Goal: Task Accomplishment & Management: Use online tool/utility

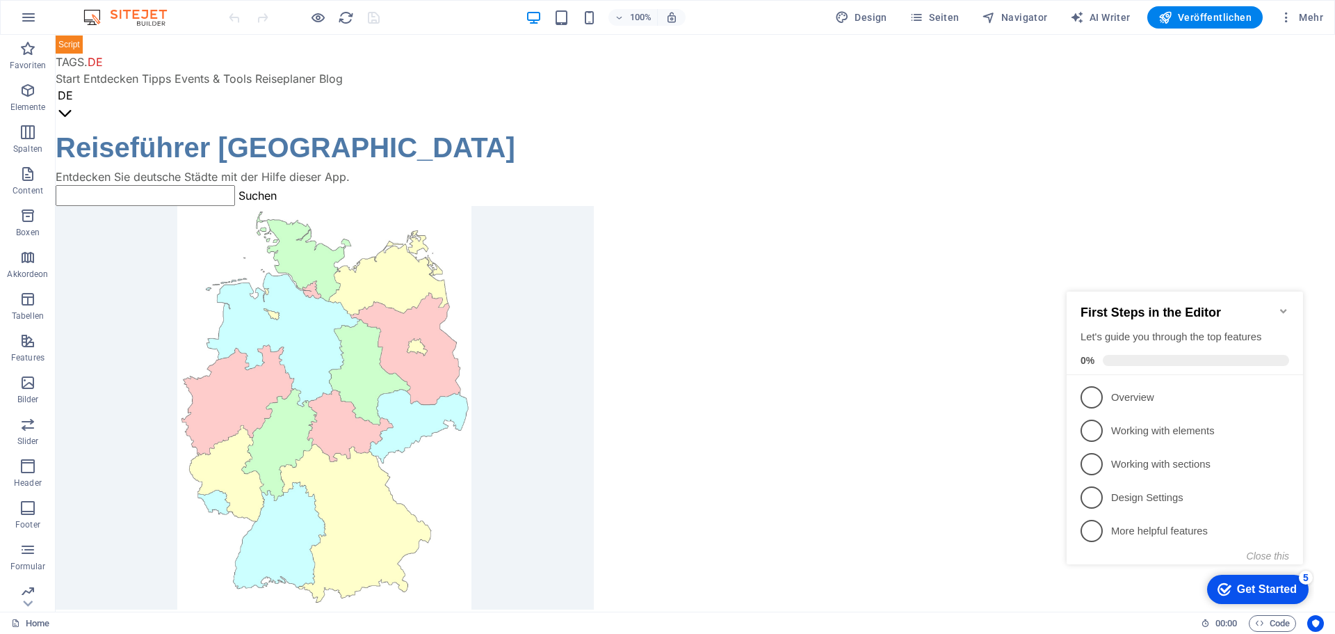
click at [1284, 307] on icon "Minimize checklist" at bounding box center [1283, 310] width 11 height 11
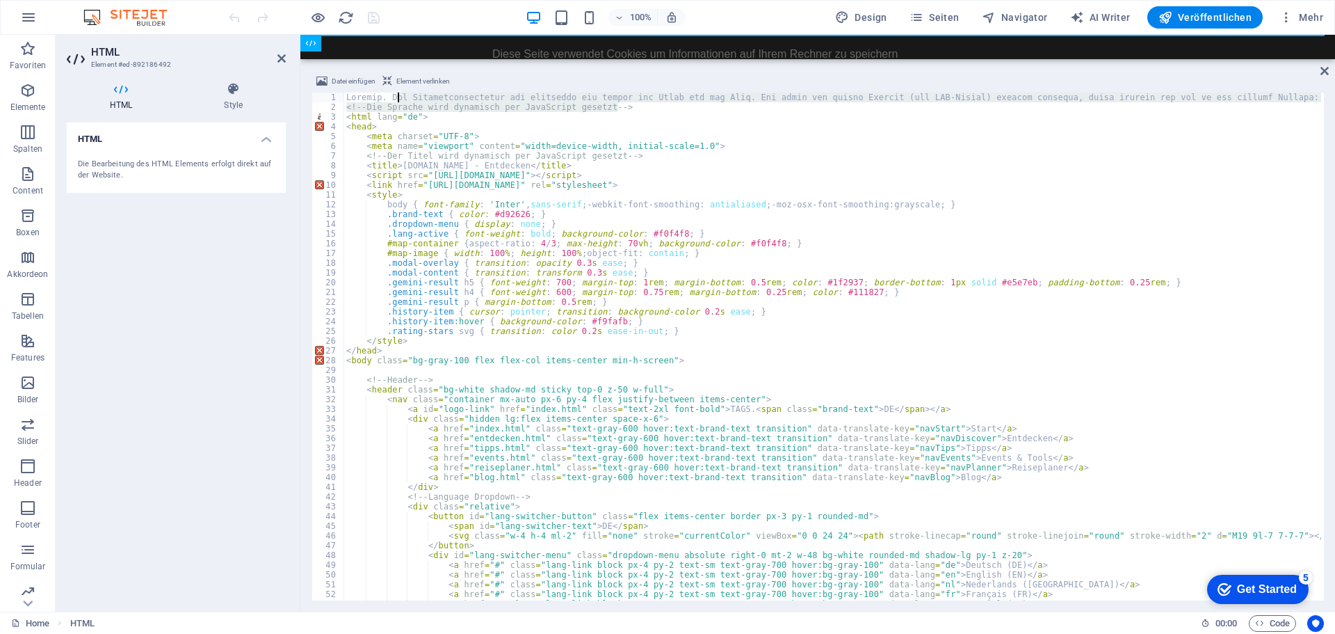
drag, startPoint x: 622, startPoint y: 109, endPoint x: 394, endPoint y: 97, distance: 228.4
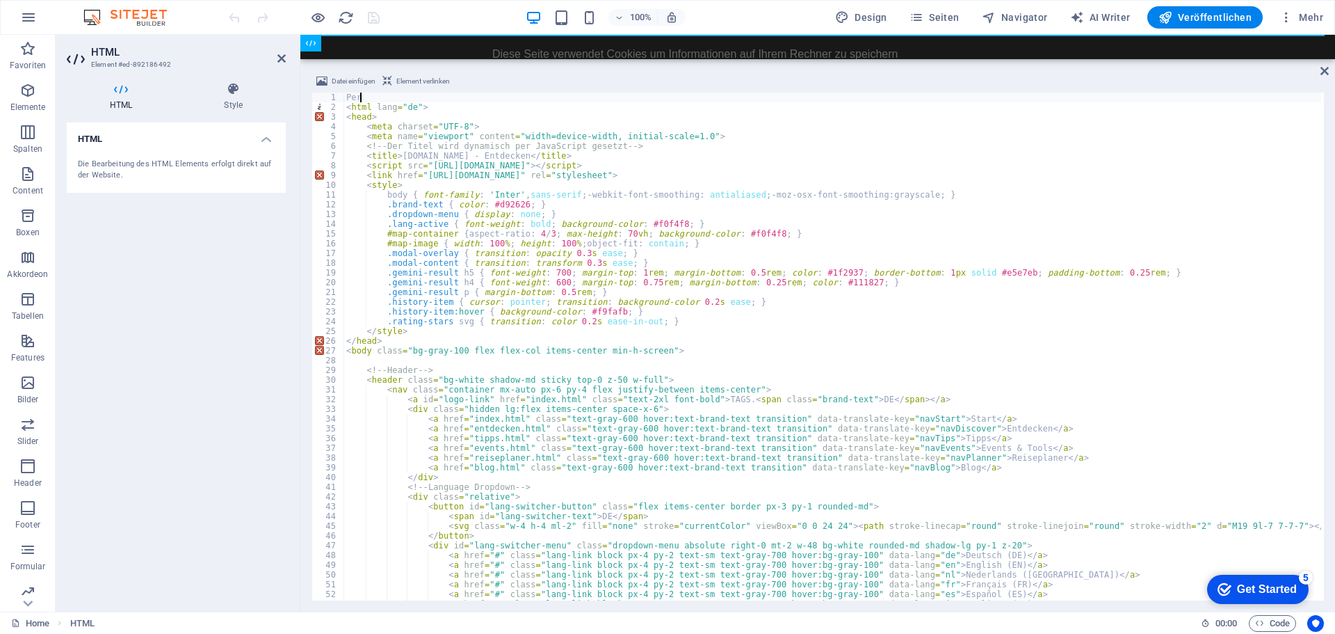
type textarea "P"
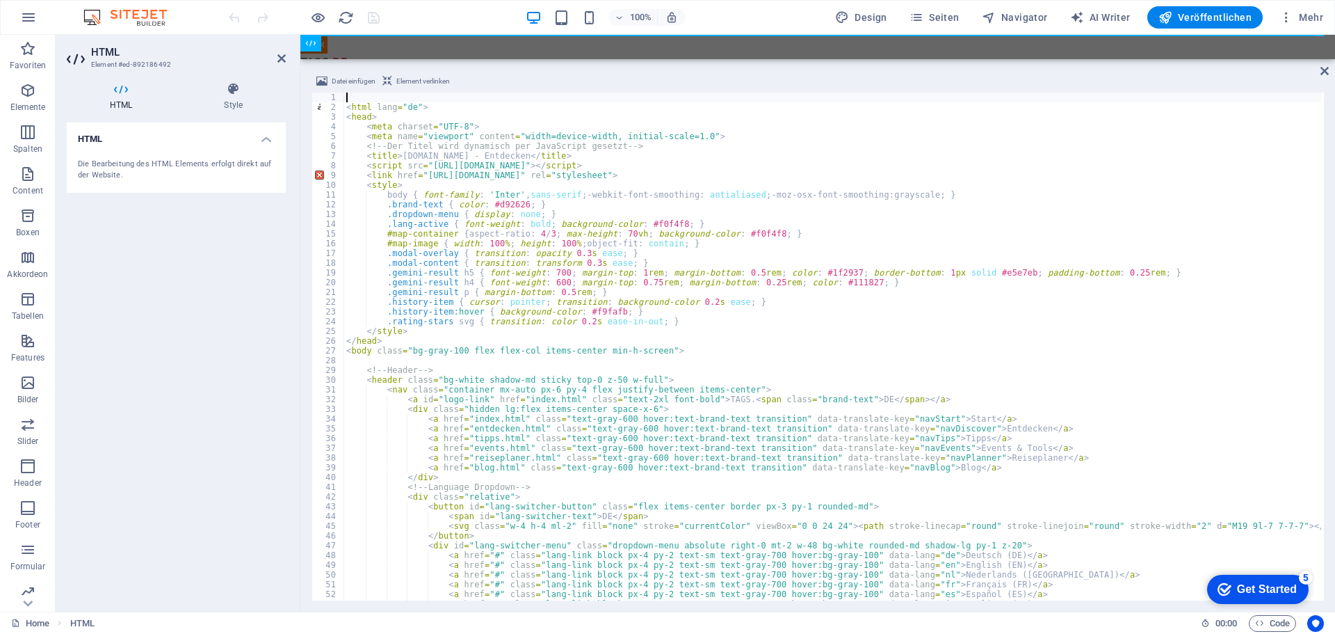
click at [438, 8] on div "100% Design Seiten Navigator AI Writer Veröffentlichen Mehr" at bounding box center [777, 17] width 1103 height 22
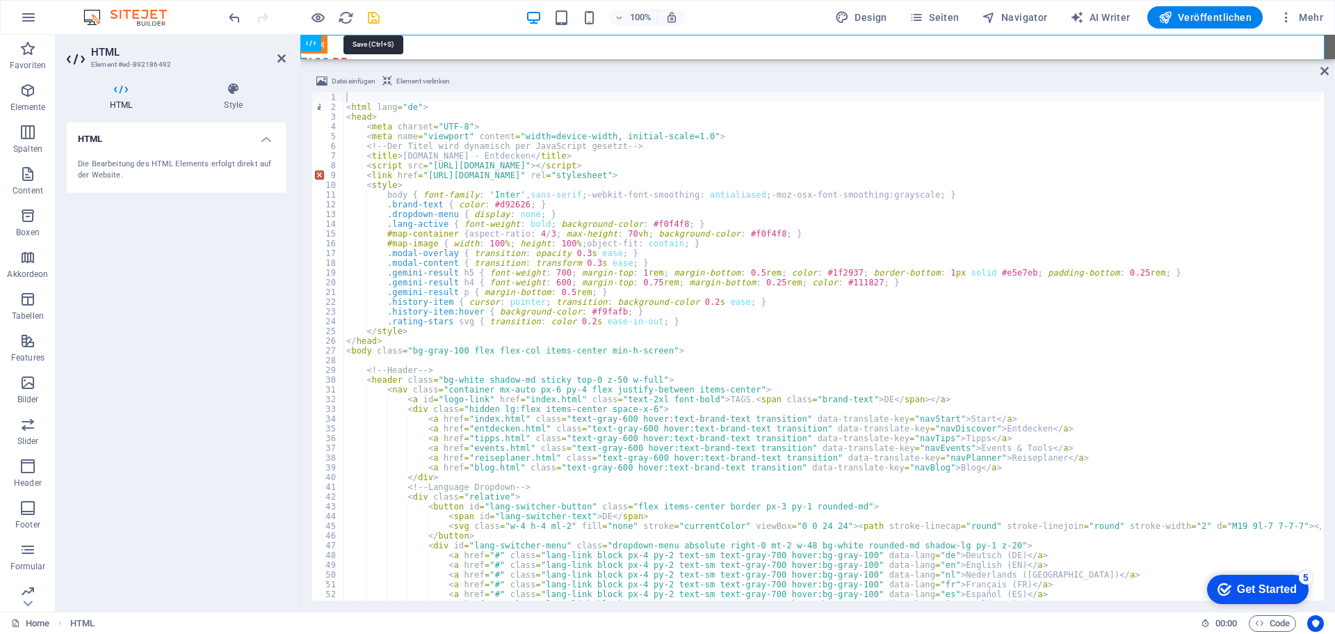
click at [373, 13] on icon "save" at bounding box center [374, 18] width 16 height 16
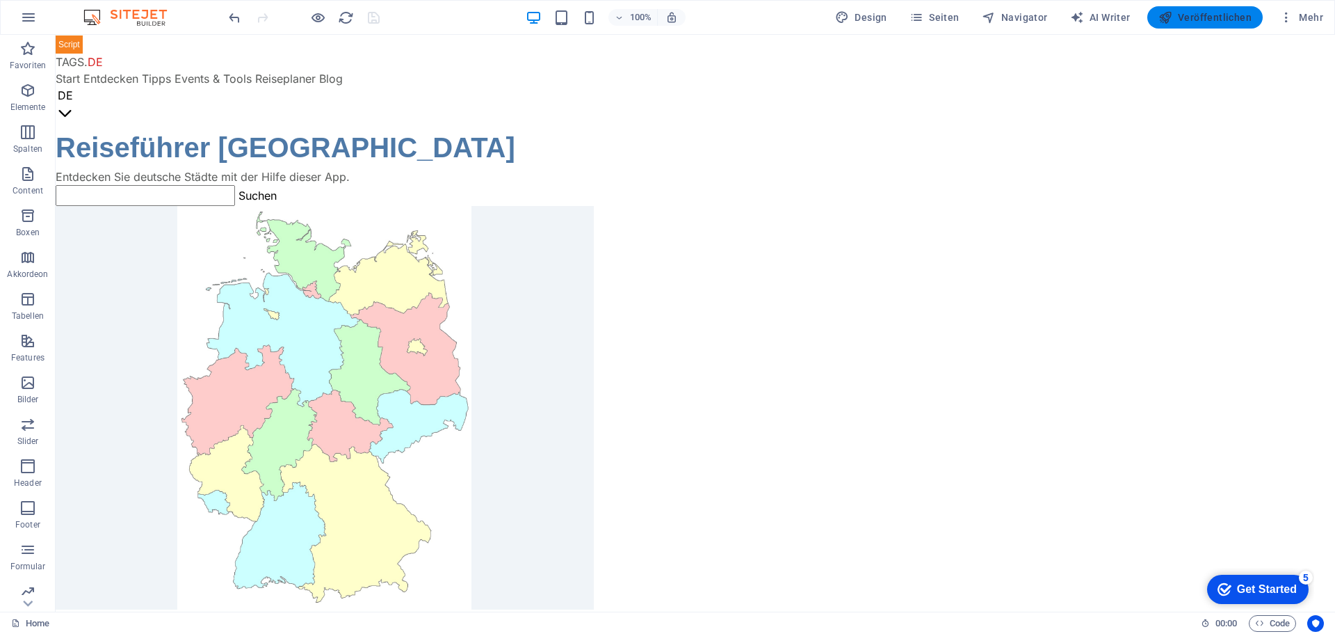
click at [1200, 13] on span "Veröffentlichen" at bounding box center [1205, 17] width 93 height 14
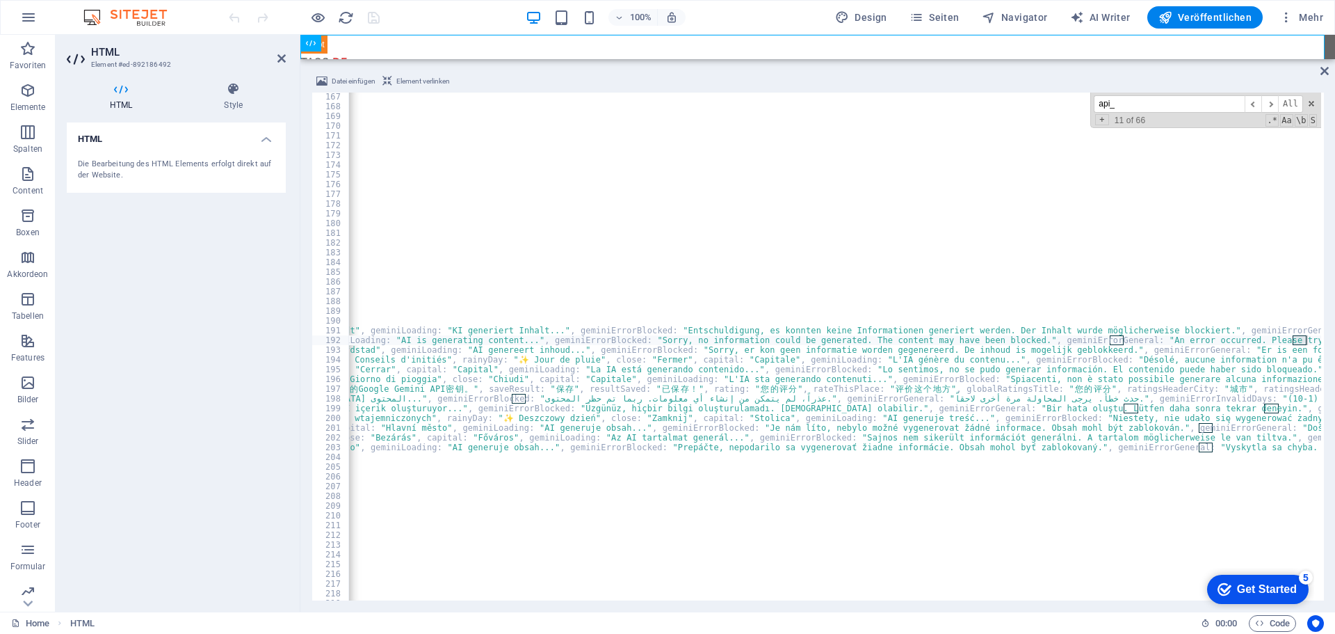
scroll to position [0, 115]
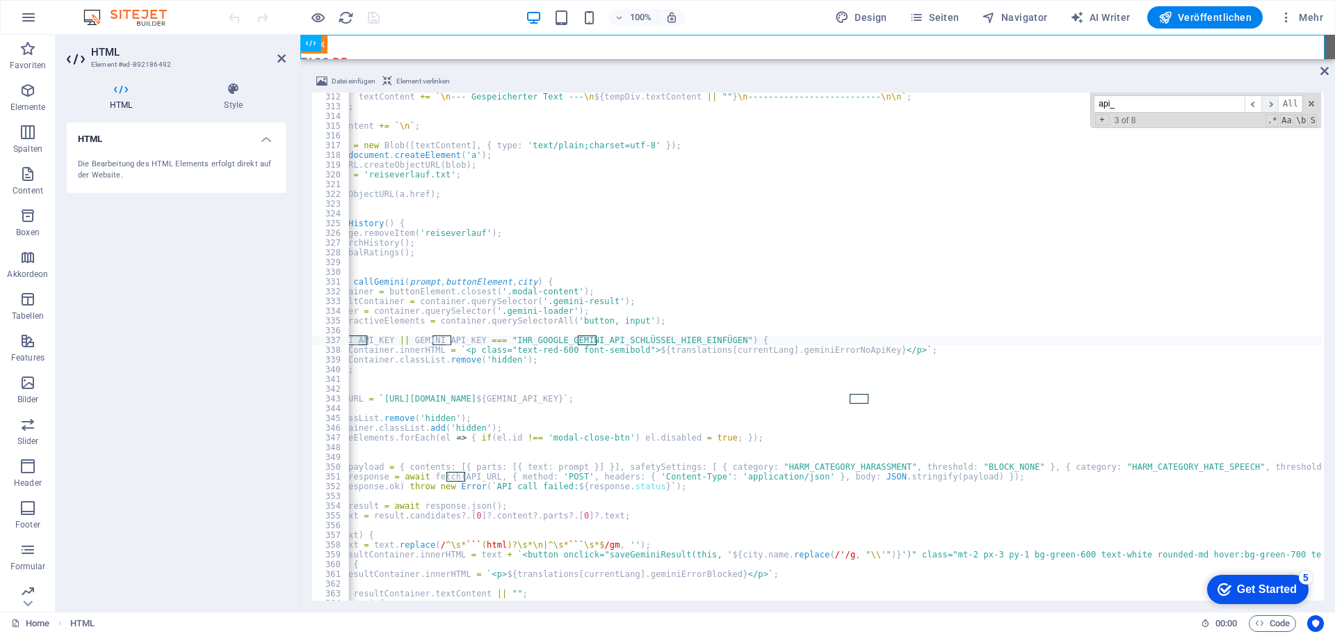
type input "api_"
click at [1269, 104] on span "​" at bounding box center [1270, 103] width 17 height 17
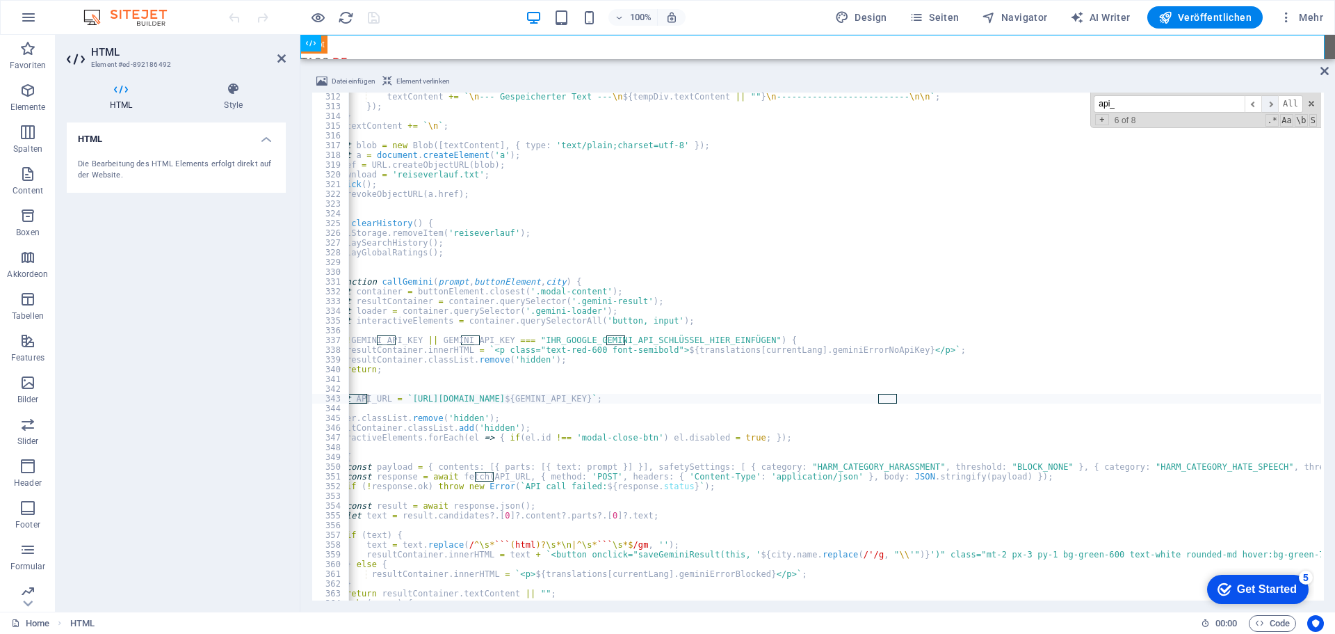
click at [1269, 104] on span "​" at bounding box center [1270, 103] width 17 height 17
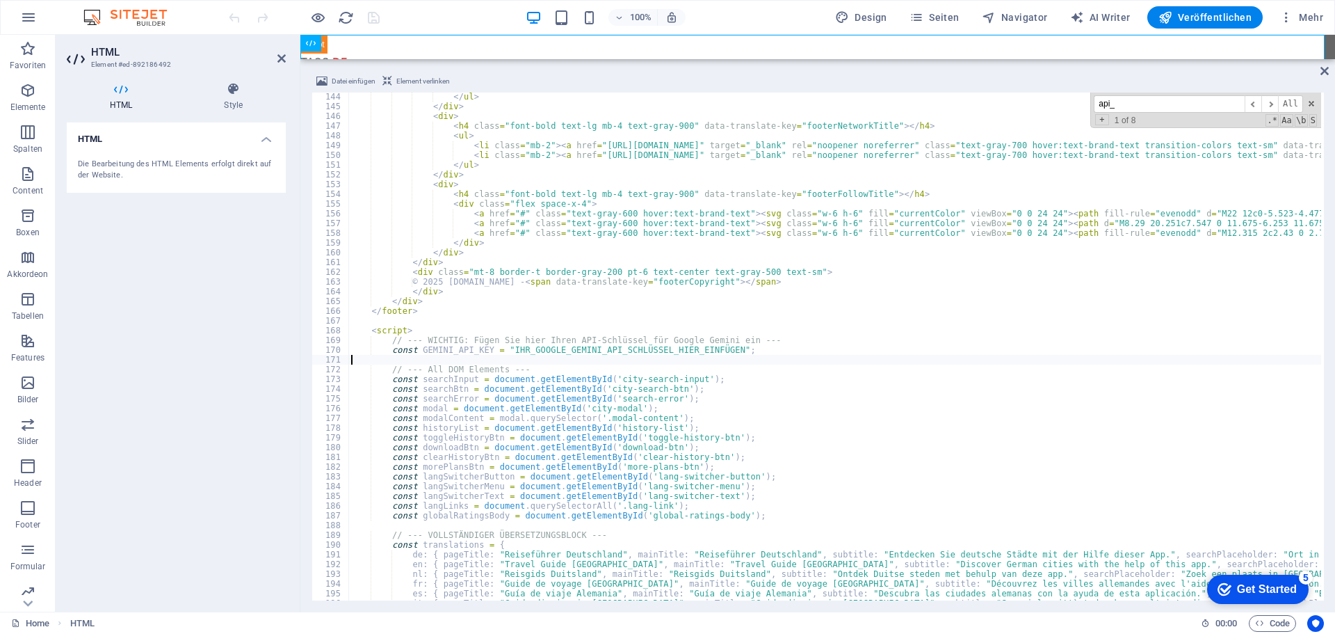
scroll to position [0, 0]
paste textarea "AIzaSyDgV7BfUvRoOS-knwOG9wYHoOc-V_Isywg"
type textarea "const GEMINI_API_KEY = "[ENCRYPTION_KEY]";"
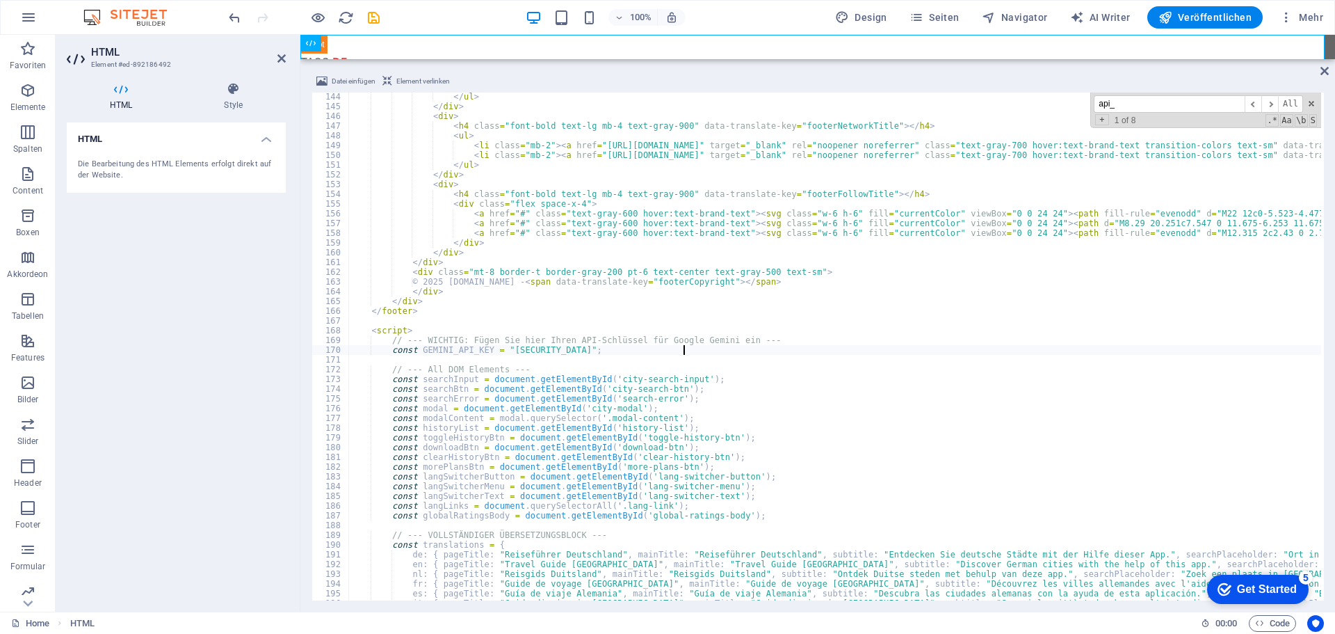
click at [402, 12] on div "100% Design Seiten Navigator AI Writer Veröffentlichen Mehr" at bounding box center [777, 17] width 1103 height 22
click at [371, 18] on icon "save" at bounding box center [374, 18] width 16 height 16
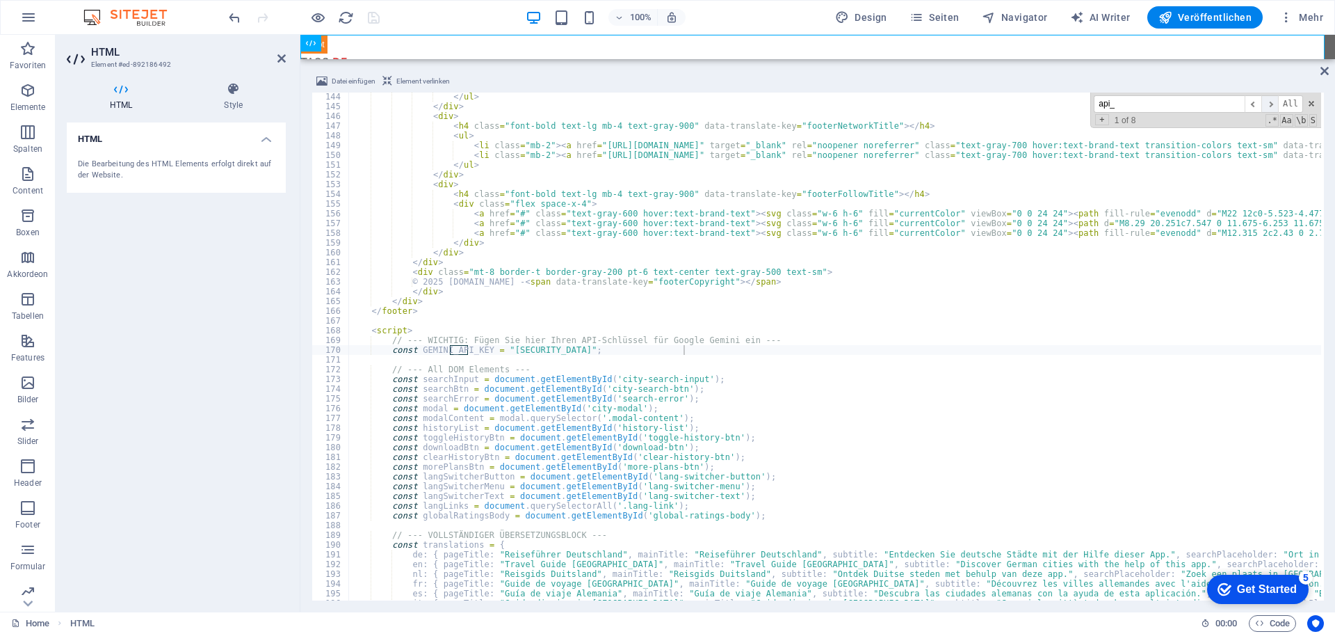
click at [1271, 106] on span "​" at bounding box center [1270, 103] width 17 height 17
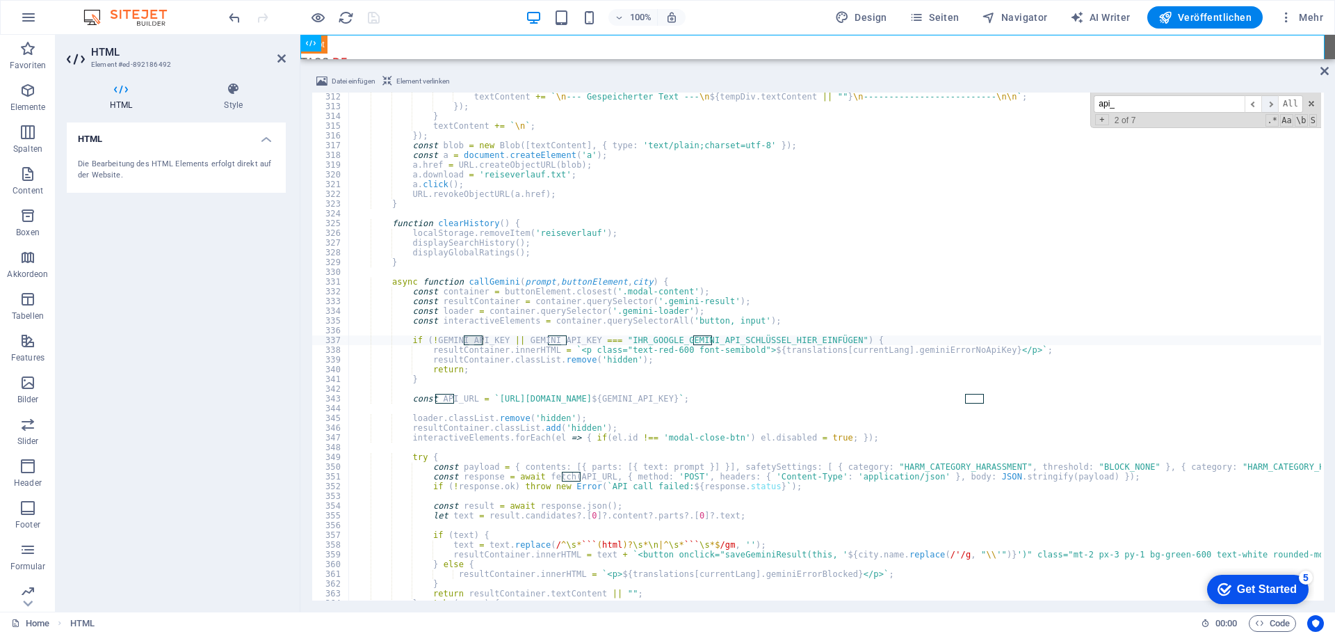
scroll to position [3029, 0]
click at [1271, 106] on span "​" at bounding box center [1270, 103] width 17 height 17
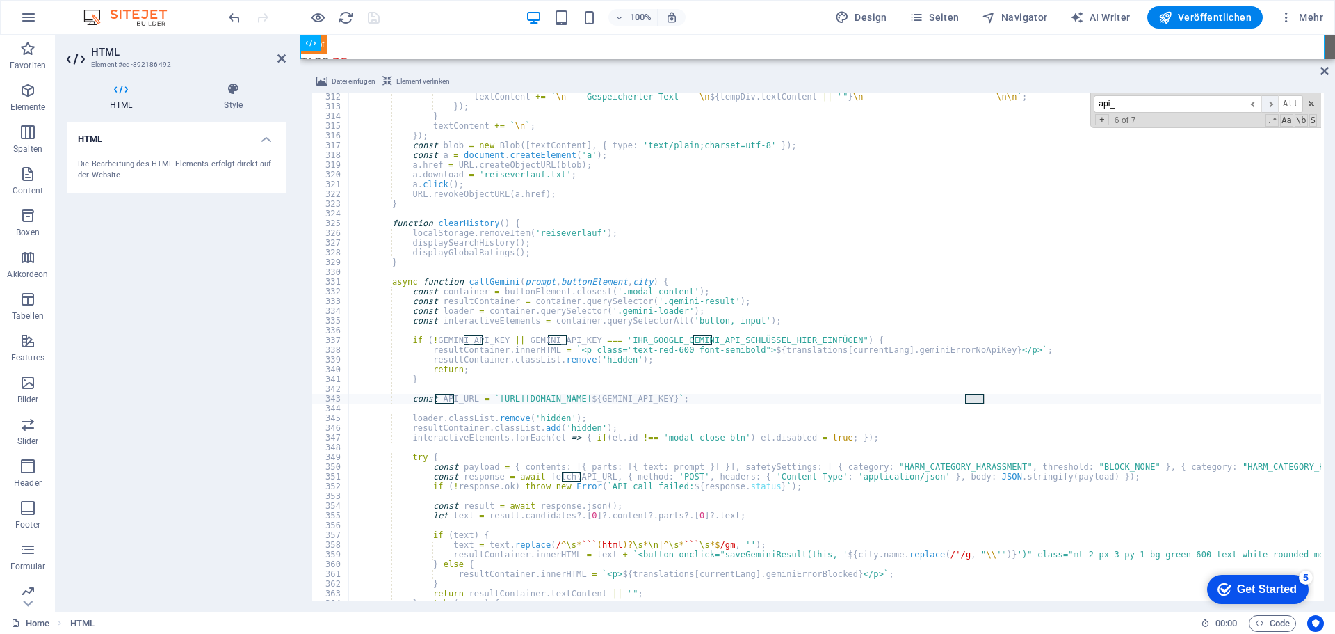
click at [1271, 106] on span "​" at bounding box center [1270, 103] width 17 height 17
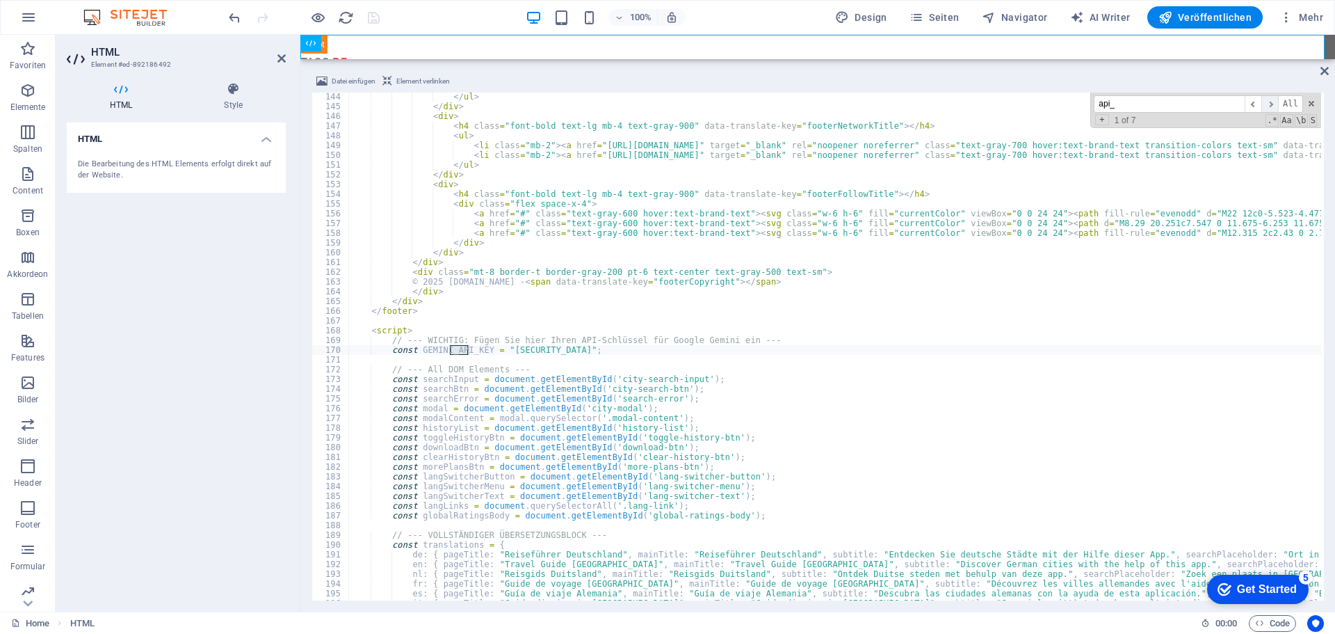
scroll to position [1393, 0]
click at [1204, 13] on span "Veröffentlichen" at bounding box center [1205, 17] width 93 height 14
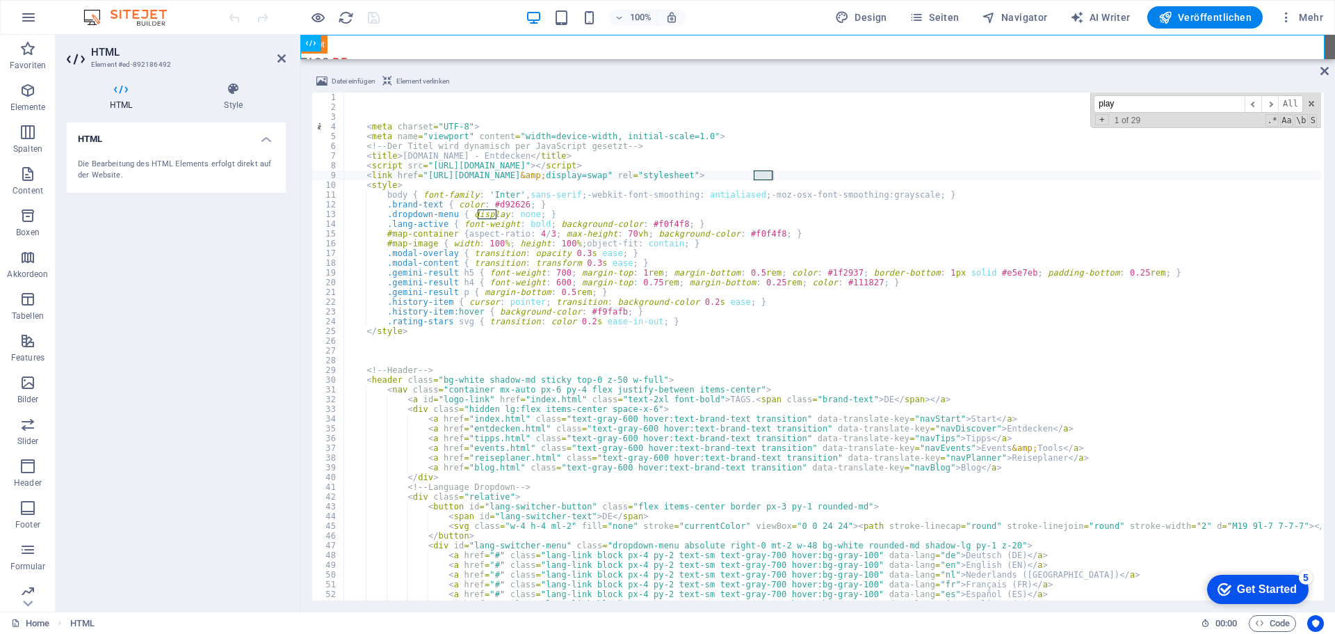
scroll to position [721, 0]
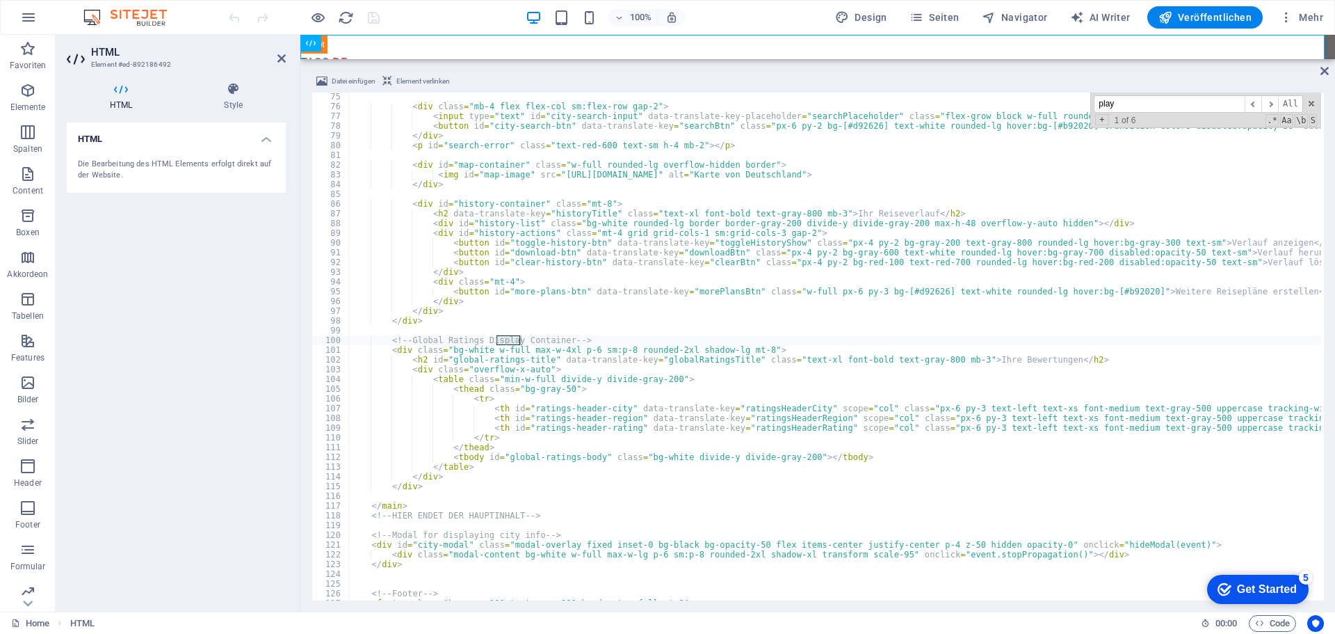
click at [284, 477] on div "HTML Die Bearbeitung des HTML Elements erfolgt direkt auf der Website." at bounding box center [176, 361] width 219 height 478
click at [1146, 101] on input "play" at bounding box center [1169, 103] width 151 height 17
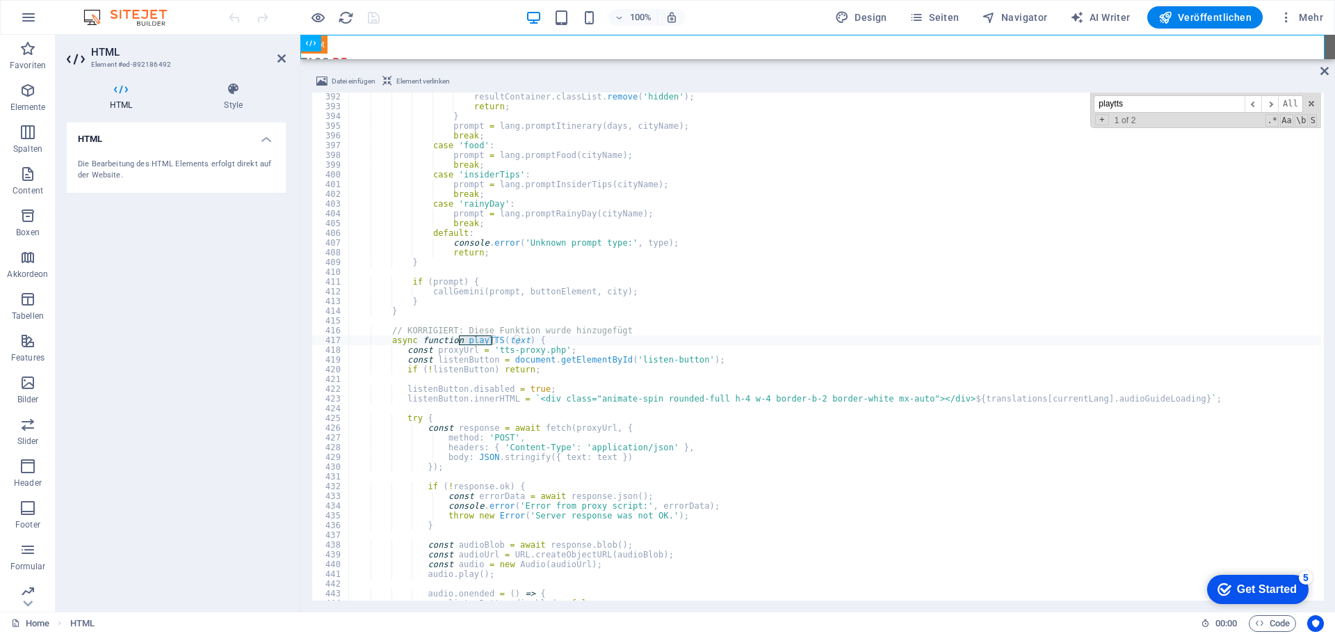
type input "playtts"
click at [1273, 106] on span "​" at bounding box center [1270, 103] width 17 height 17
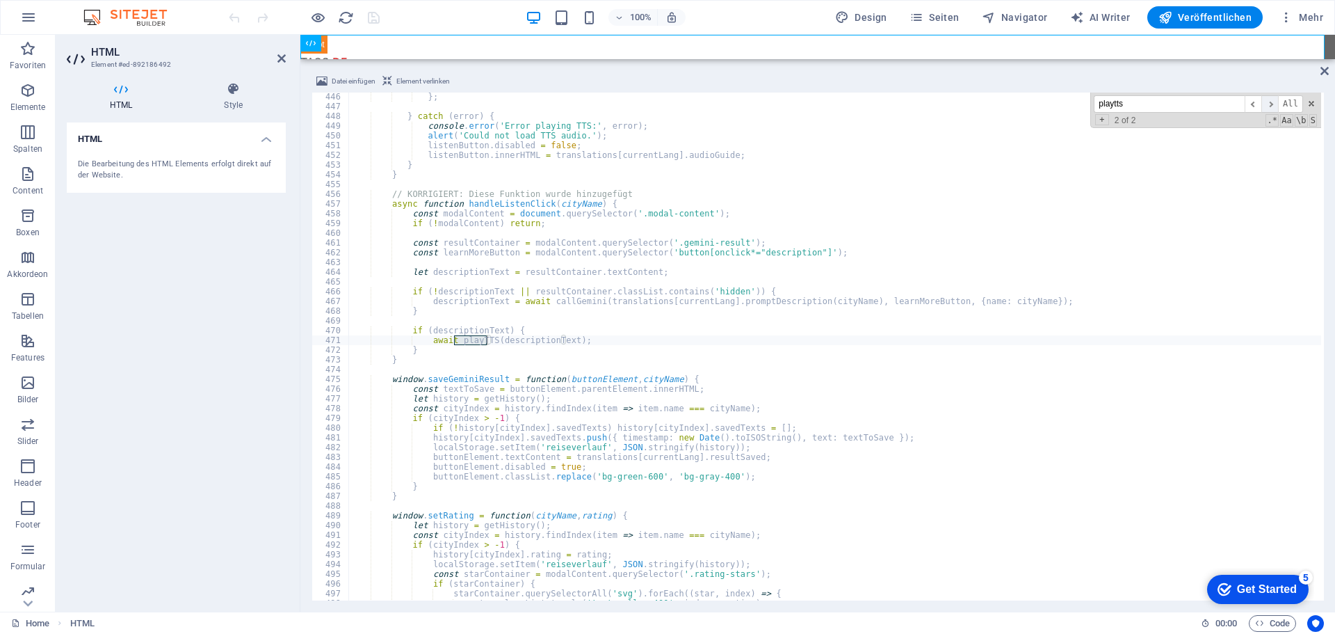
scroll to position [4334, 0]
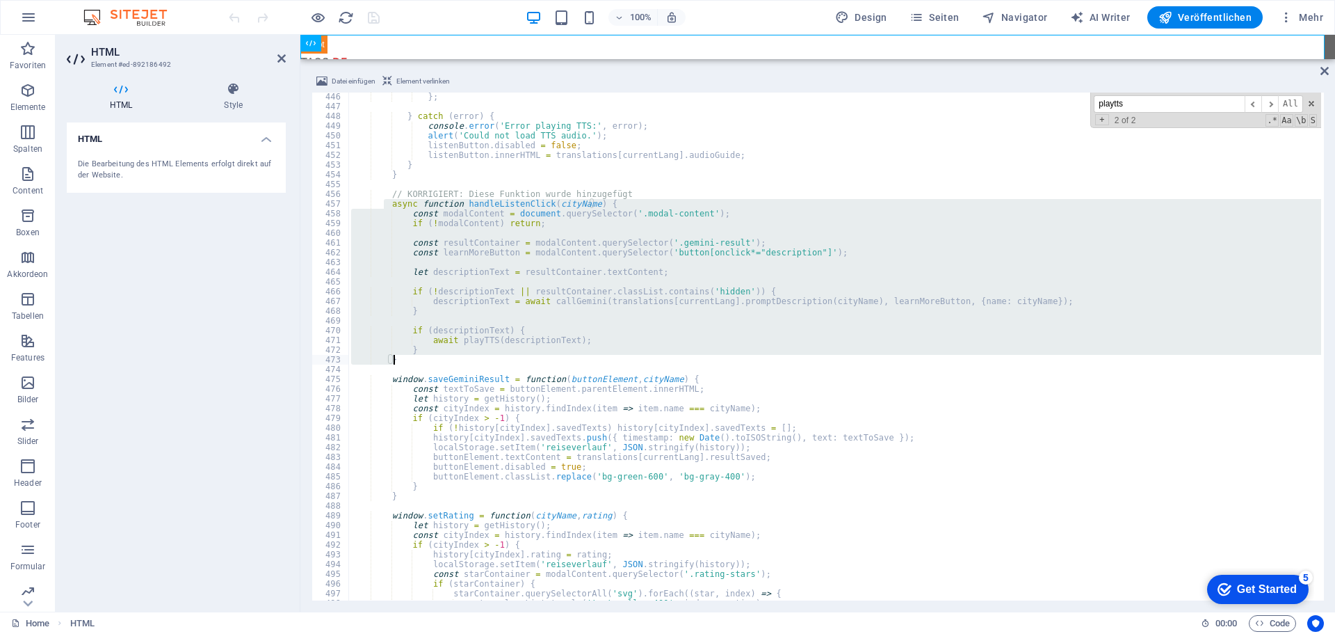
drag, startPoint x: 385, startPoint y: 205, endPoint x: 628, endPoint y: 357, distance: 286.8
type textarea "} }"
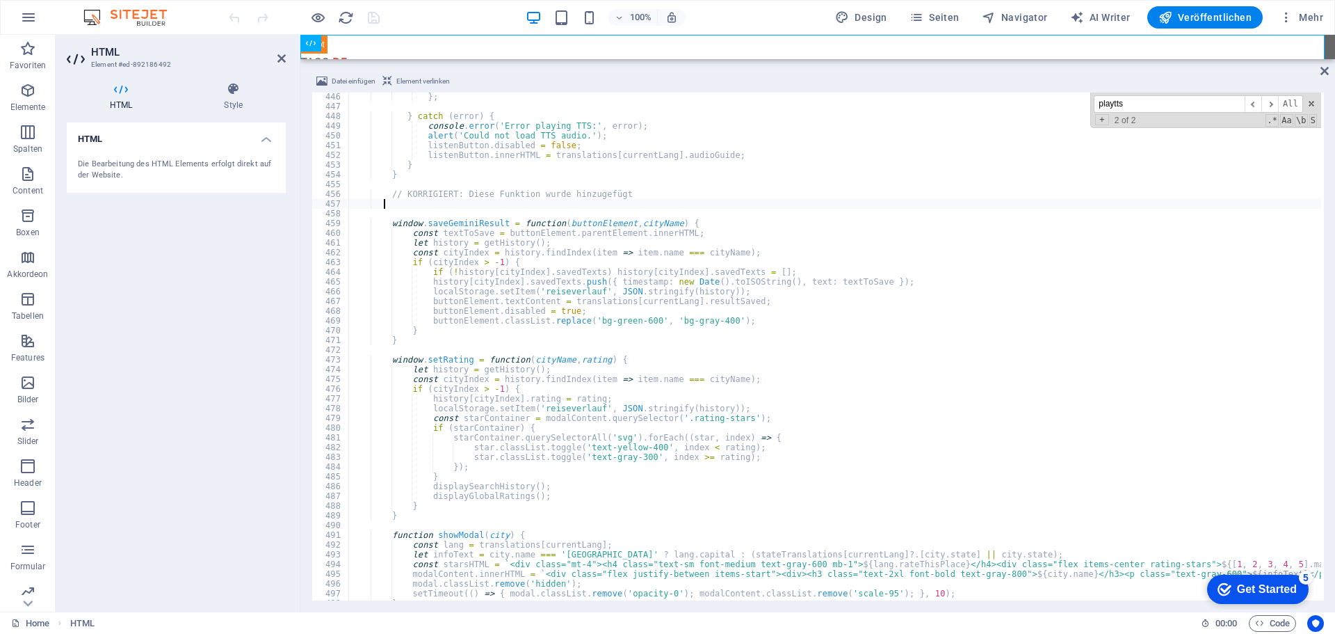
paste textarea "}"
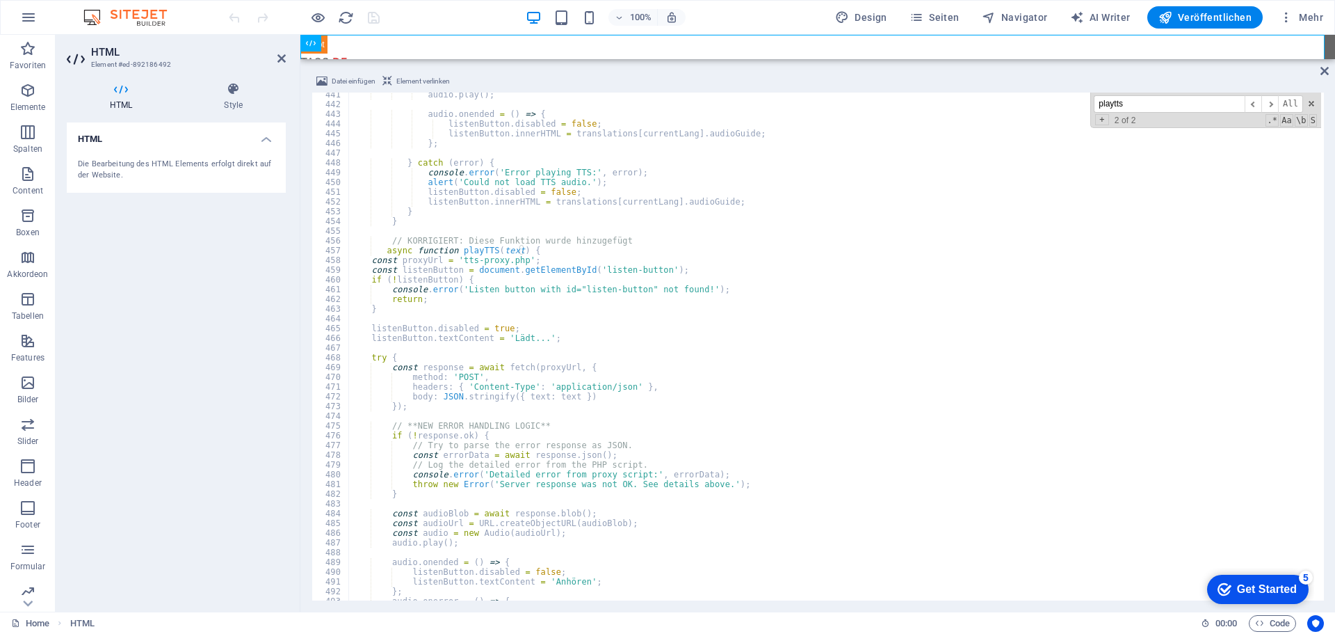
scroll to position [4287, 0]
click at [409, 20] on div "100% Design Seiten Navigator AI Writer Veröffentlichen Mehr" at bounding box center [777, 17] width 1103 height 22
click at [235, 16] on icon "undo" at bounding box center [235, 18] width 16 height 16
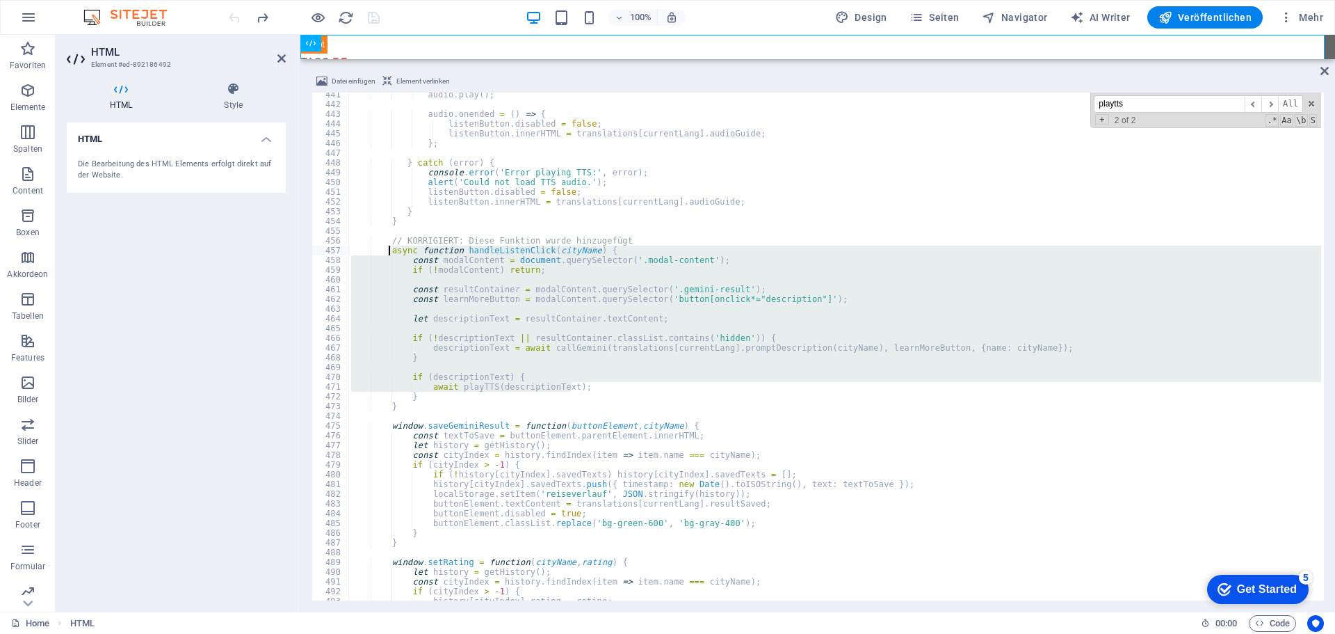
drag, startPoint x: 572, startPoint y: 385, endPoint x: 389, endPoint y: 250, distance: 227.9
type textarea "async function handleListenClick(cityName) { const modalContent = document.quer…"
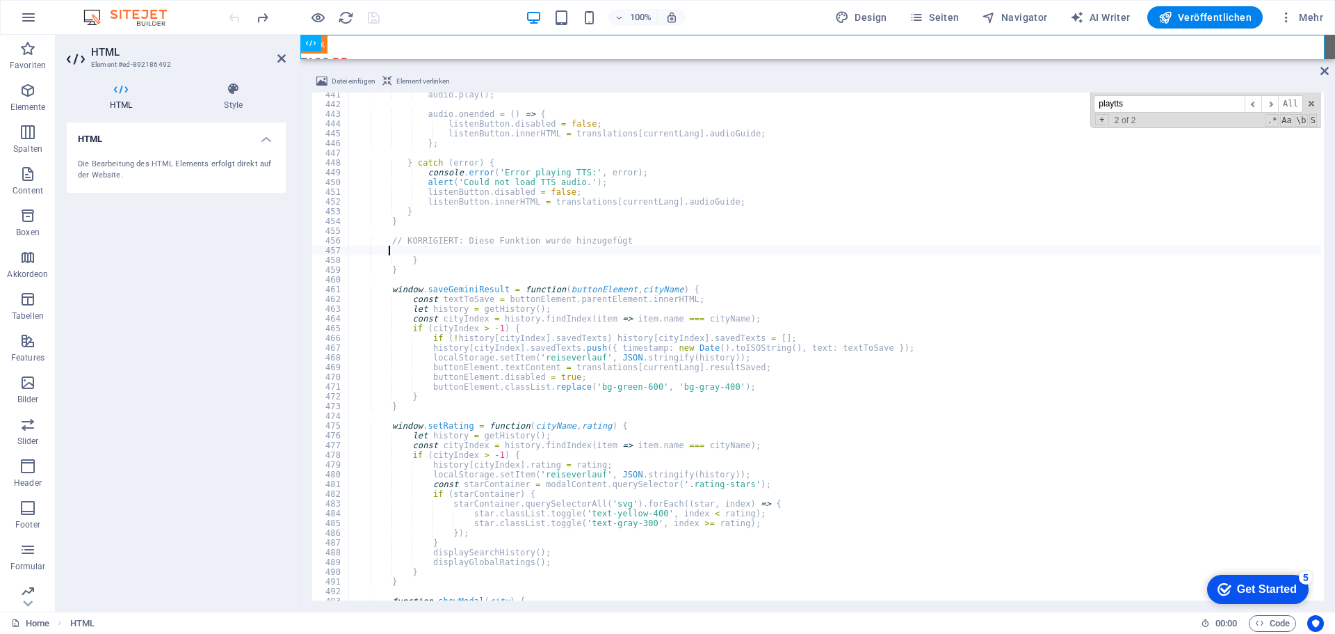
paste textarea "listenButton.textContent = 'Anhören';"
type textarea "listenButton.textContent = 'Anhören';"
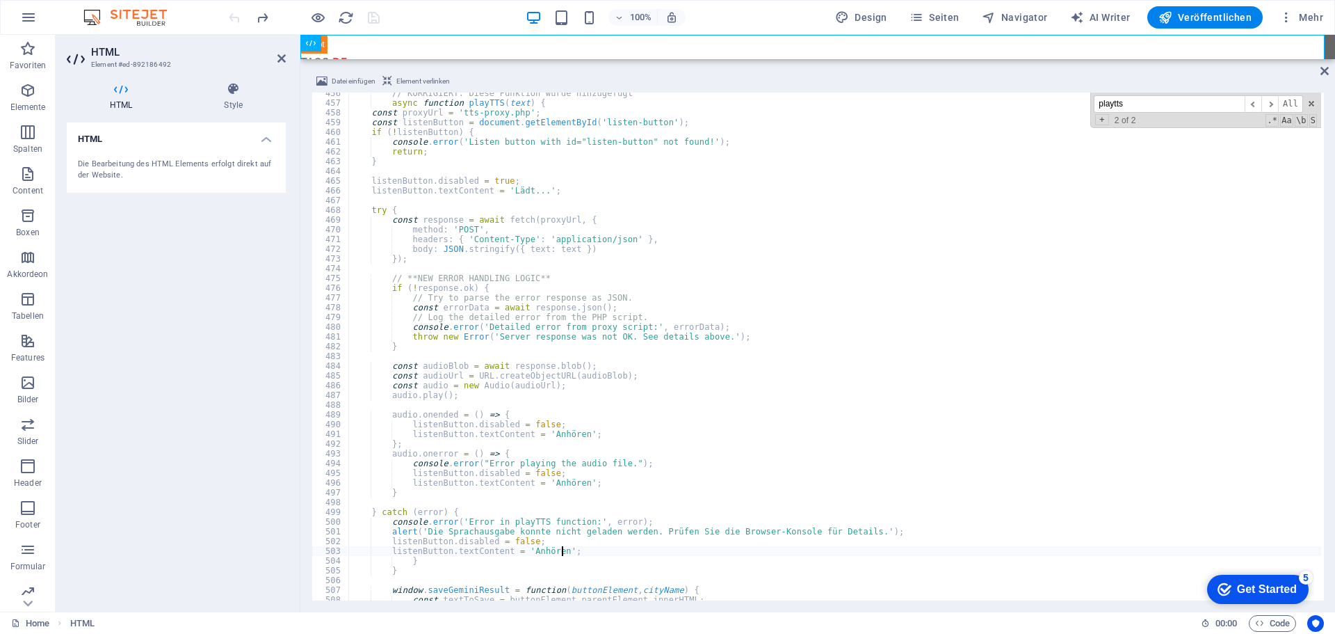
scroll to position [4351, 0]
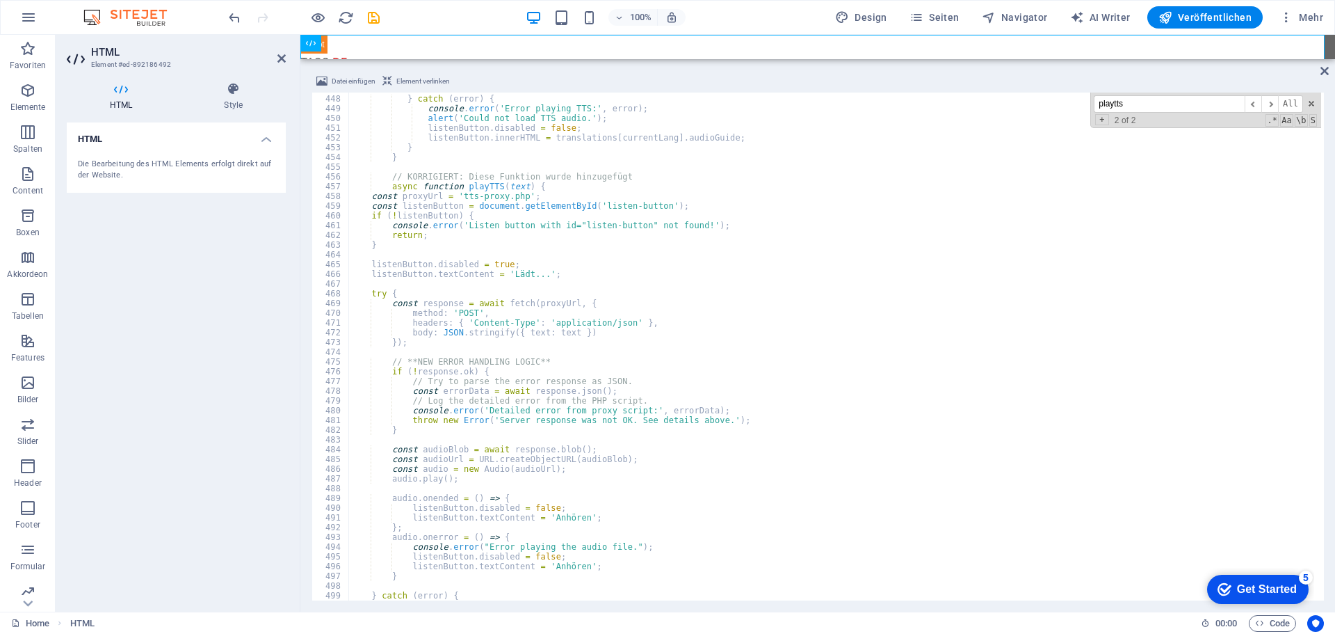
click at [434, 19] on div "100% Design Seiten Navigator AI Writer Veröffentlichen Mehr" at bounding box center [777, 17] width 1103 height 22
click at [234, 22] on icon "undo" at bounding box center [235, 18] width 16 height 16
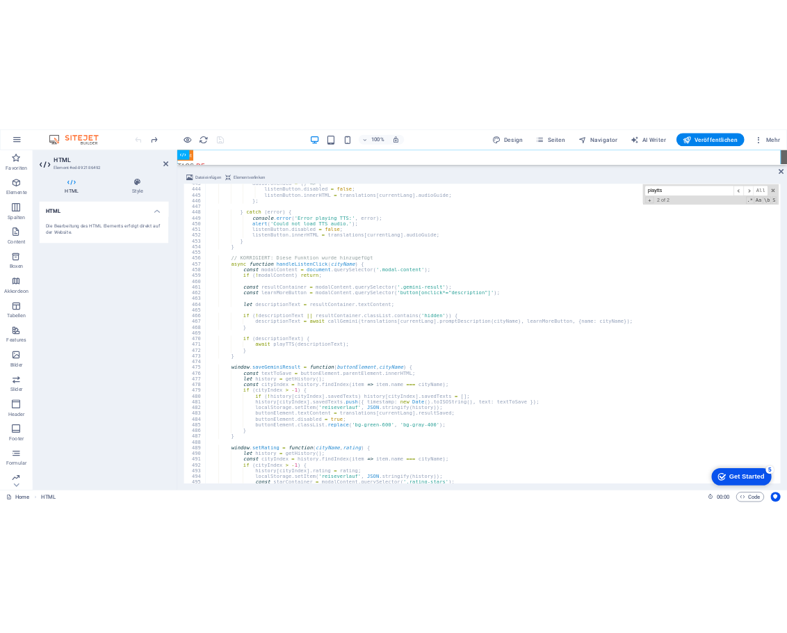
scroll to position [4268, 0]
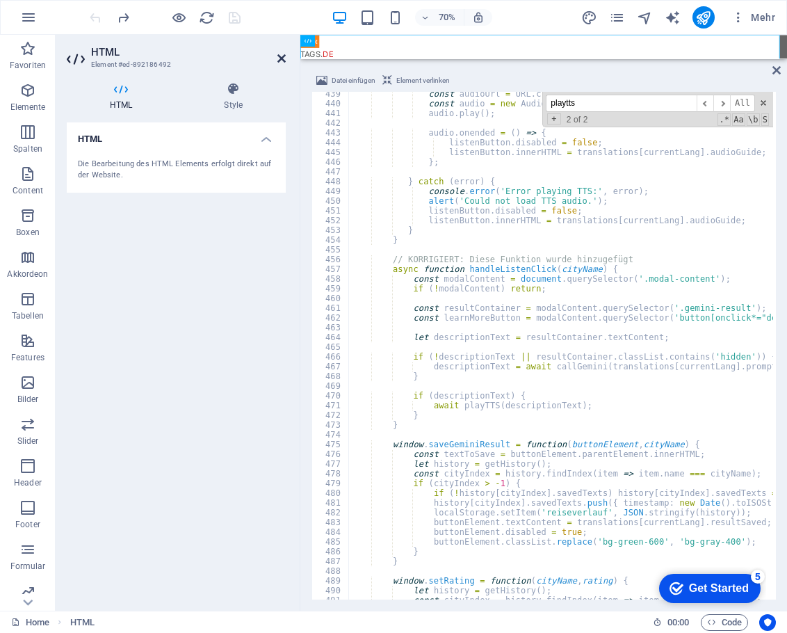
click at [282, 56] on icon at bounding box center [282, 58] width 8 height 11
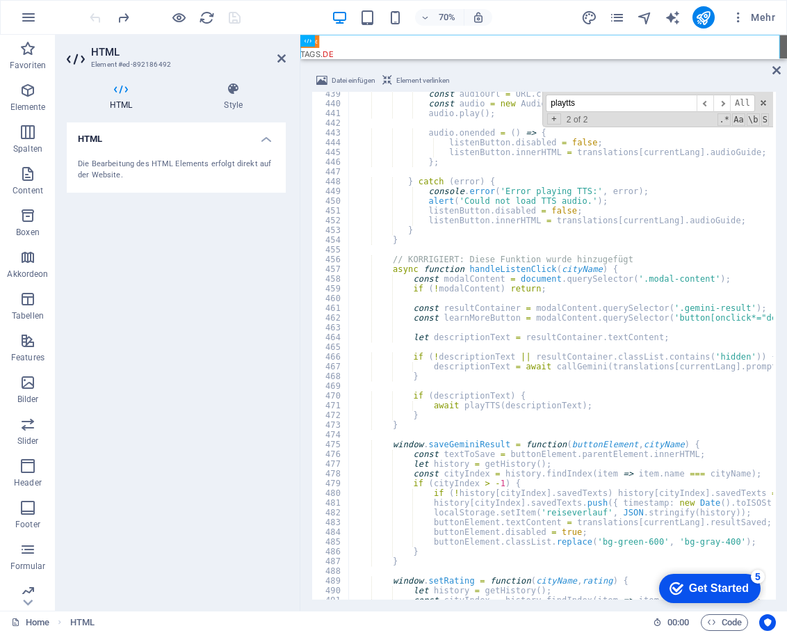
scroll to position [4309, 0]
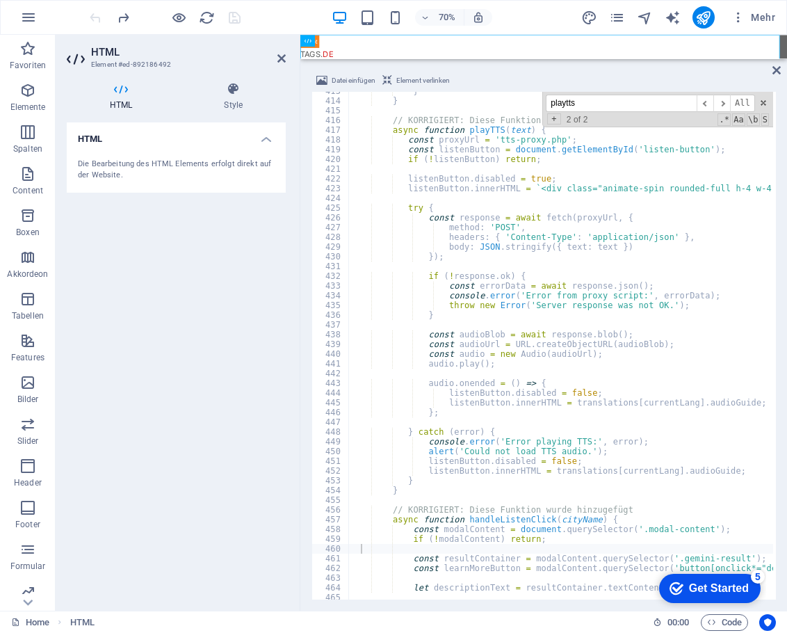
scroll to position [3934, 0]
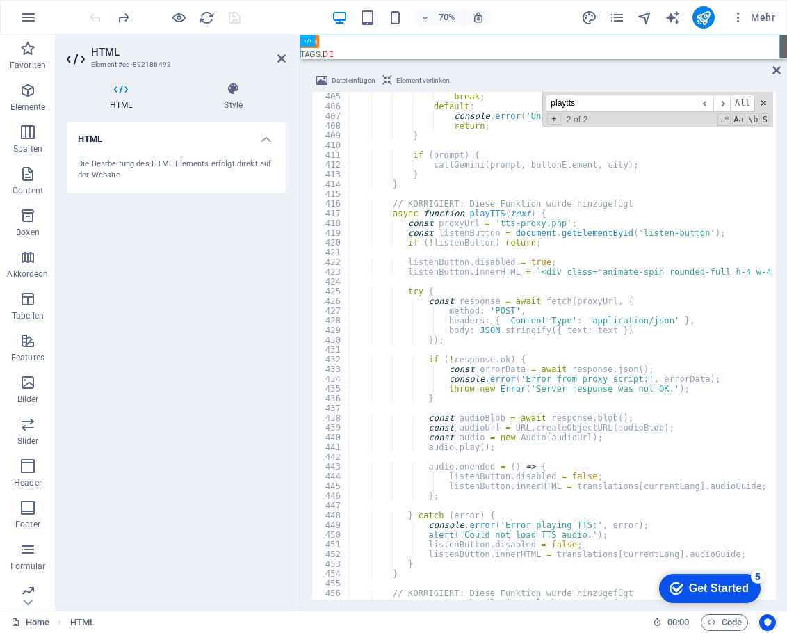
type textarea "// KORRIGIERT: Diese Funktion wurde hinzugefügt"
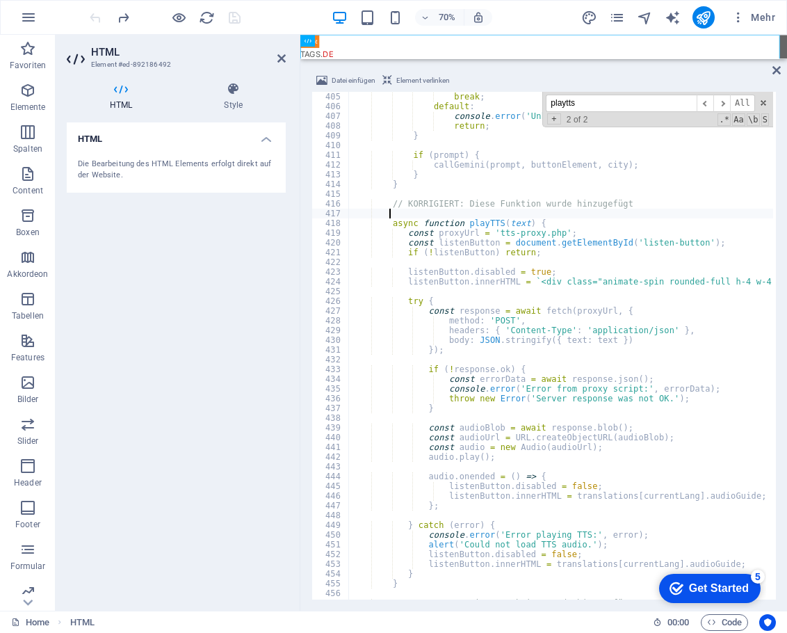
paste textarea "}"
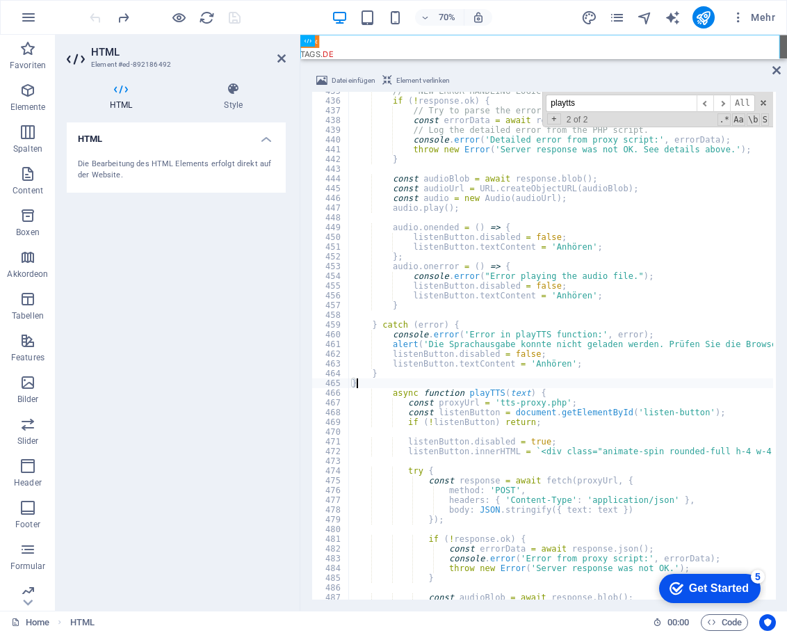
scroll to position [4190, 0]
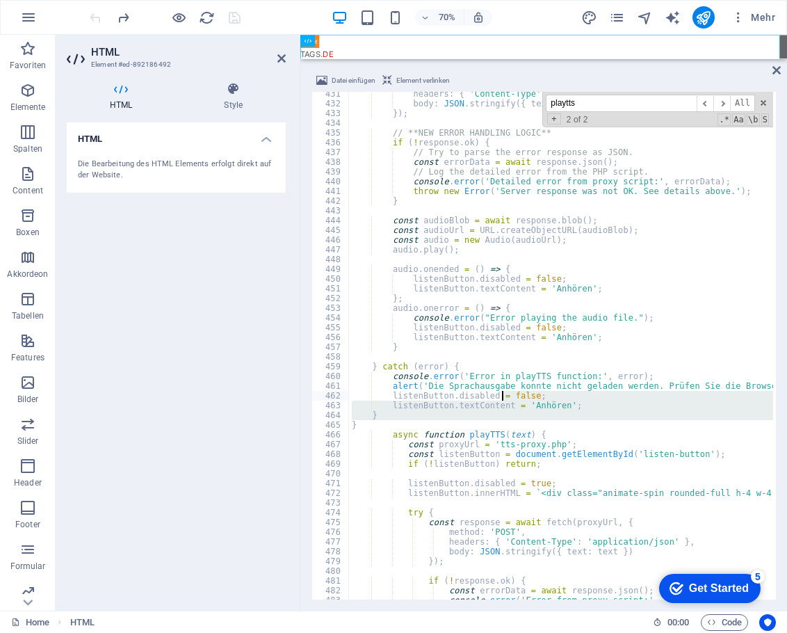
drag, startPoint x: 351, startPoint y: 424, endPoint x: 502, endPoint y: 395, distance: 153.6
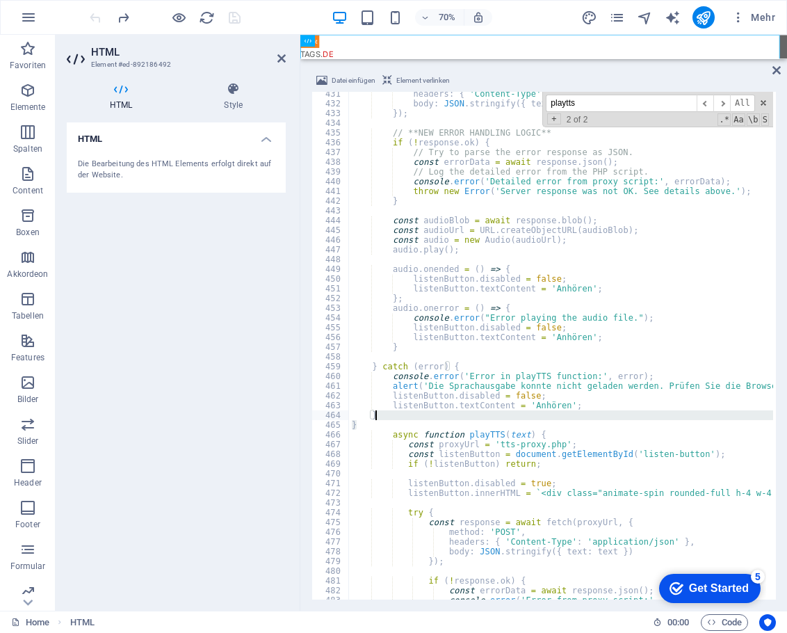
drag, startPoint x: 538, startPoint y: 428, endPoint x: 456, endPoint y: 411, distance: 83.8
click at [379, 425] on div "headers : { 'Content-Type' : 'application/json' } , body : JSON . stringify ({ …" at bounding box center [561, 346] width 424 height 508
type textarea "}"
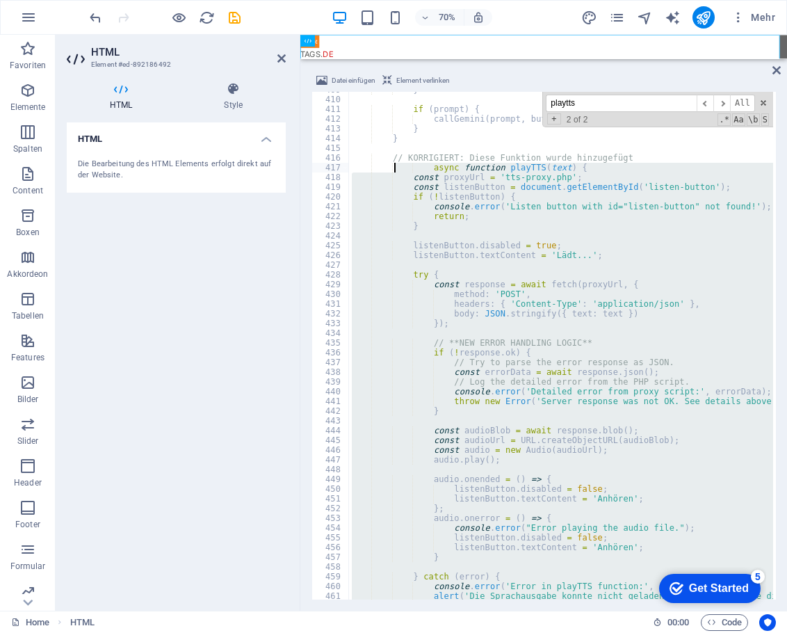
scroll to position [3896, 0]
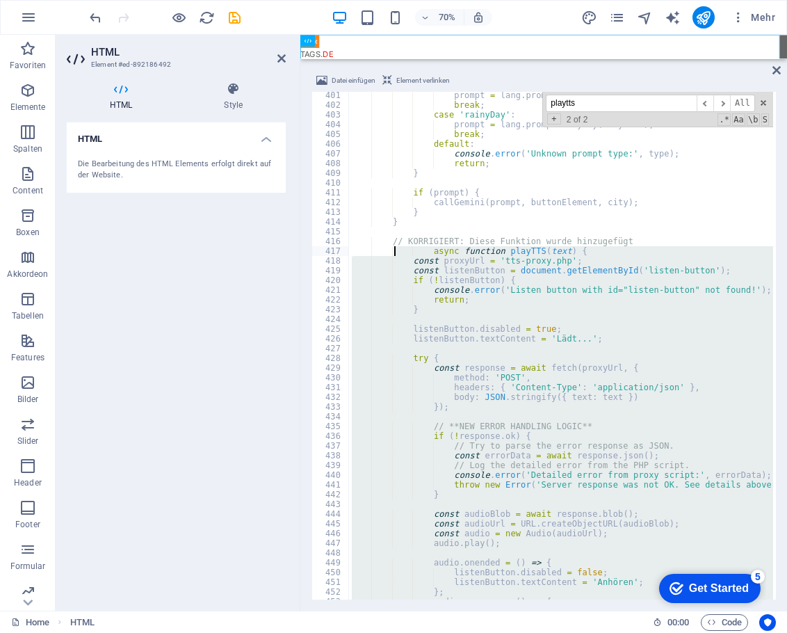
click at [417, 311] on div "prompt = lang . promptInsiderTips ( cityName ) ; break ; case 'rainyDay' : prom…" at bounding box center [561, 346] width 424 height 508
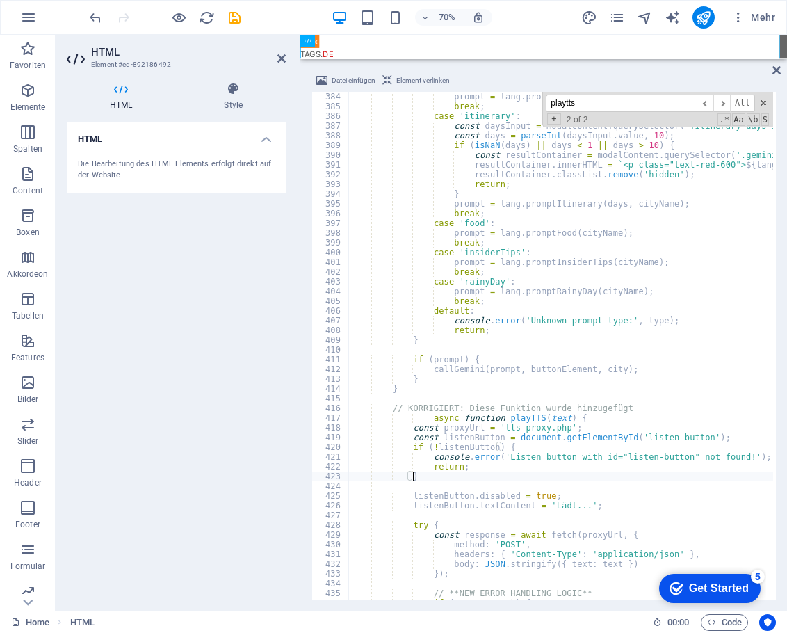
scroll to position [3729, 0]
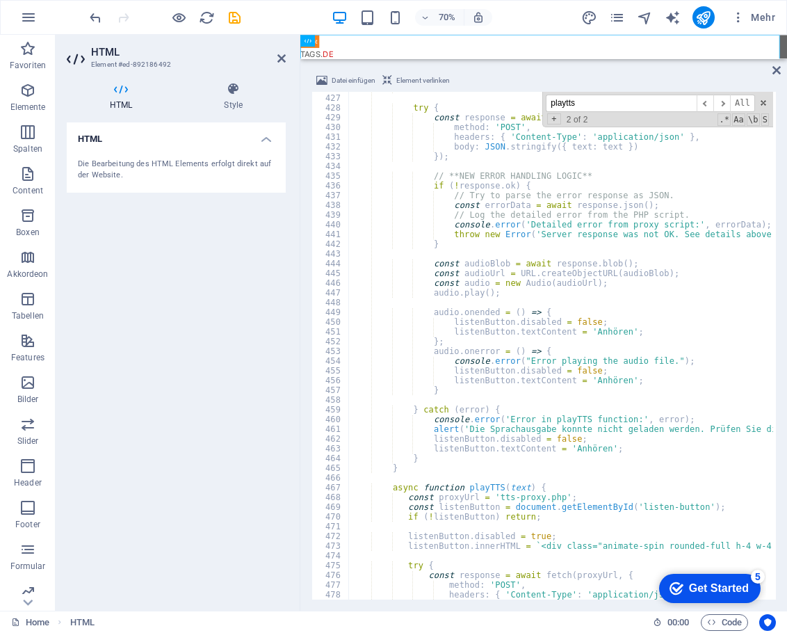
scroll to position [4188, 0]
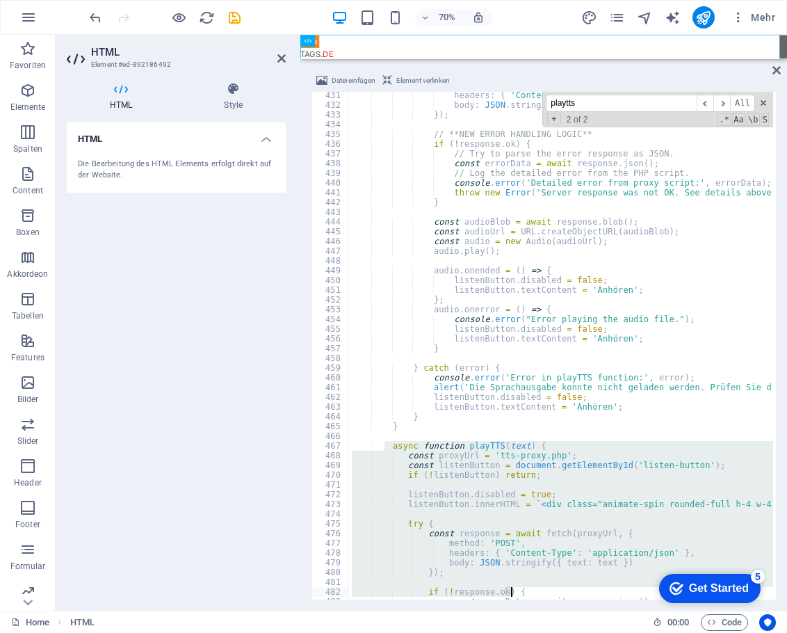
drag, startPoint x: 387, startPoint y: 448, endPoint x: 577, endPoint y: 596, distance: 240.8
click at [577, 596] on div "async function playTTS(text) { 431 432 433 434 435 436 437 438 439 440 441 442 …" at bounding box center [544, 346] width 465 height 508
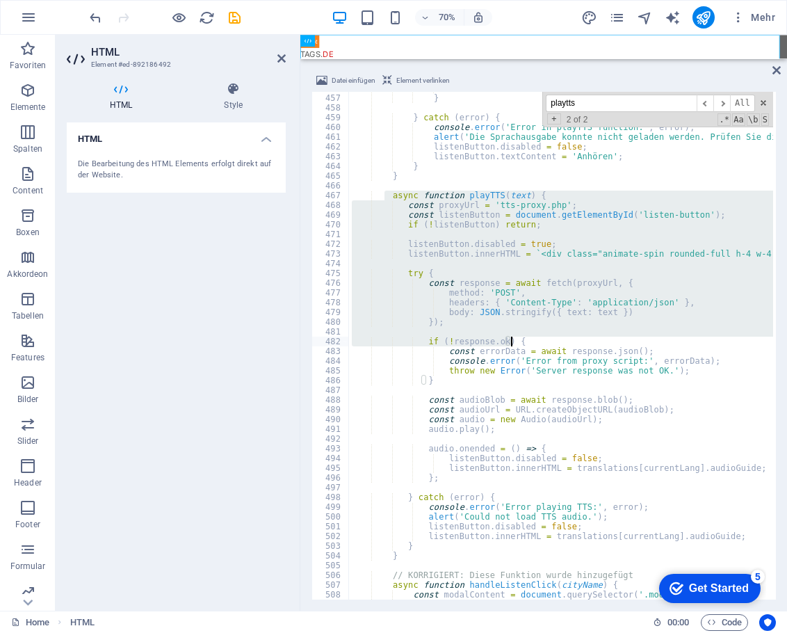
scroll to position [4522, 0]
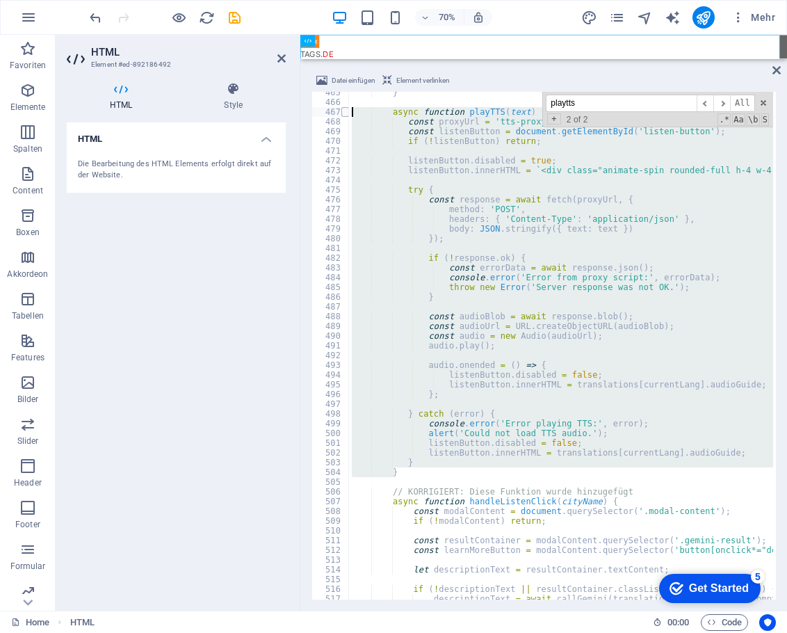
drag, startPoint x: 401, startPoint y: 474, endPoint x: 342, endPoint y: 112, distance: 367.2
click at [342, 112] on div "if (!response.ok) { 465 466 467 468 469 470 471 472 473 474 475 476 477 478 479…" at bounding box center [544, 346] width 465 height 508
type textarea "async function playTTS(text) { const proxyUrl = 'tts-proxy.php';"
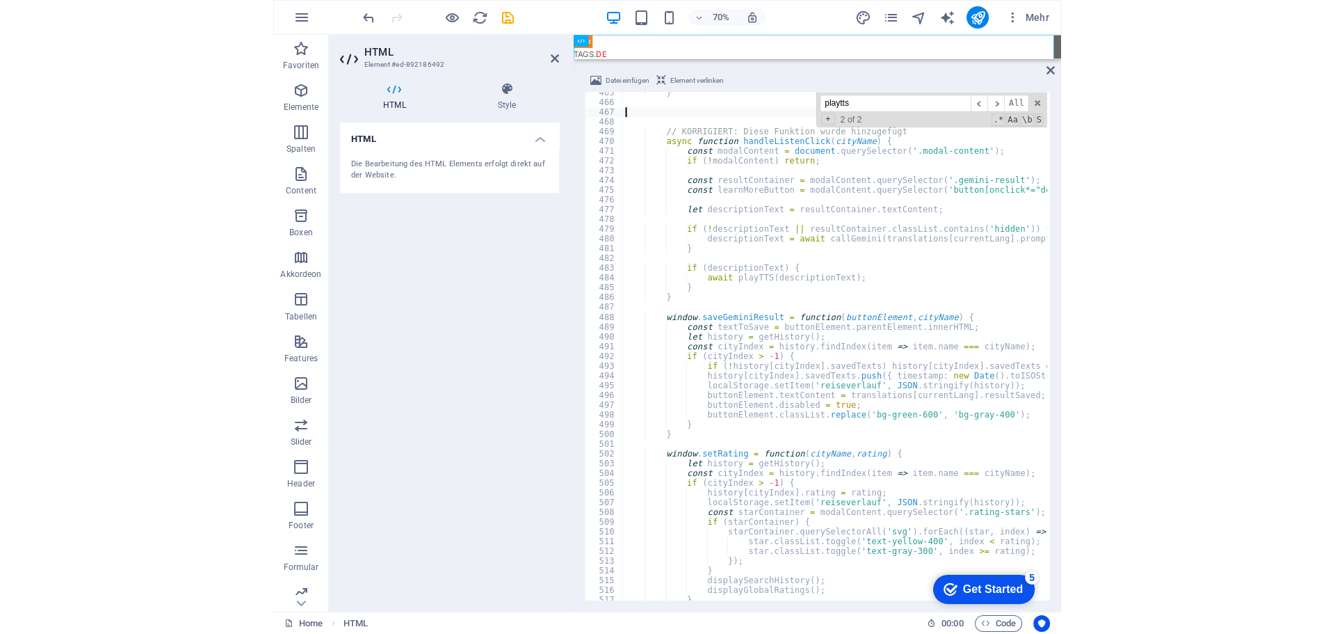
scroll to position [4439, 0]
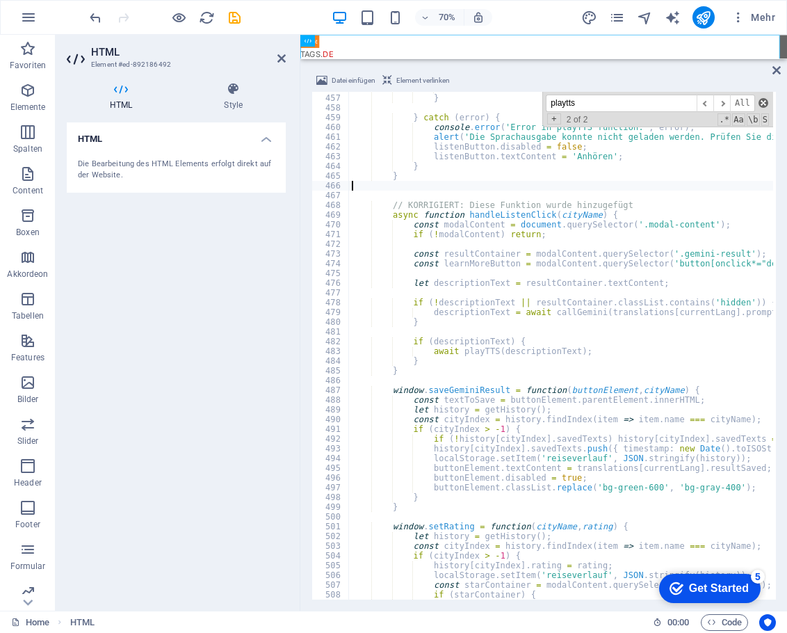
click at [762, 104] on span at bounding box center [764, 103] width 10 height 10
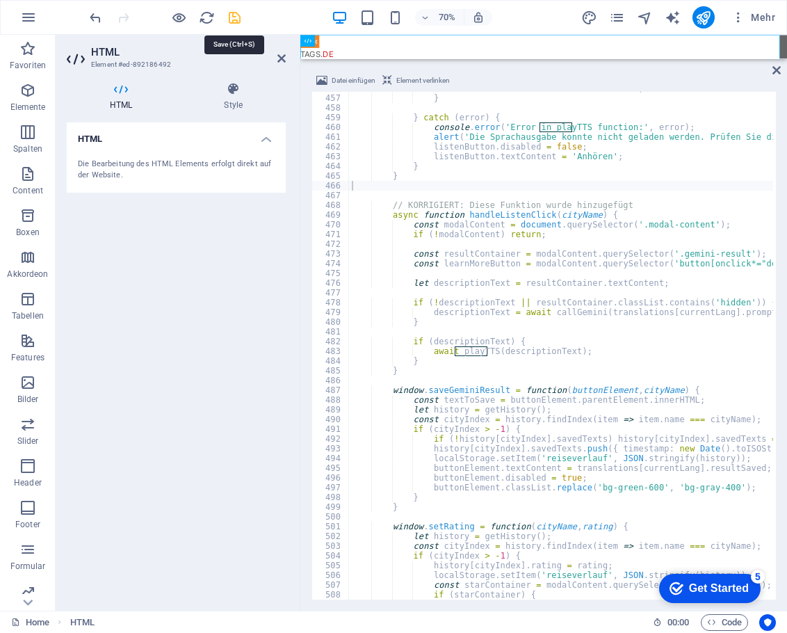
click at [232, 15] on icon "save" at bounding box center [235, 18] width 16 height 16
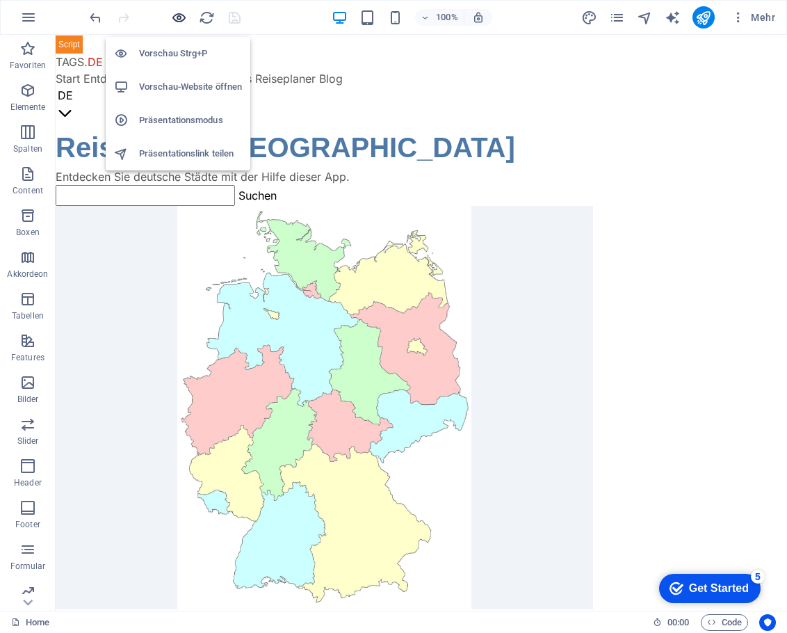
click at [176, 16] on icon "button" at bounding box center [179, 18] width 16 height 16
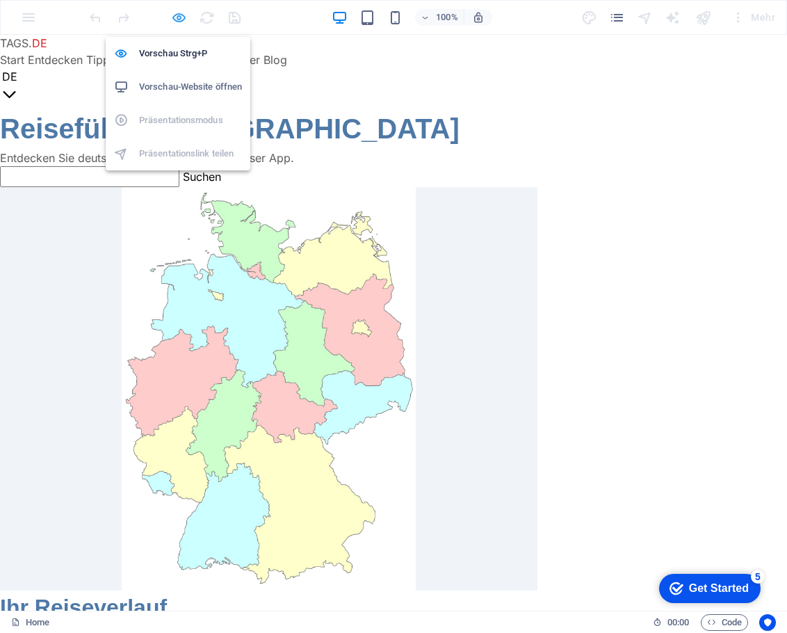
click at [176, 16] on icon "button" at bounding box center [179, 18] width 16 height 16
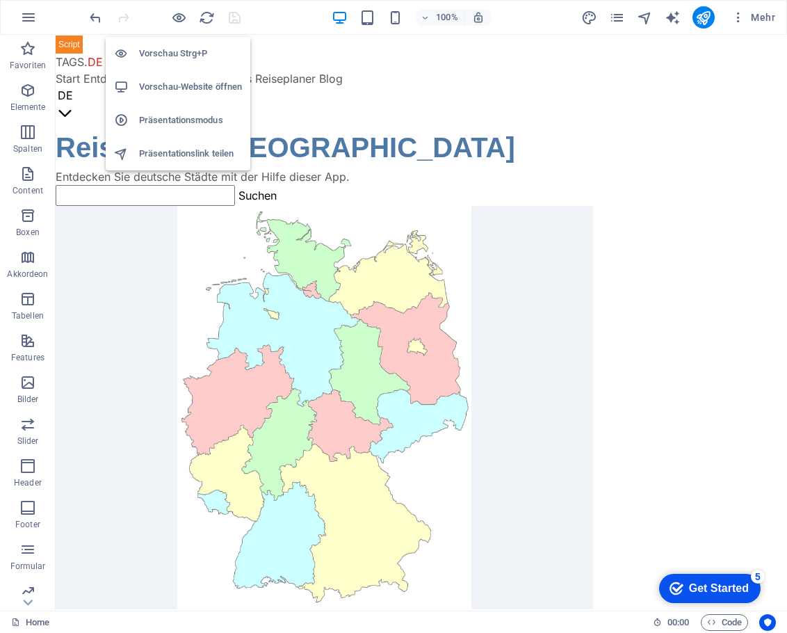
click at [172, 77] on li "Vorschau-Website öffnen" at bounding box center [178, 86] width 145 height 33
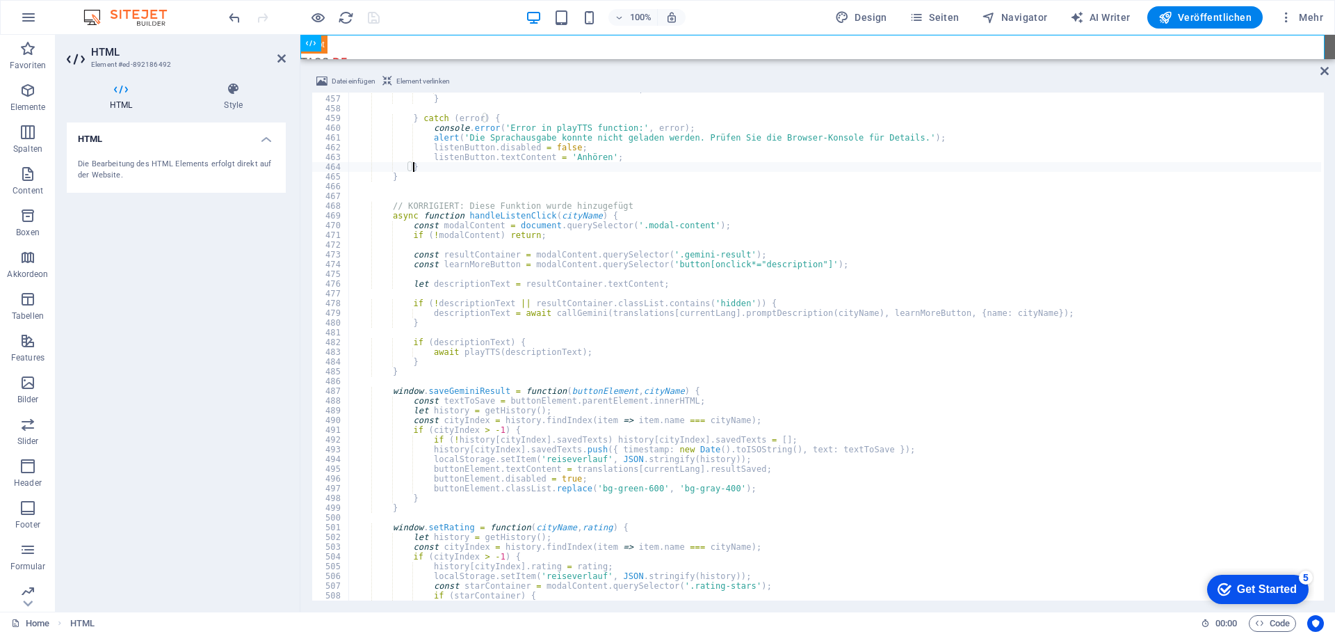
type textarea "}"
paste input "tts-proxy.php"
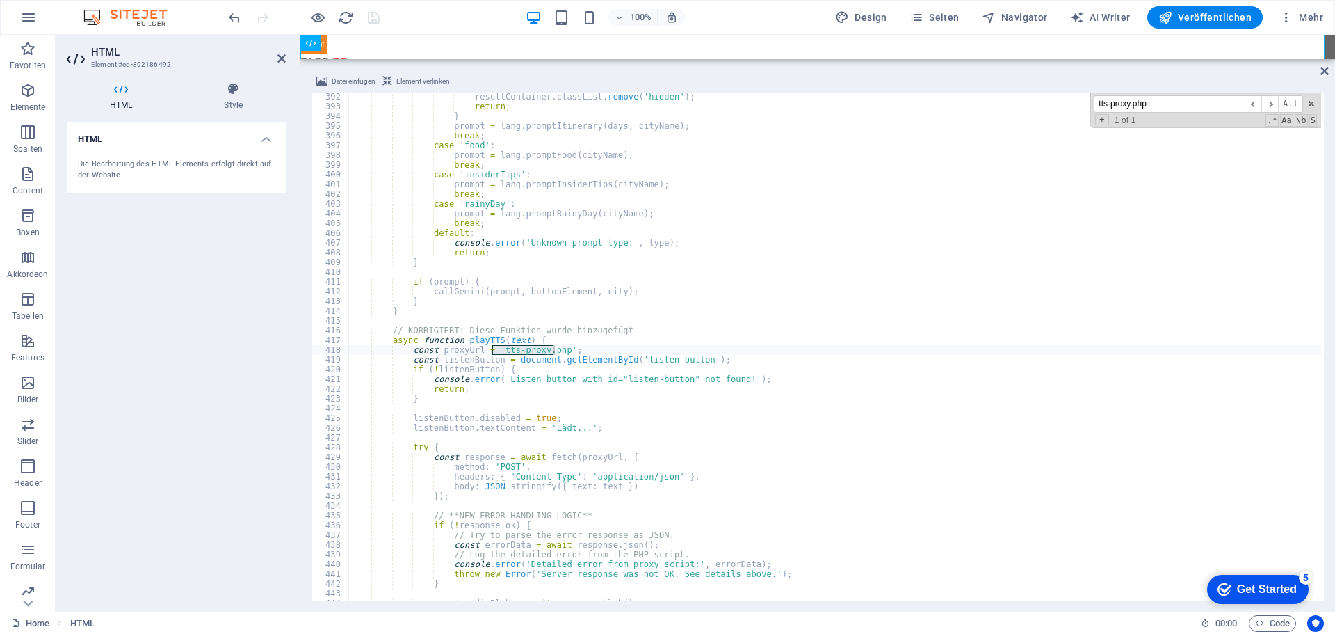
scroll to position [3808, 0]
click at [1224, 107] on input "tts-proxy.php" at bounding box center [1169, 103] width 151 height 17
type input "t"
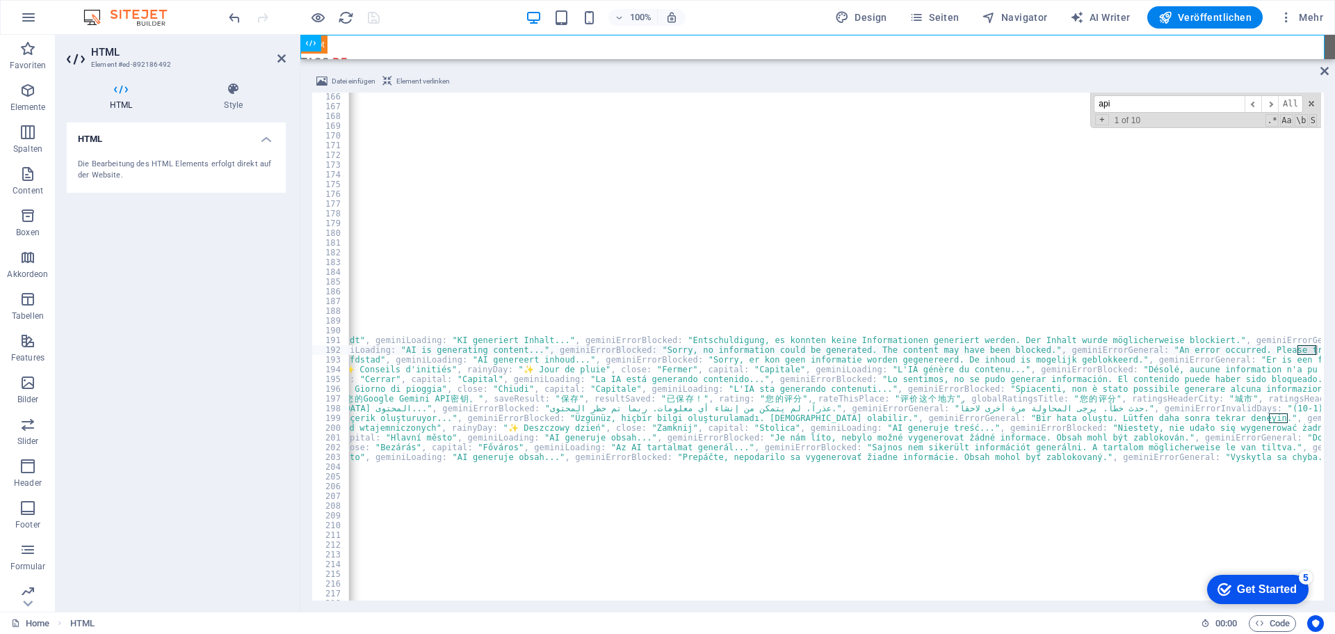
scroll to position [0, 5091]
type input "api"
click at [1270, 104] on span "​" at bounding box center [1270, 103] width 17 height 17
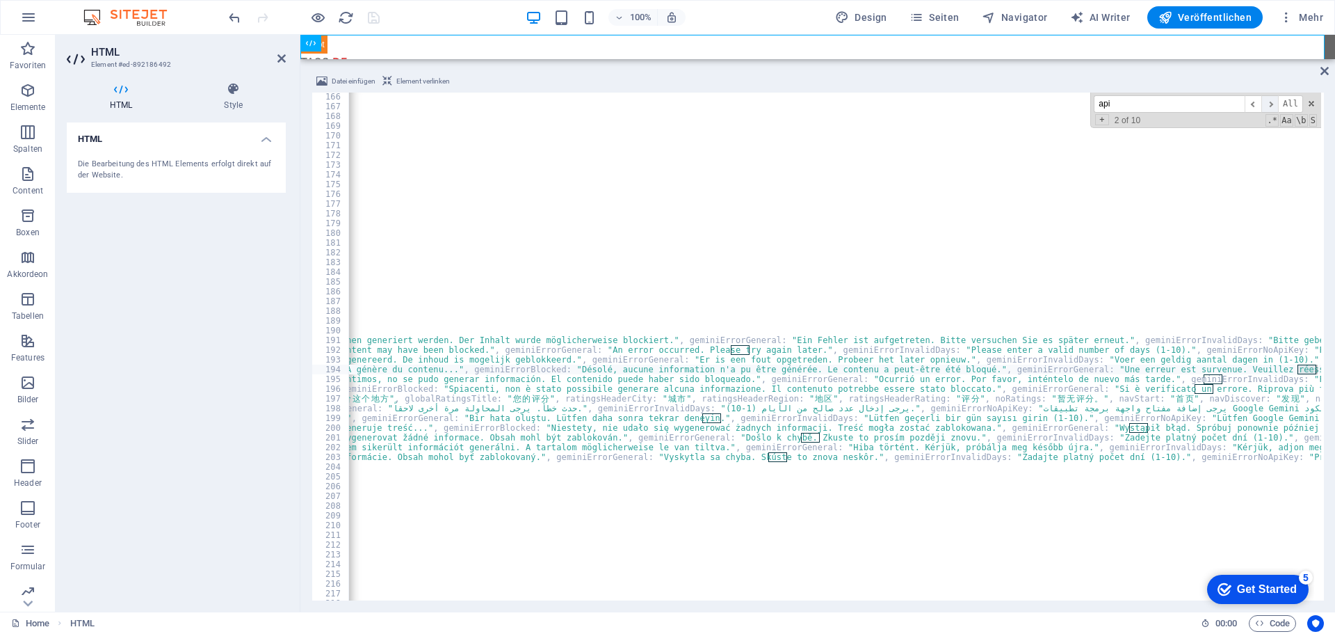
scroll to position [0, 5657]
click at [1270, 104] on span "​" at bounding box center [1270, 103] width 17 height 17
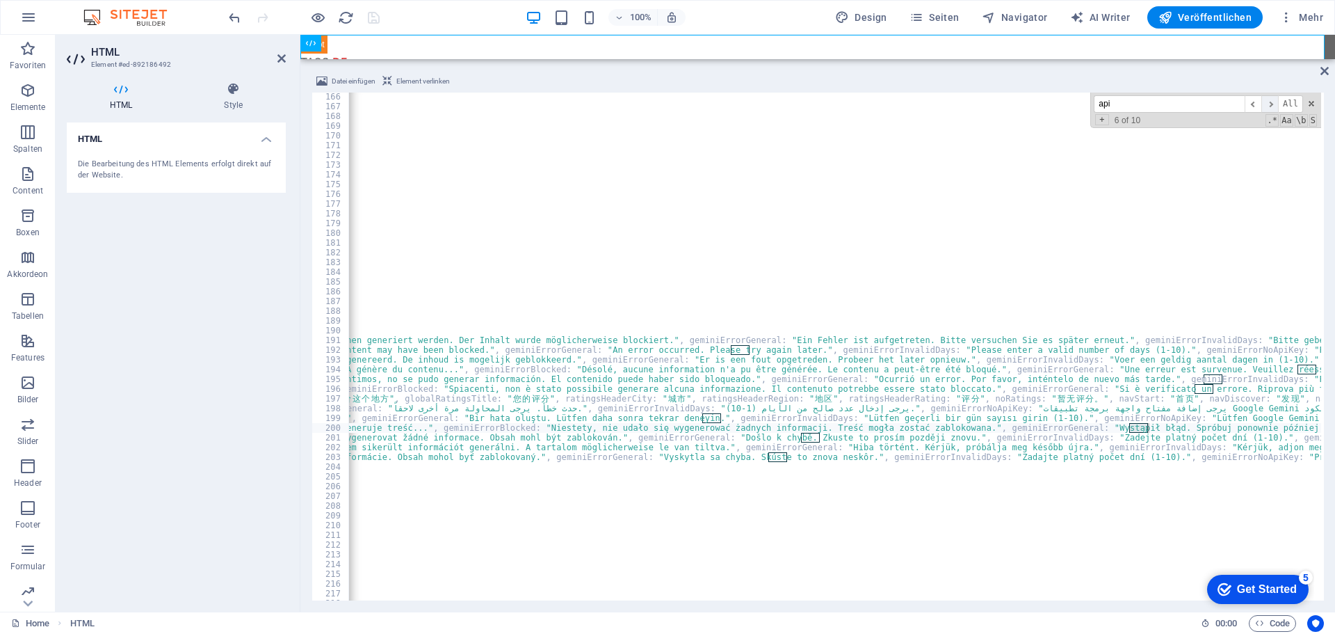
click at [1270, 104] on span "​" at bounding box center [1270, 103] width 17 height 17
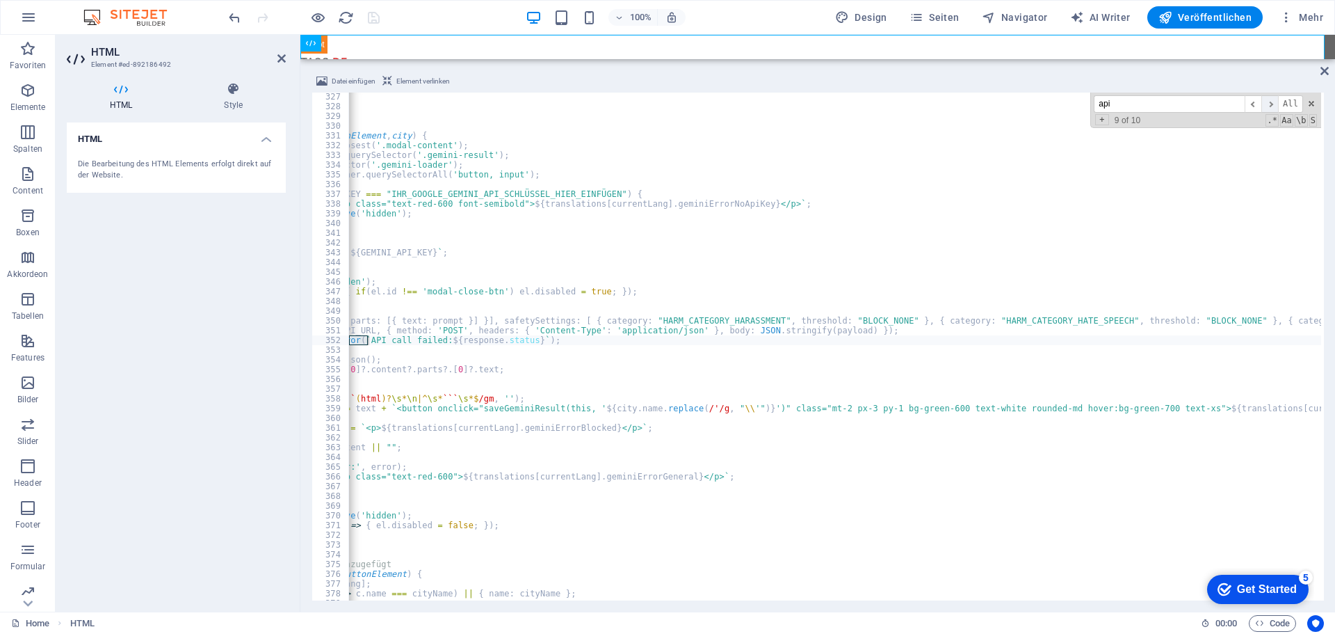
scroll to position [0, 242]
drag, startPoint x: 395, startPoint y: 600, endPoint x: 401, endPoint y: 595, distance: 7.9
click at [374, 600] on div "Datei einfügen Element verlinken } 327 328 329 330 331 332 333 334 335 336 337 …" at bounding box center [817, 336] width 1035 height 549
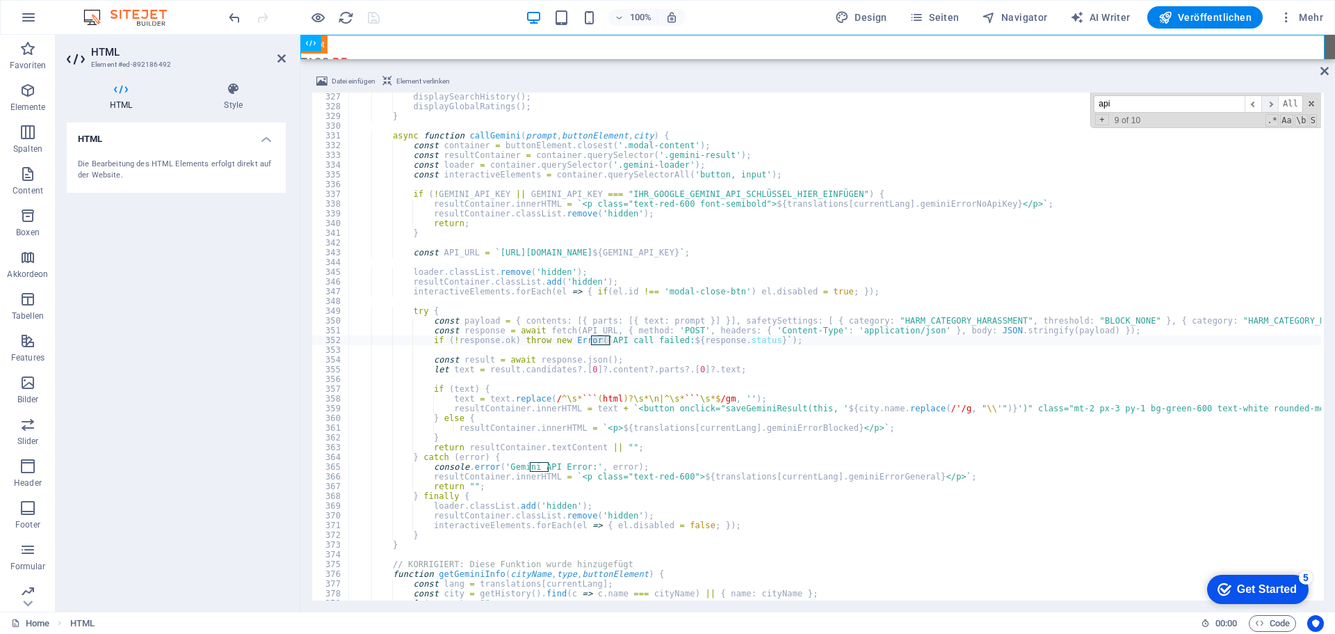
click at [1274, 102] on span "​" at bounding box center [1270, 103] width 17 height 17
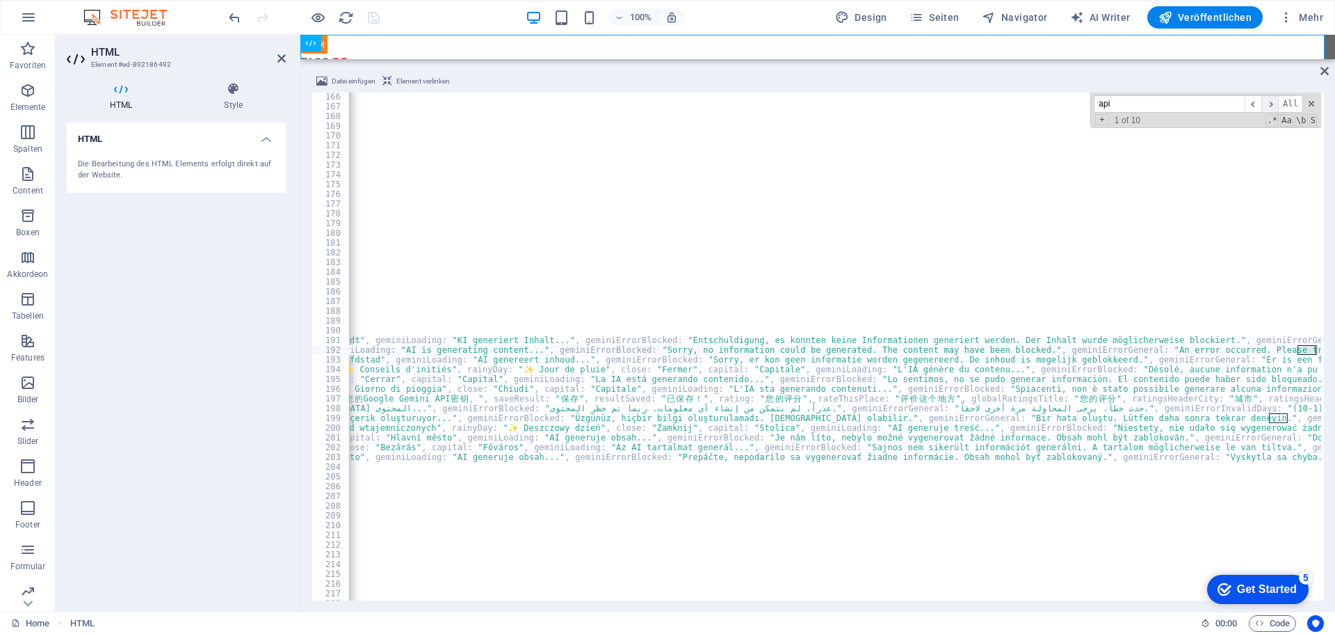
scroll to position [0, 5091]
click at [1317, 105] on div "api ​ ​ All Replace All + 1 of 10 .* Aa \b S" at bounding box center [1206, 110] width 231 height 35
click at [317, 15] on icon "button" at bounding box center [318, 18] width 16 height 16
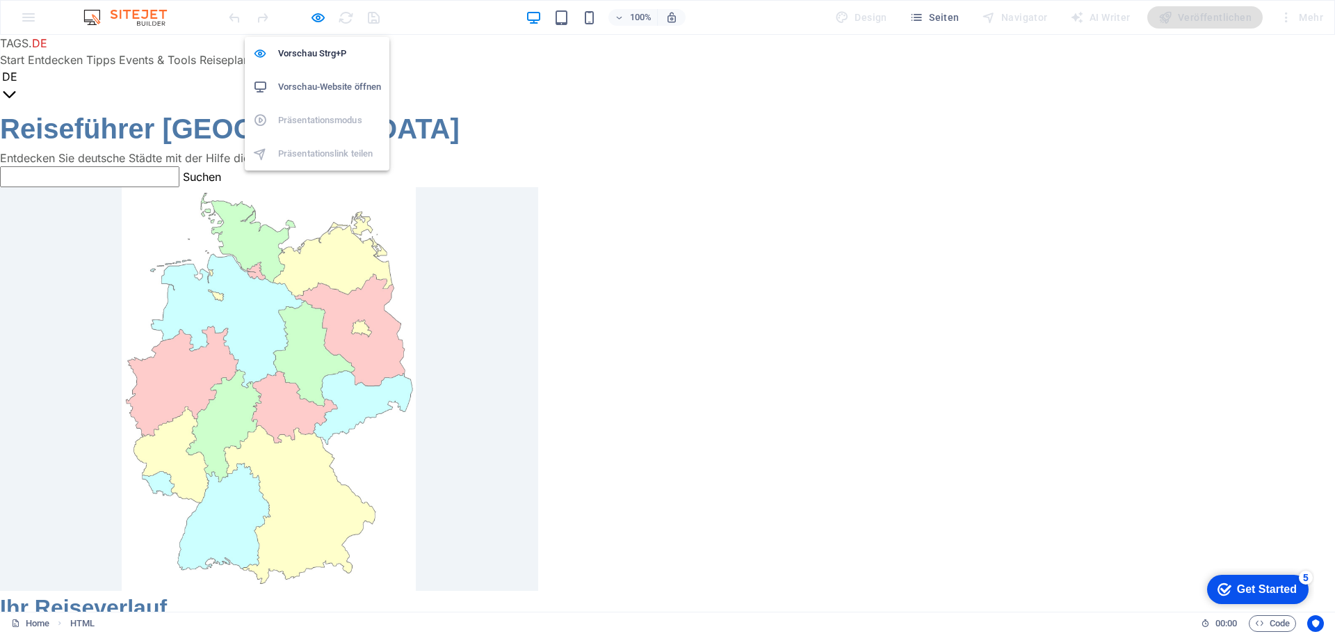
click at [322, 79] on h6 "Vorschau-Website öffnen" at bounding box center [329, 87] width 103 height 17
click at [320, 17] on icon "button" at bounding box center [318, 18] width 16 height 16
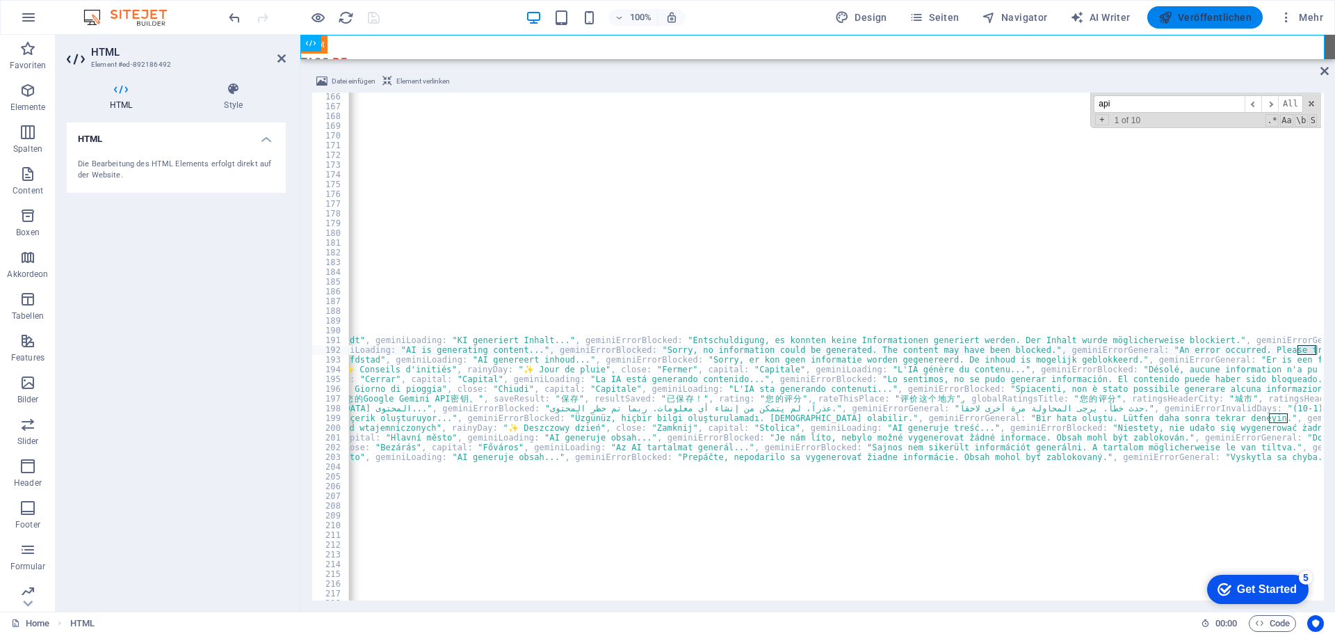
click at [1180, 15] on span "Veröffentlichen" at bounding box center [1205, 17] width 93 height 14
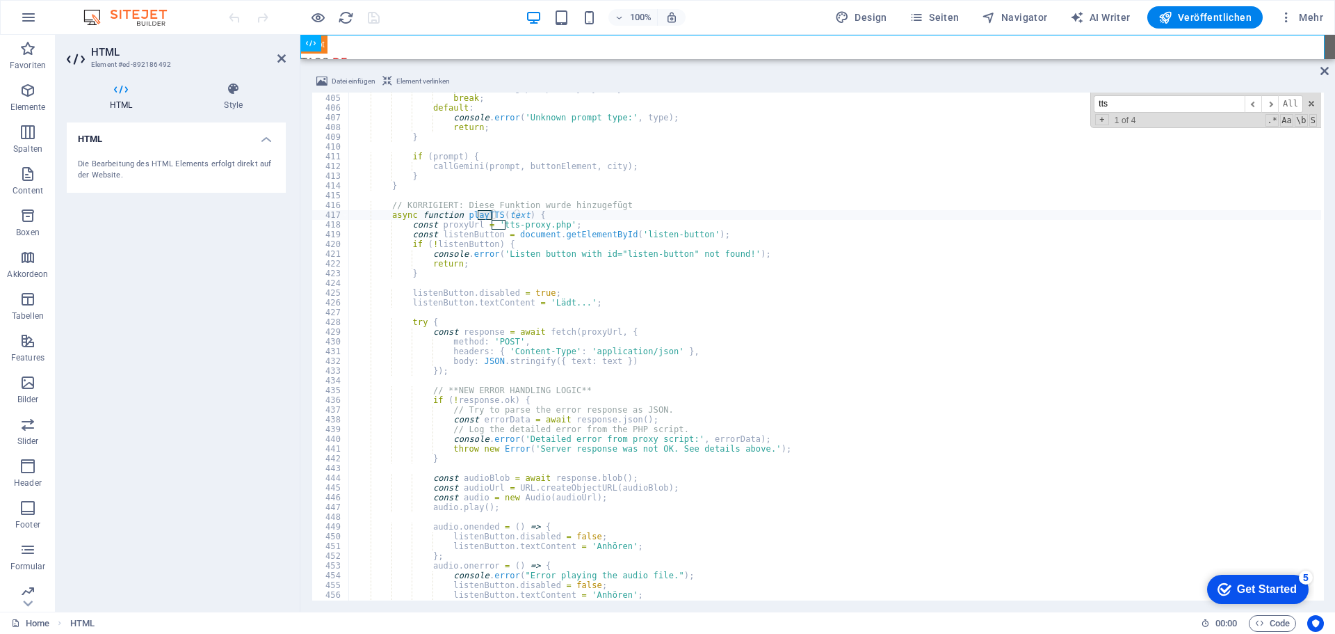
scroll to position [3975, 0]
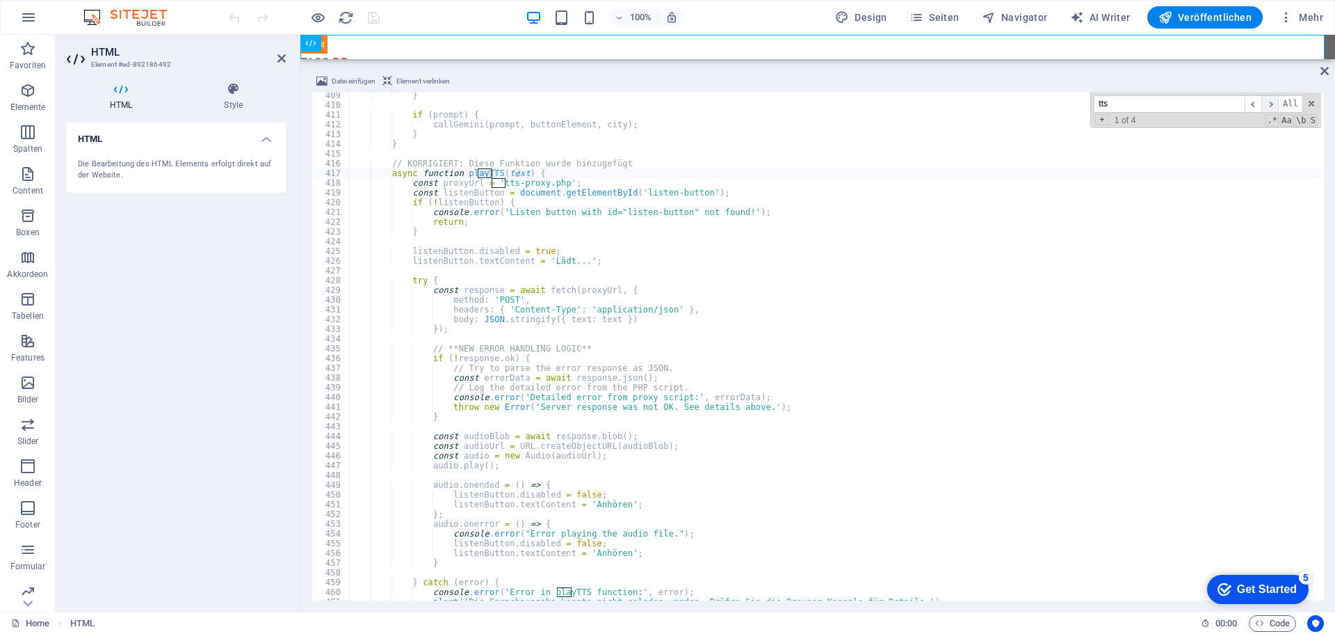
type input "tts"
click at [1274, 104] on span "​" at bounding box center [1270, 103] width 17 height 17
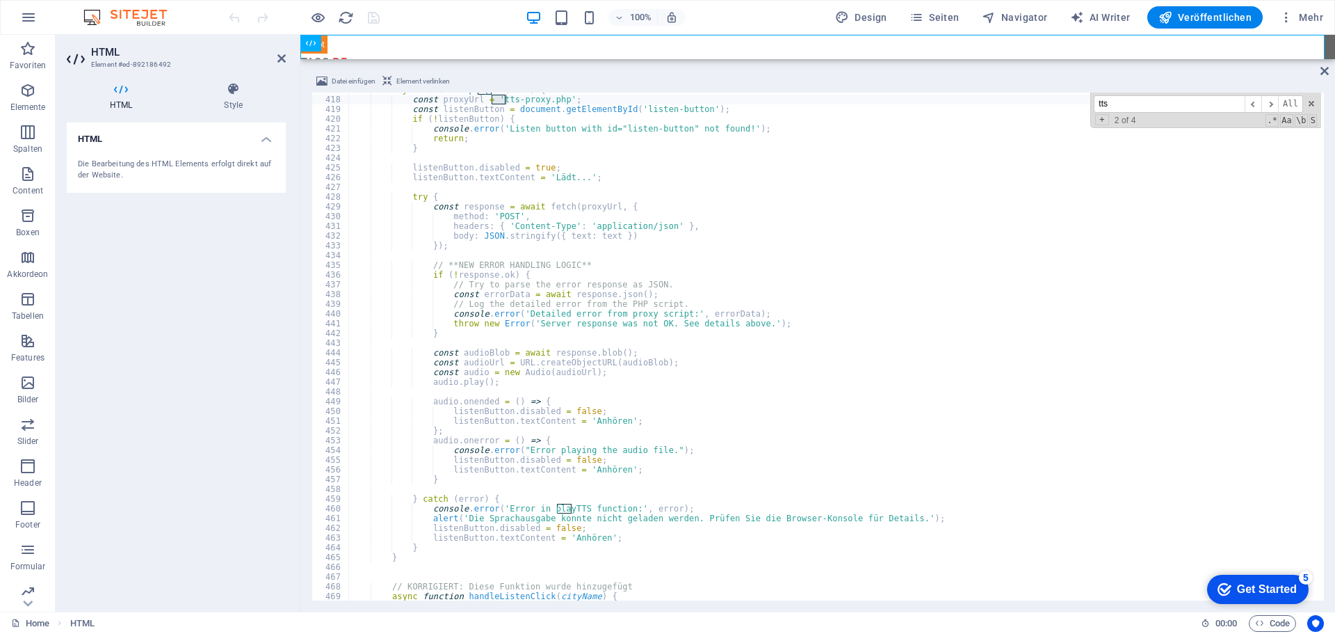
scroll to position [4100, 0]
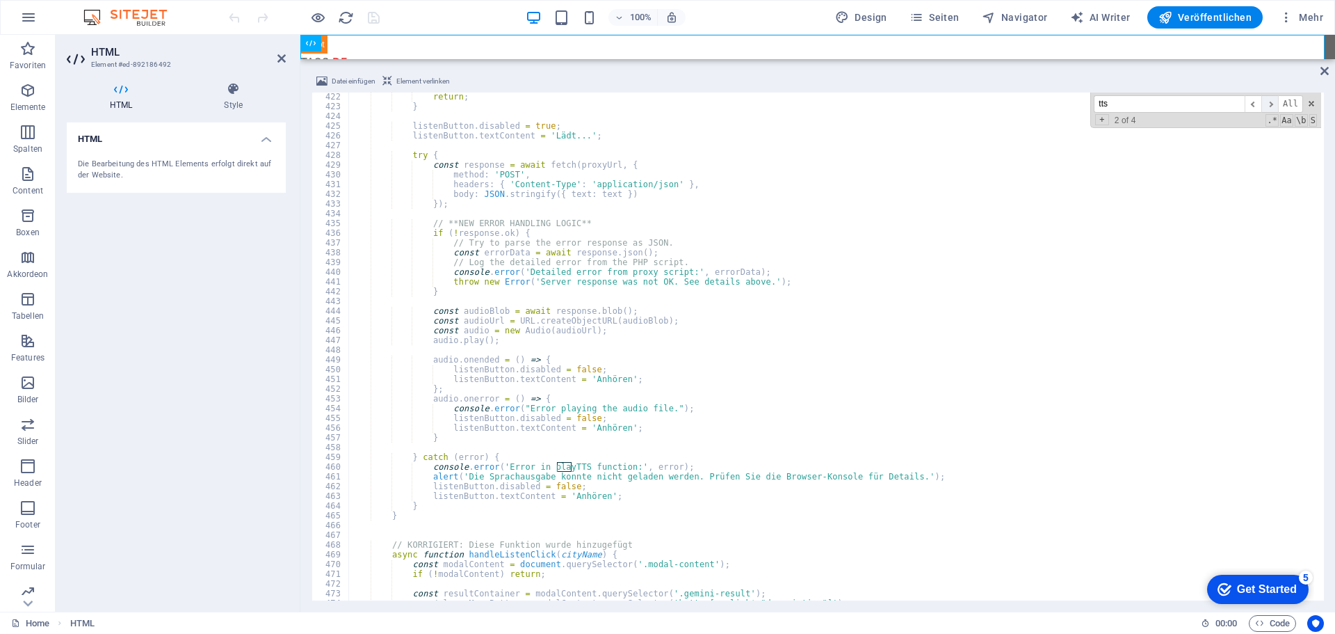
click at [1269, 103] on span "​" at bounding box center [1270, 103] width 17 height 17
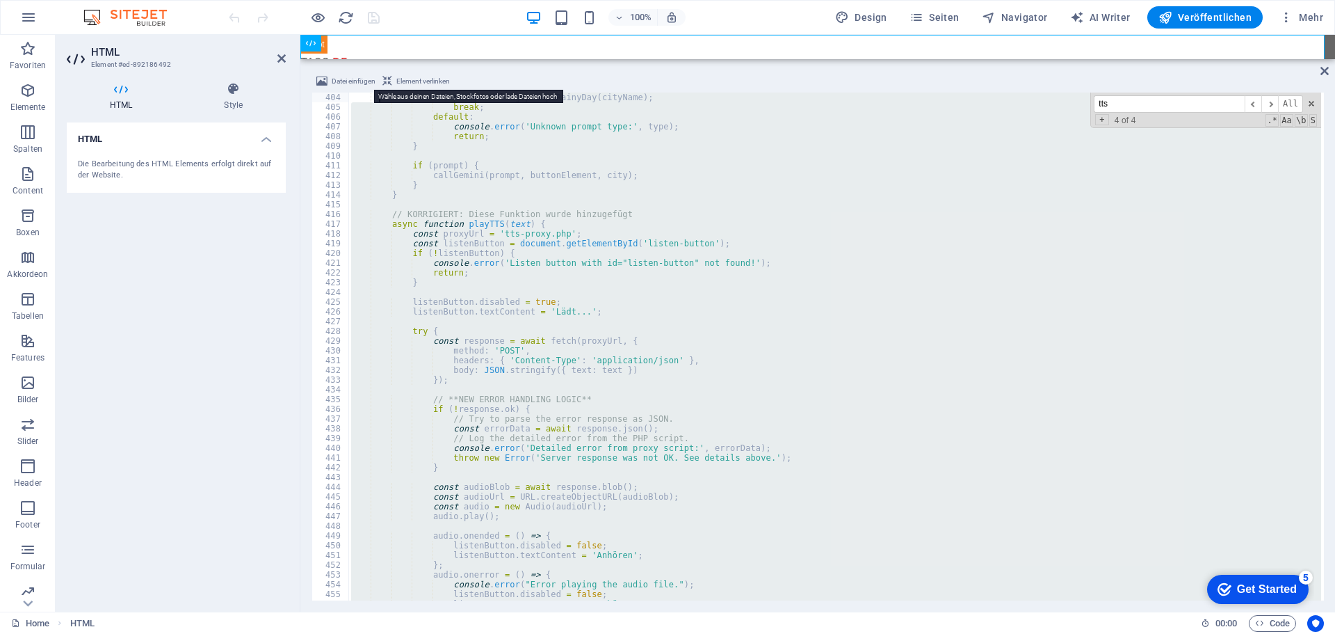
scroll to position [3856, 0]
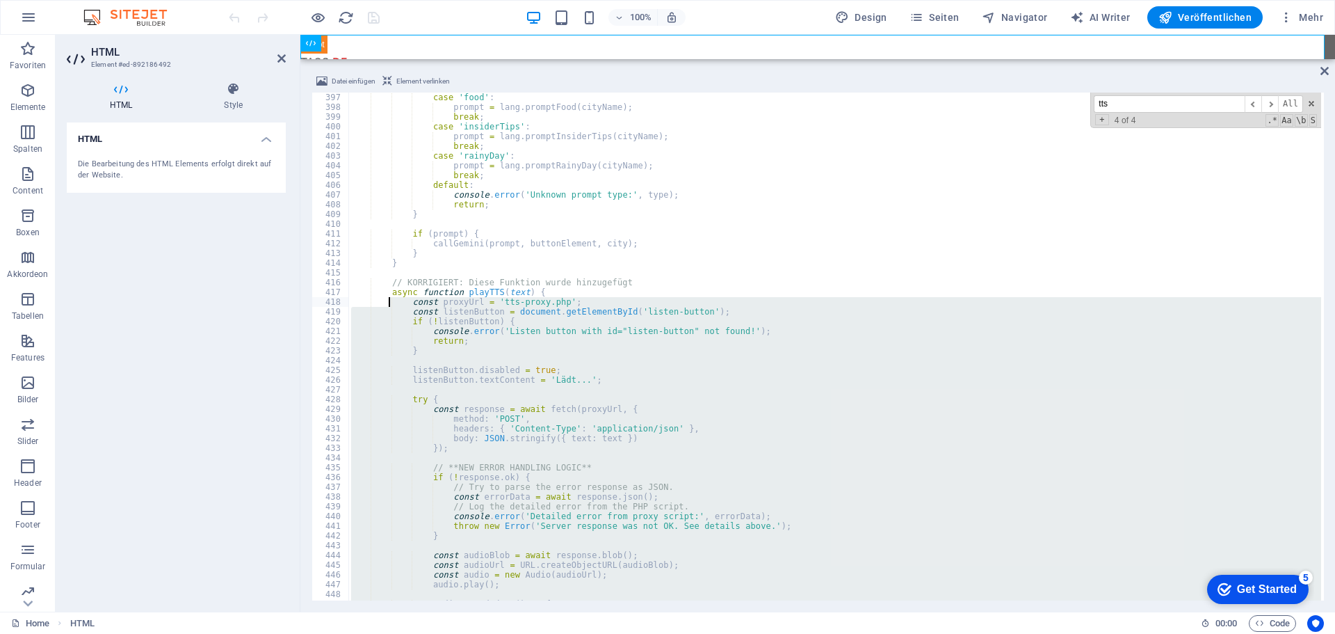
drag, startPoint x: 408, startPoint y: 406, endPoint x: 387, endPoint y: 300, distance: 107.8
type textarea "const proxyUrl = 'tts-proxy.php'; const listenButton = document.getElementById(…"
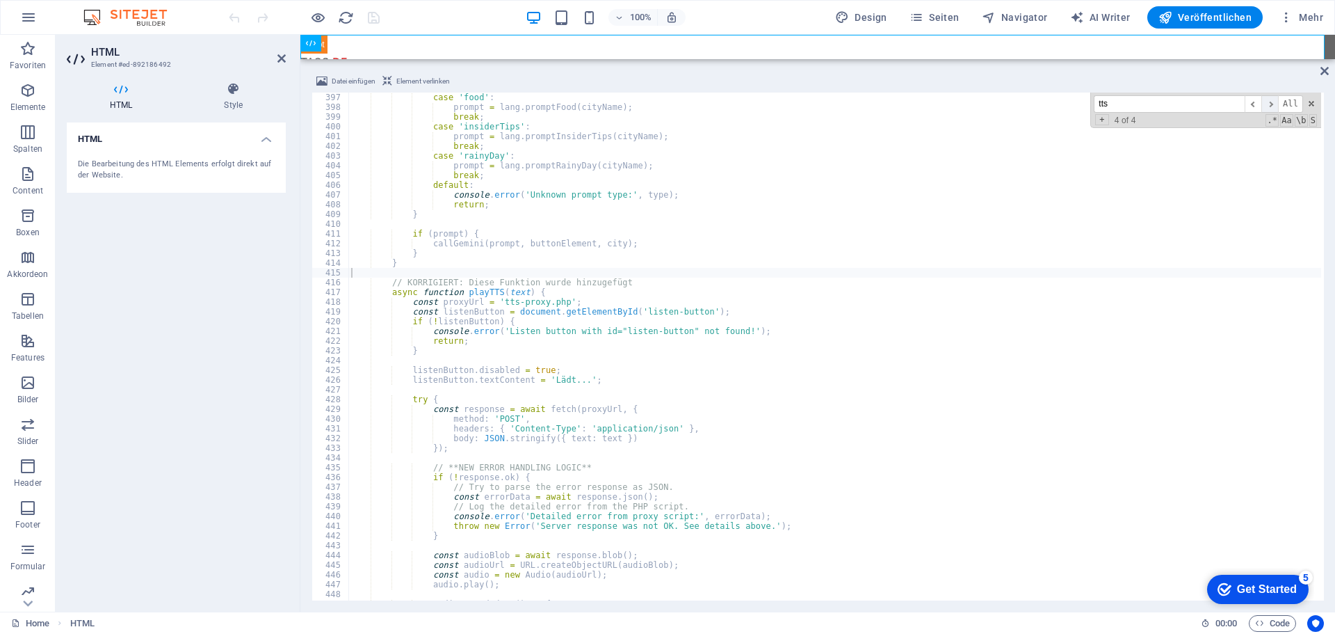
click at [1275, 104] on span "​" at bounding box center [1270, 103] width 17 height 17
type textarea "// KORRIGIERT: Diese Funktion wurde hinzugefügt"
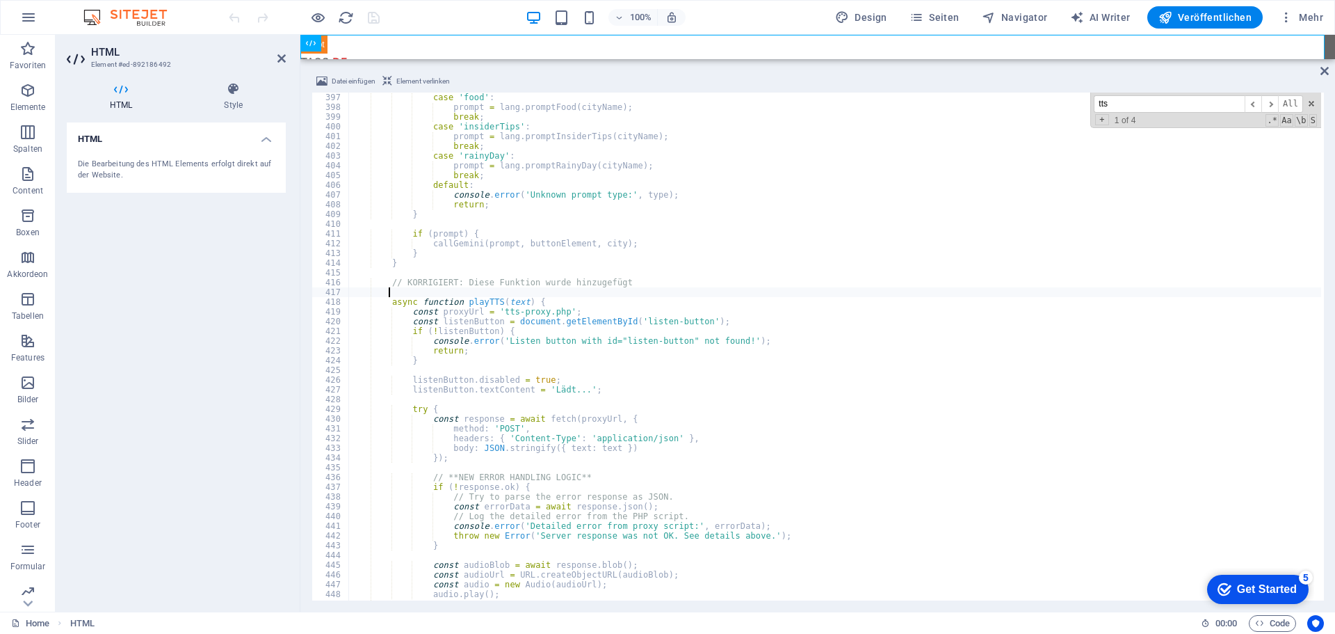
scroll to position [0, 2]
paste textarea "}"
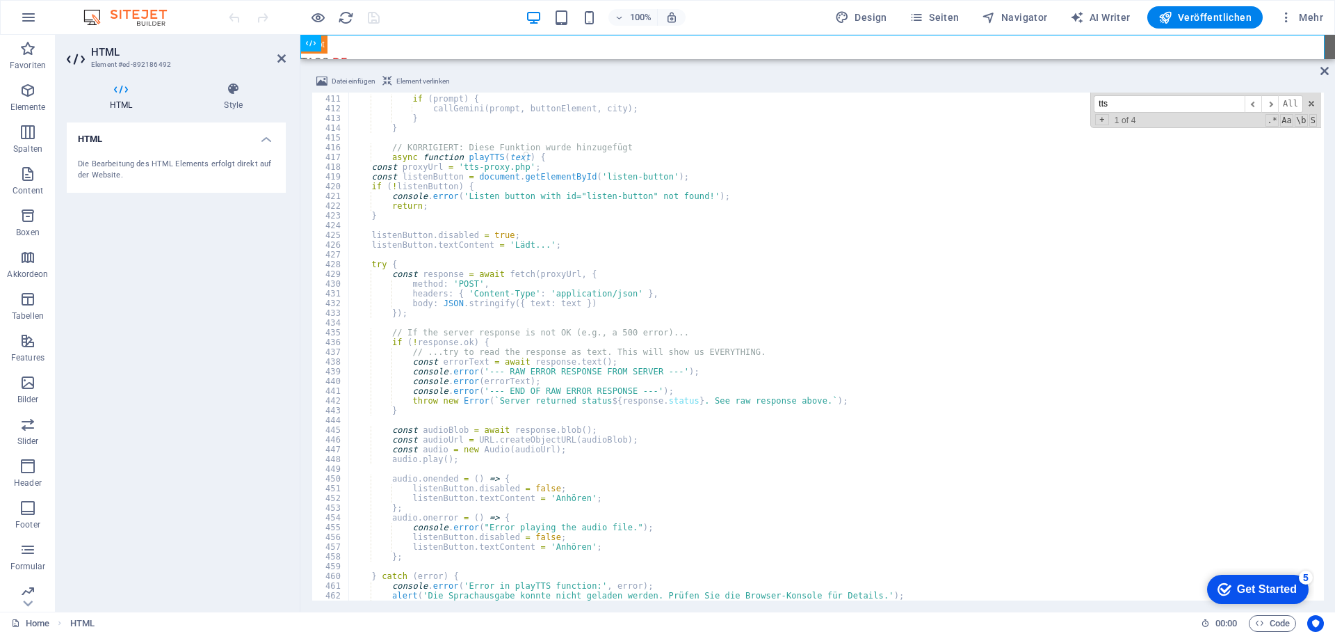
scroll to position [3949, 0]
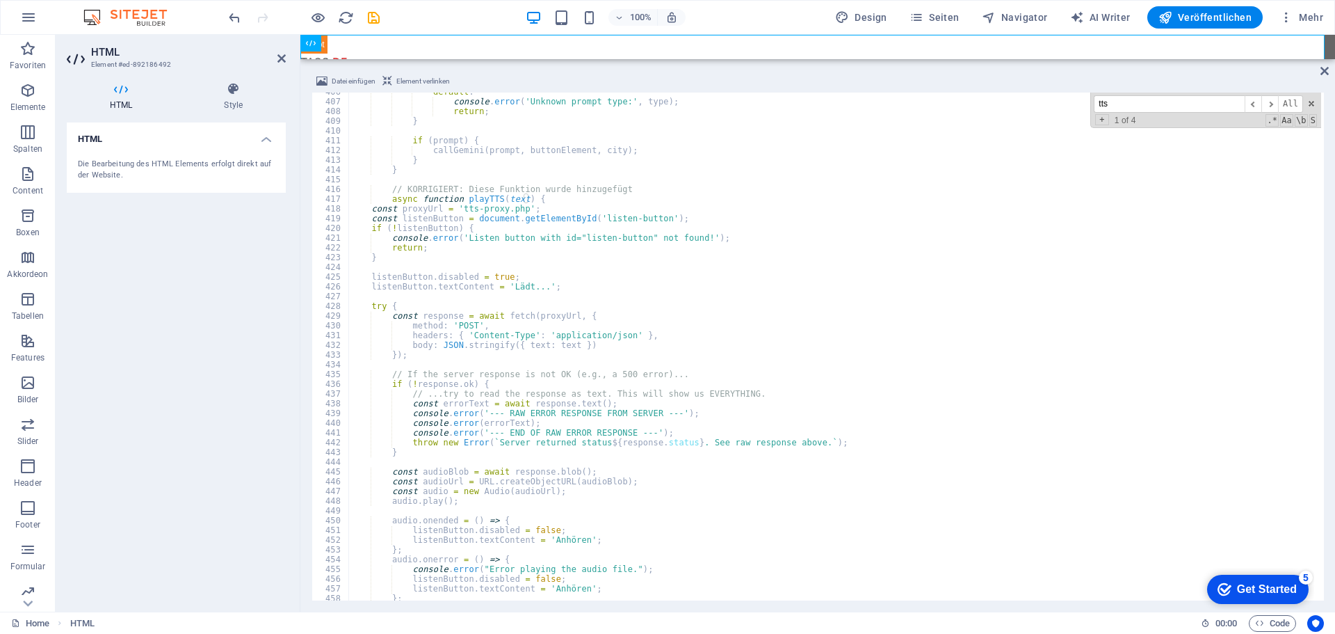
click at [447, 11] on div "100% Design Seiten Navigator AI Writer Veröffentlichen Mehr" at bounding box center [777, 17] width 1103 height 22
click at [236, 18] on icon "undo" at bounding box center [235, 18] width 16 height 16
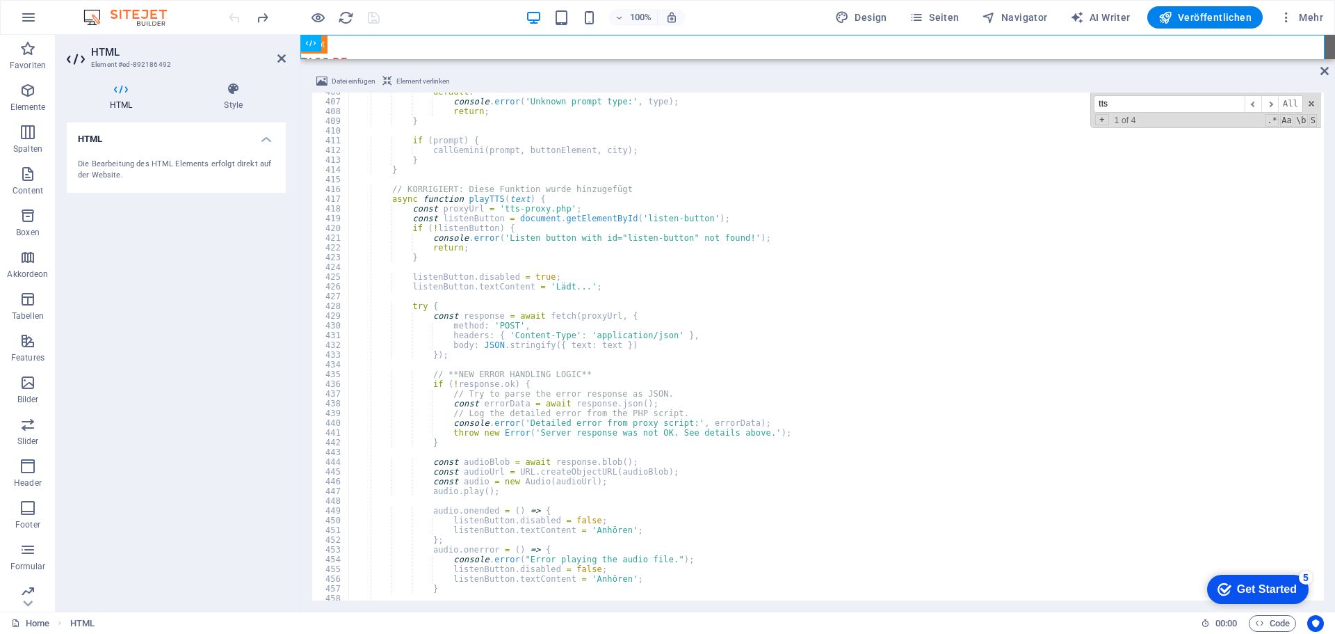
type textarea "async function playTTS(text) {"
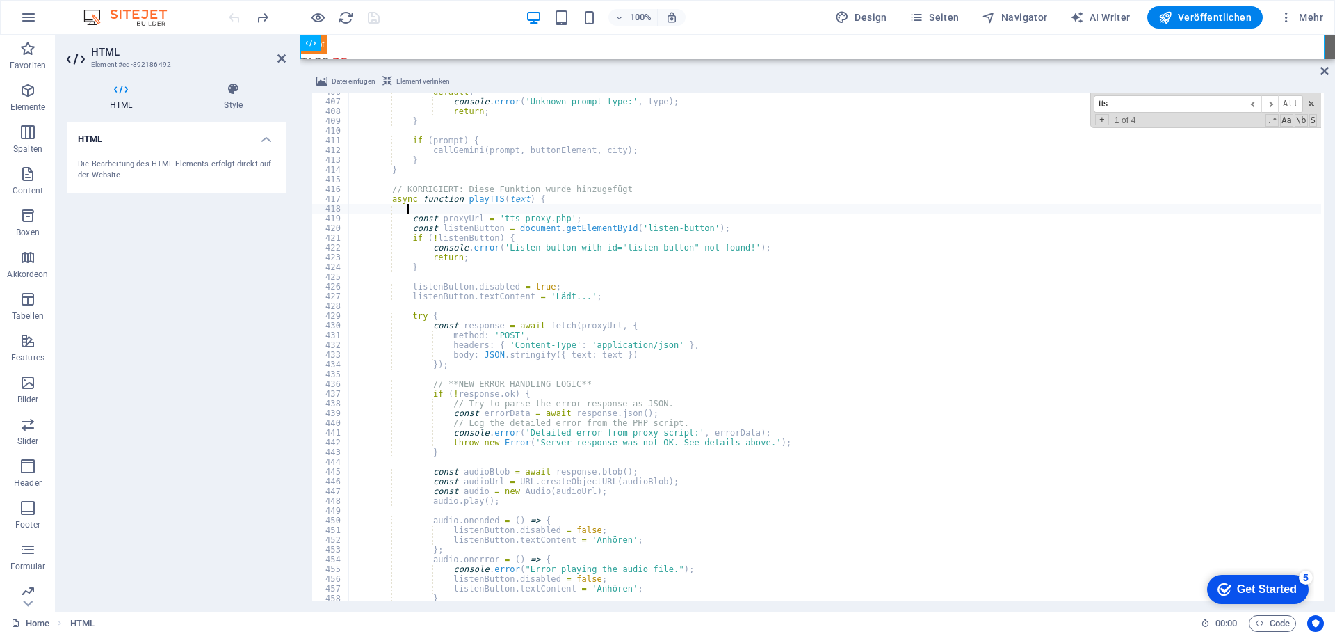
paste textarea "}"
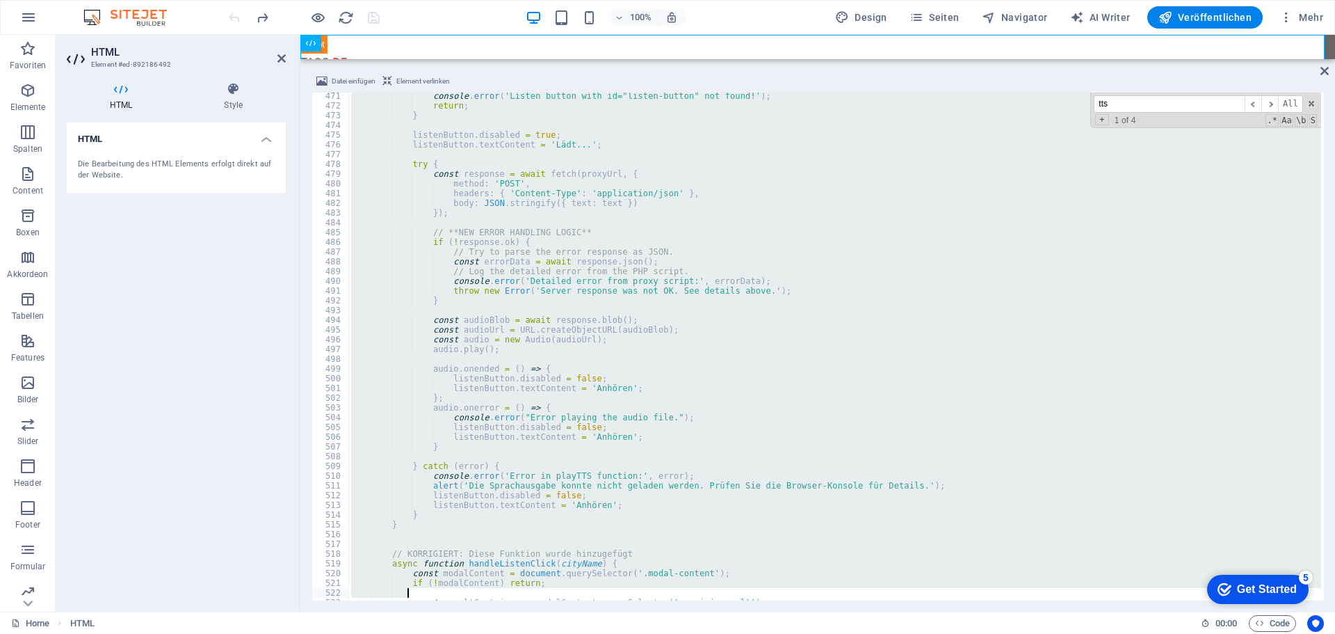
scroll to position [4627, 0]
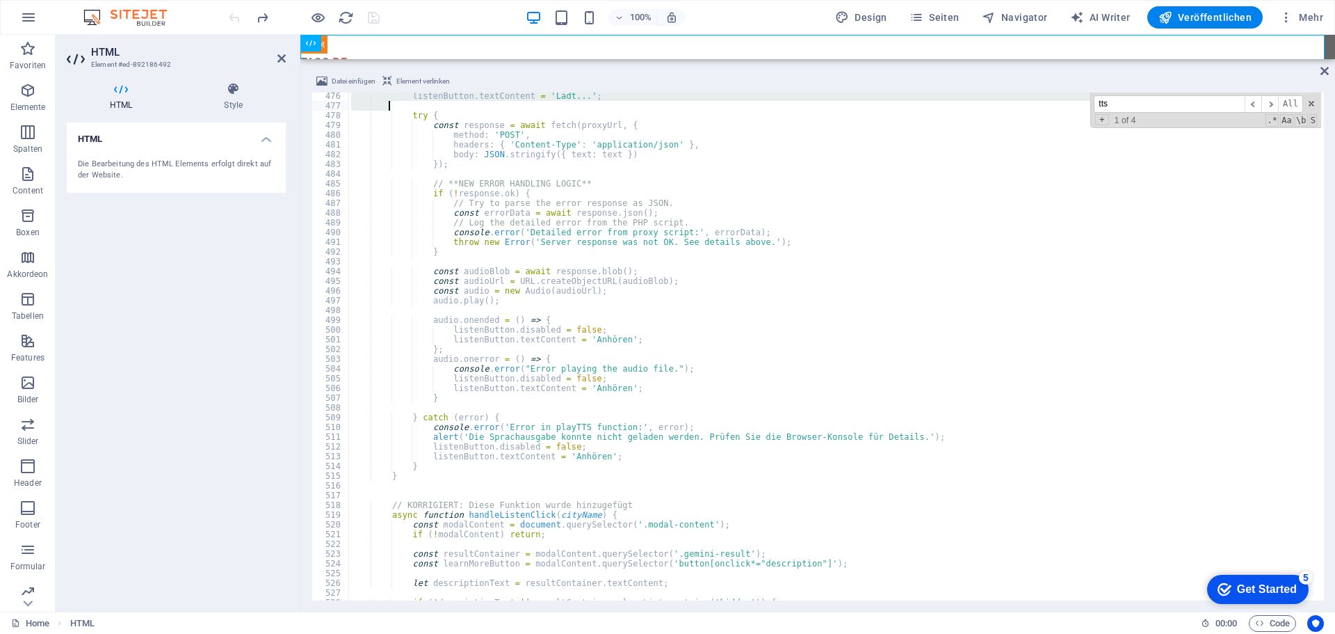
drag, startPoint x: 369, startPoint y: 250, endPoint x: 527, endPoint y: 97, distance: 220.4
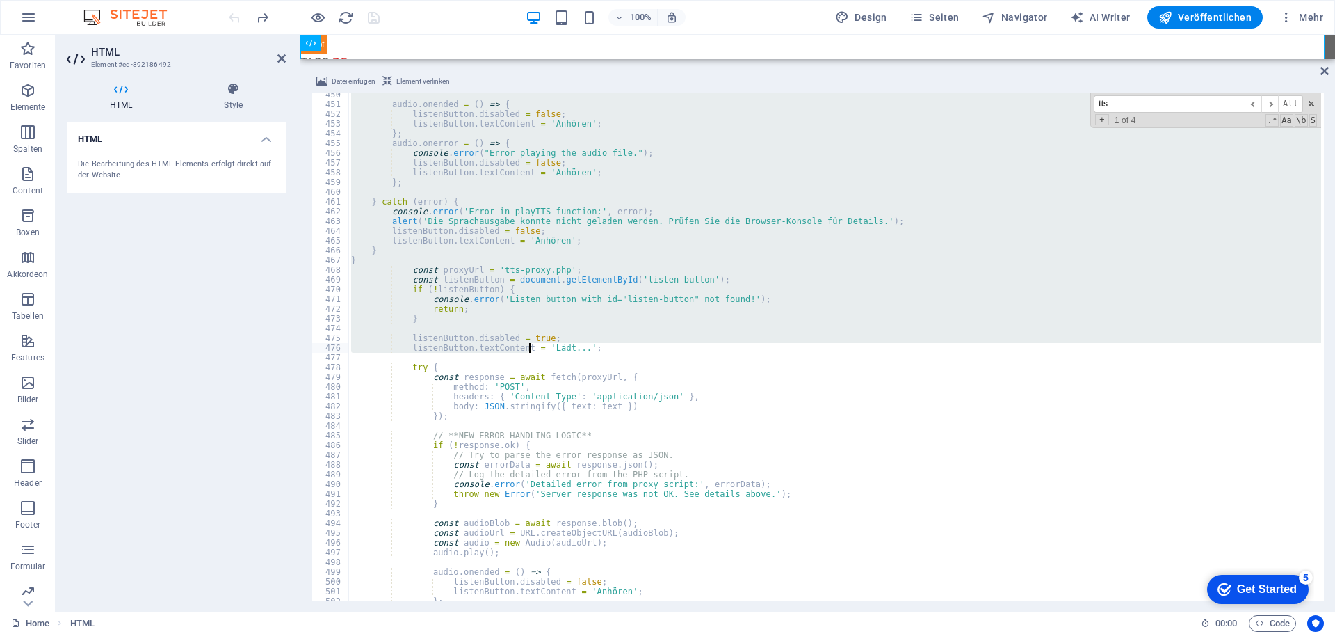
scroll to position [4291, 0]
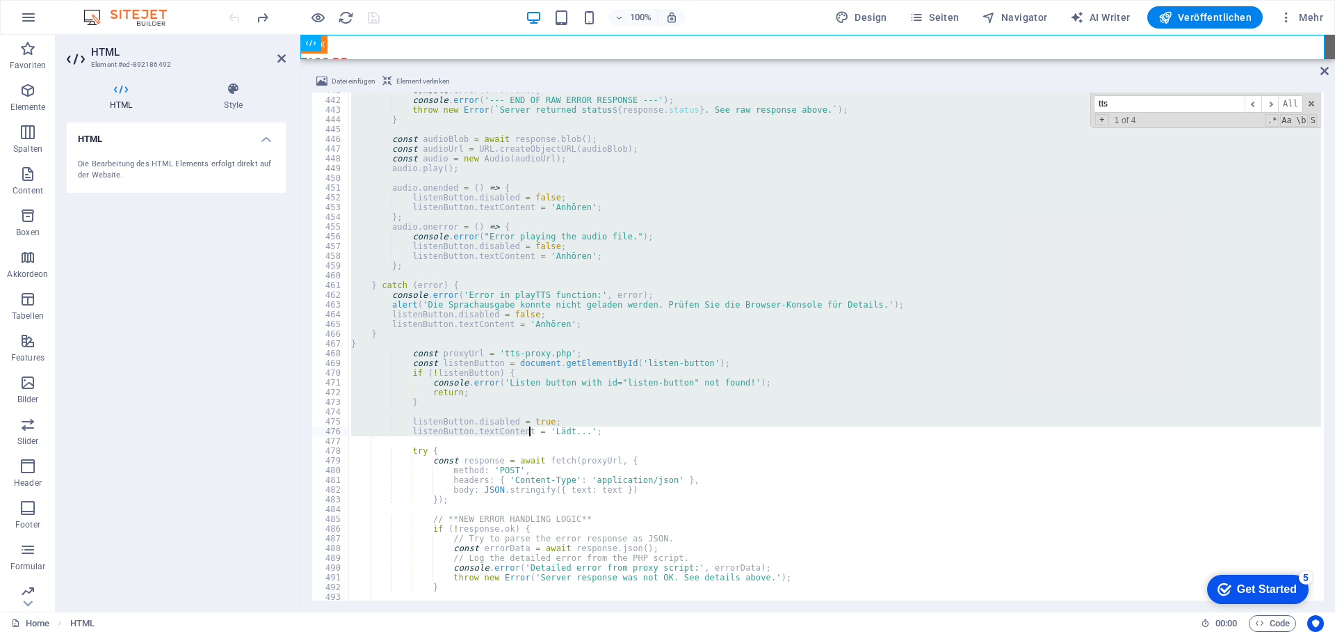
click at [382, 360] on div "console . error ( errorText ) ; console . error ( '--- END OF RAW ERROR RESPONS…" at bounding box center [834, 347] width 973 height 508
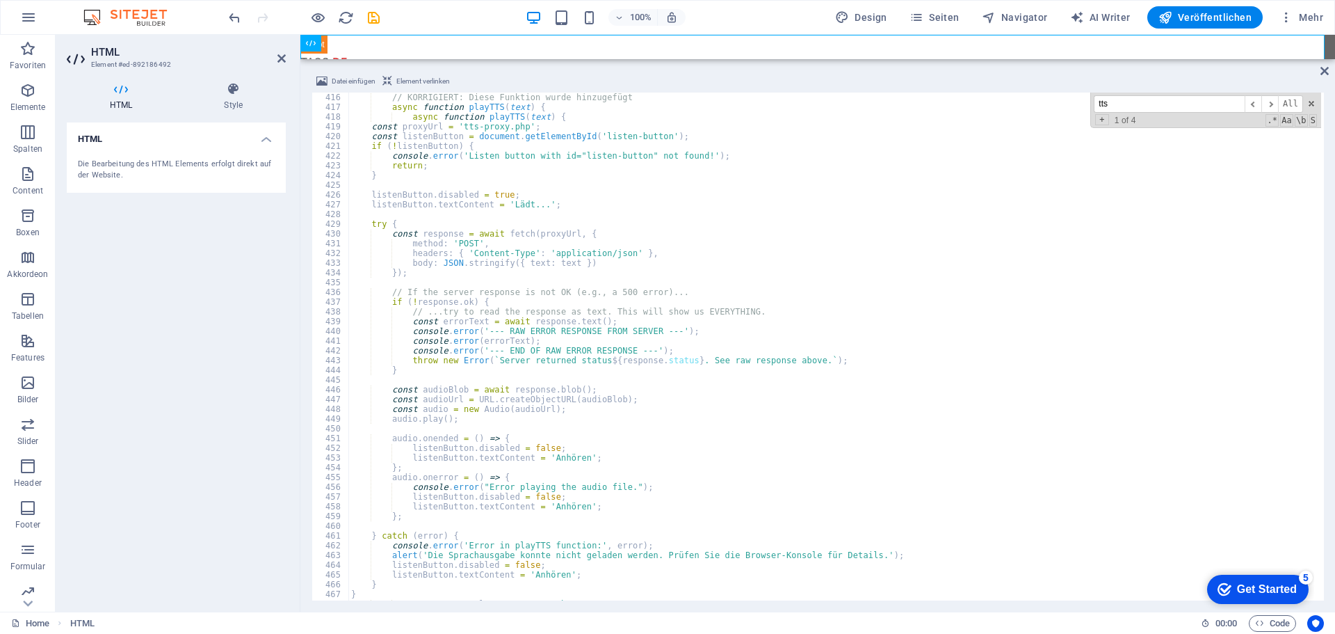
scroll to position [3999, 0]
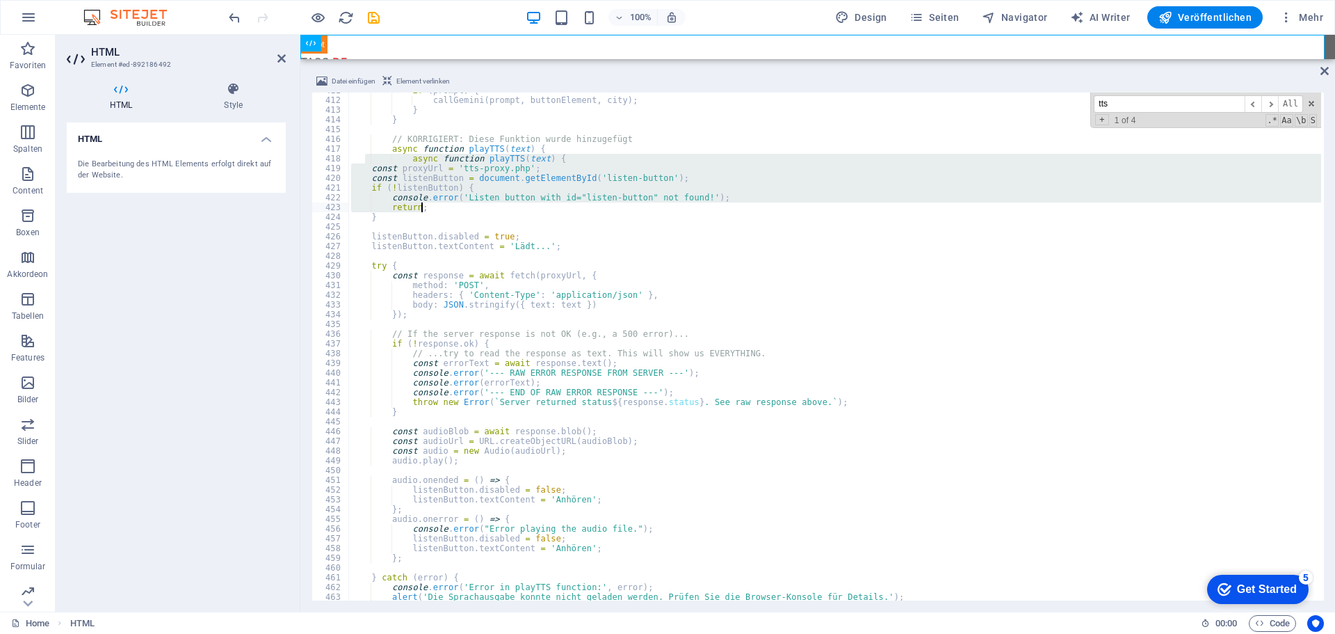
drag, startPoint x: 366, startPoint y: 161, endPoint x: 446, endPoint y: 203, distance: 90.5
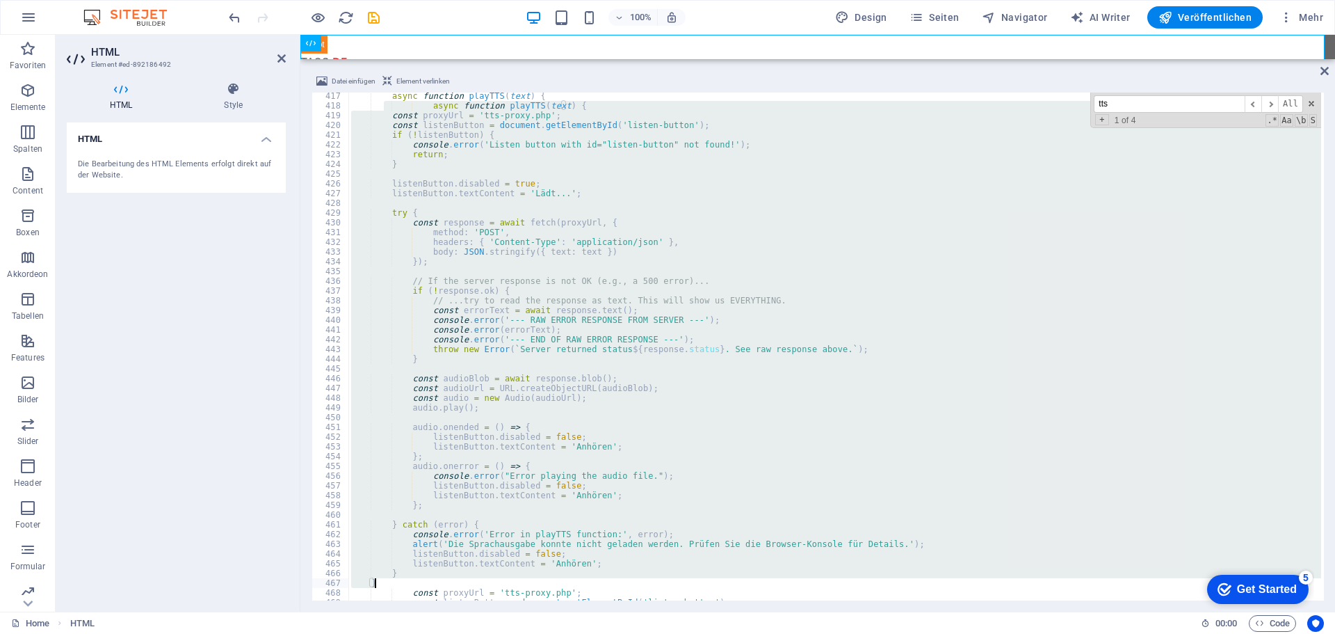
scroll to position [4010, 0]
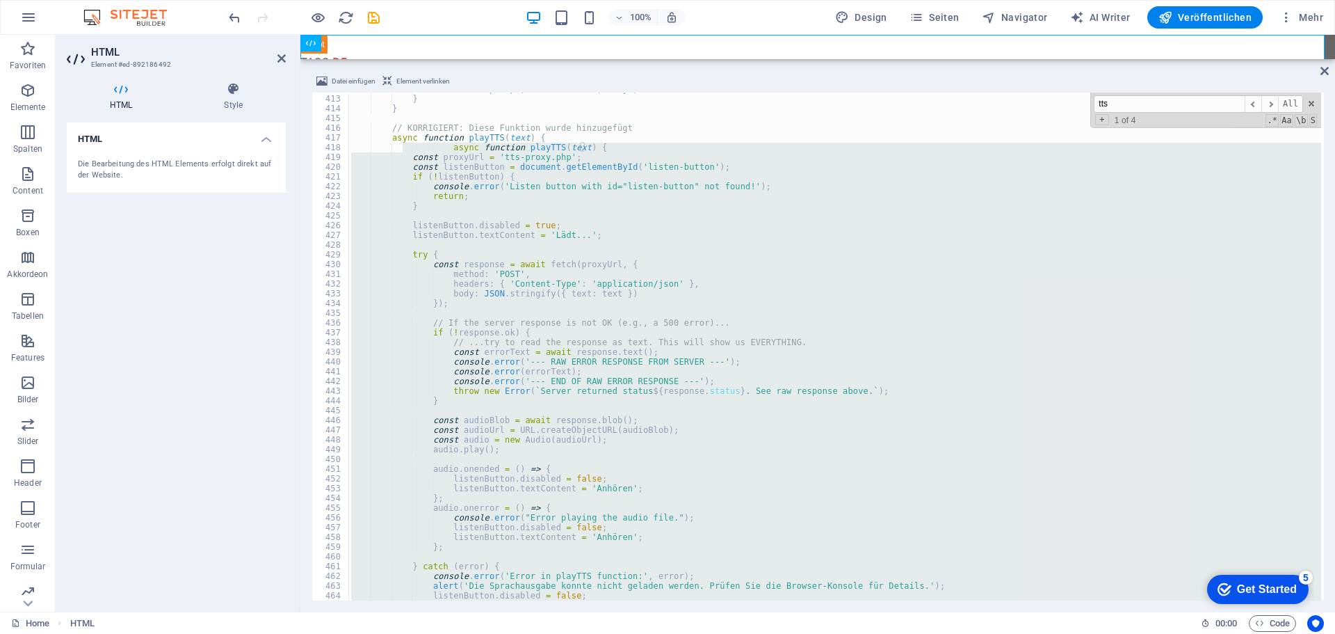
click at [605, 150] on div "callGemini ( prompt , buttonElement , city ) ; } } // KORRIGIERT: Diese Funktio…" at bounding box center [834, 347] width 973 height 508
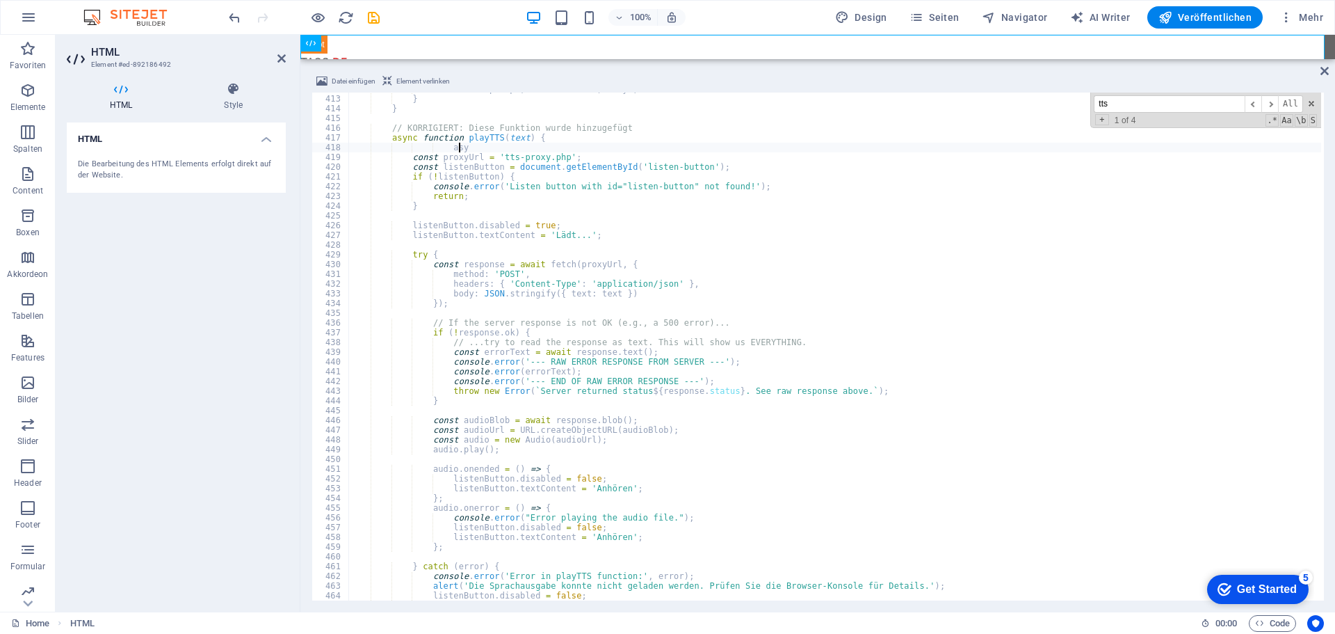
type textarea "a"
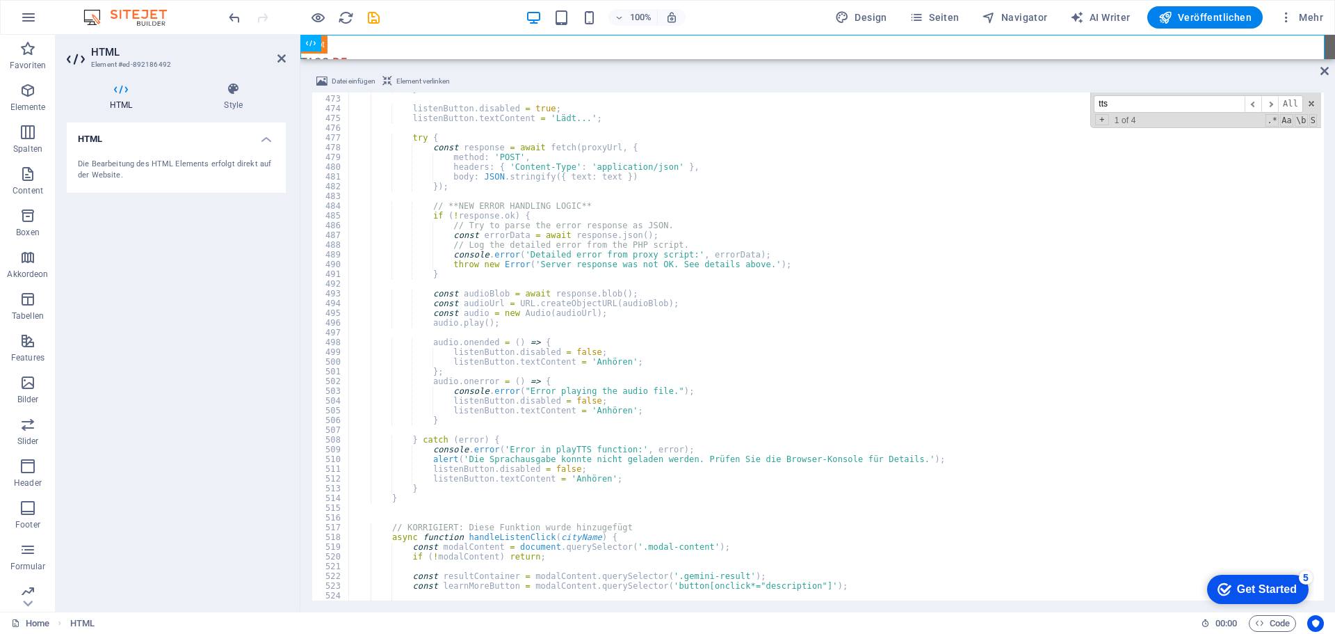
scroll to position [4595, 0]
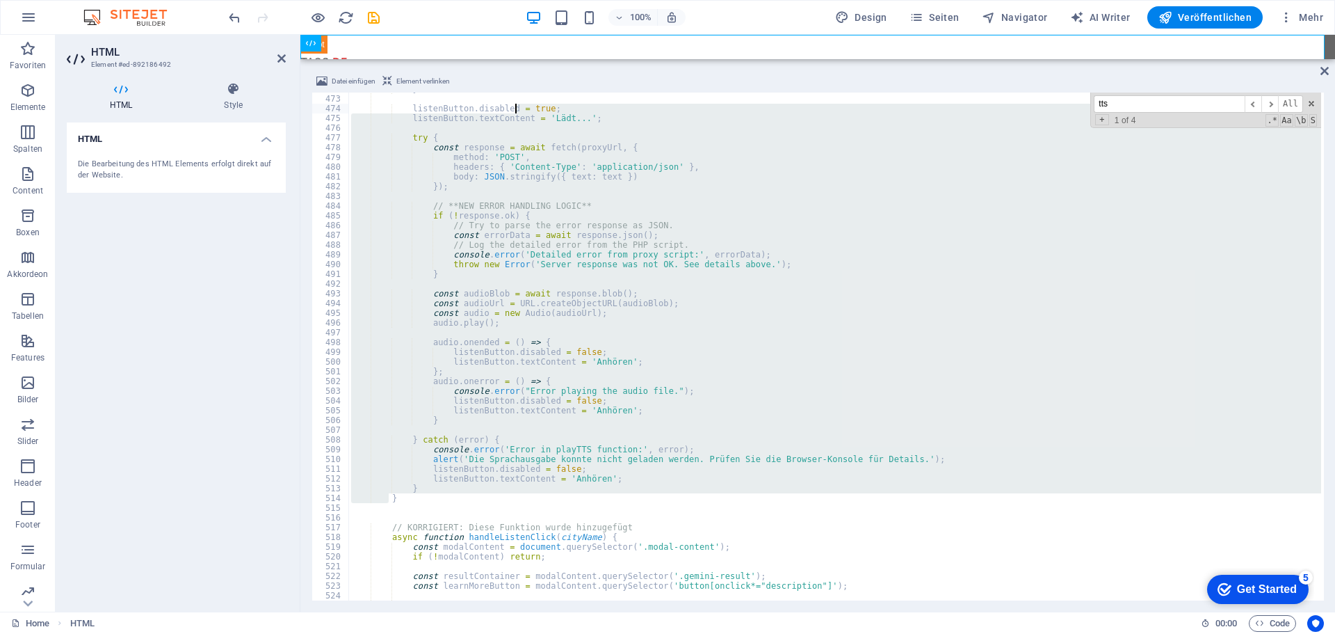
drag, startPoint x: 388, startPoint y: 500, endPoint x: 516, endPoint y: 106, distance: 413.9
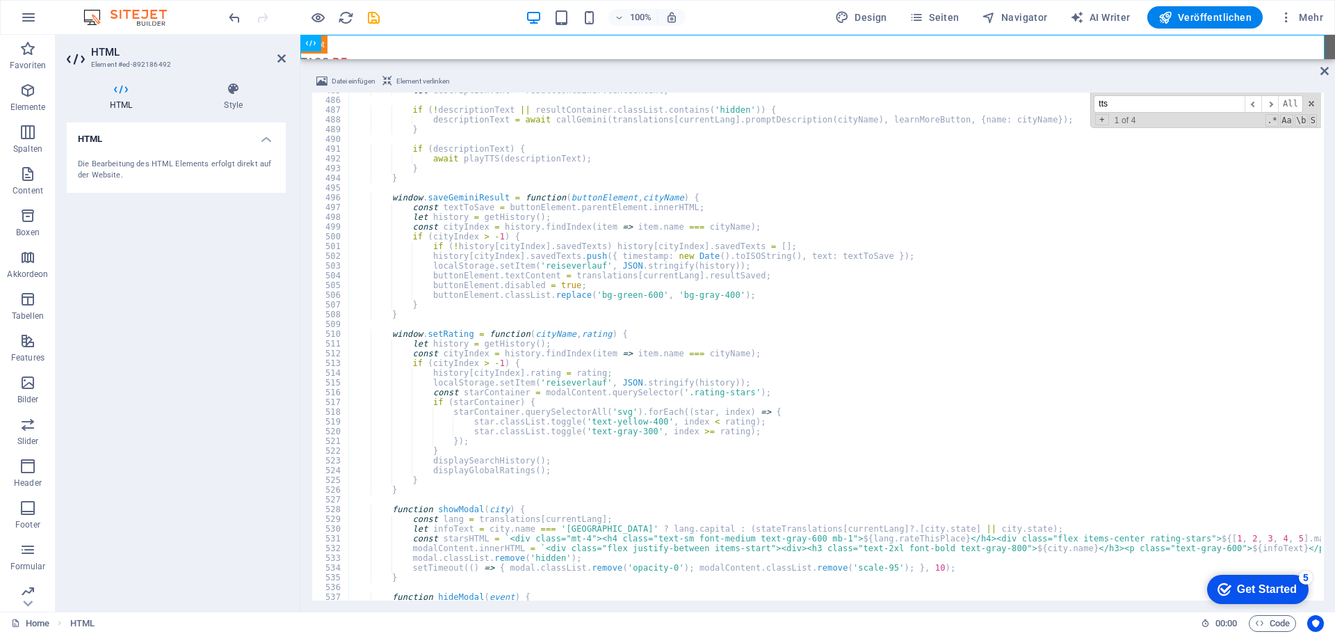
scroll to position [4720, 0]
click at [235, 19] on icon "undo" at bounding box center [235, 18] width 16 height 16
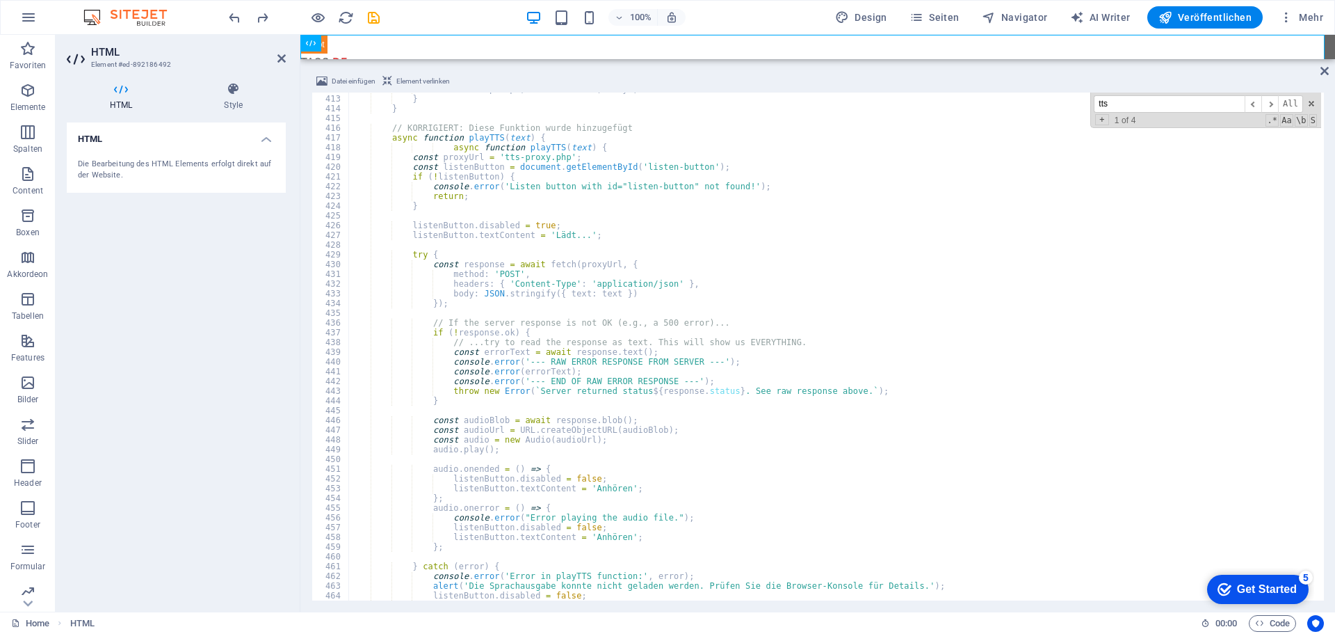
scroll to position [4010, 0]
type textarea "a"
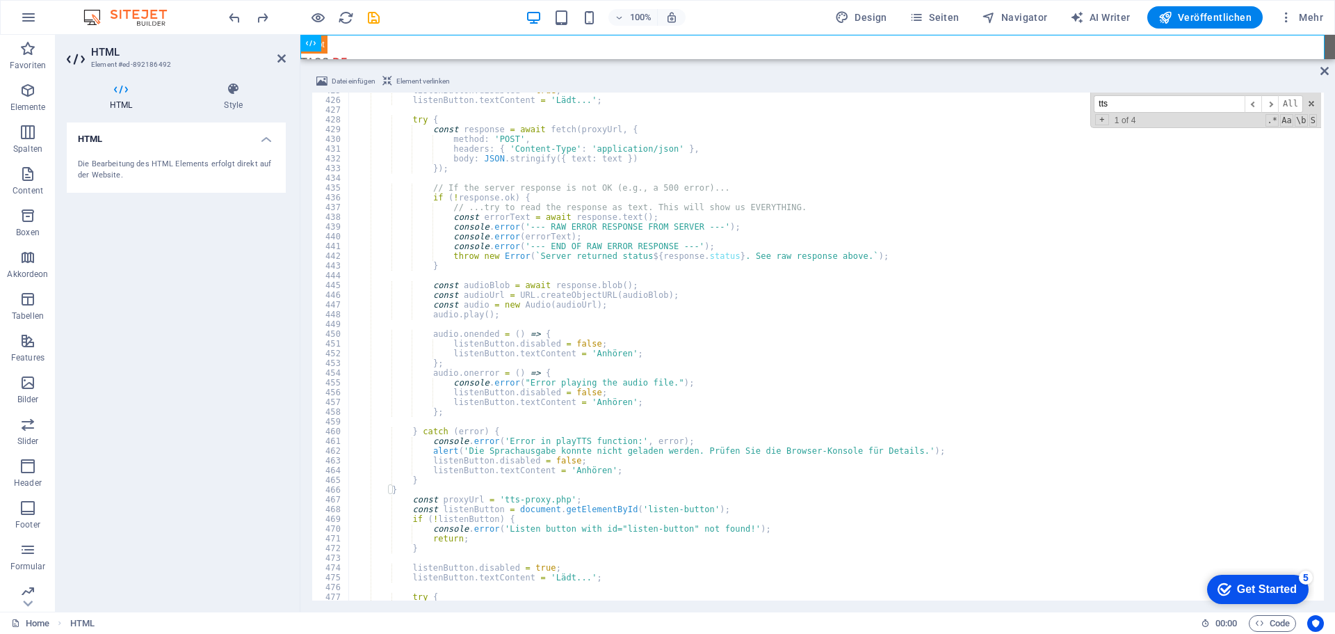
scroll to position [4177, 0]
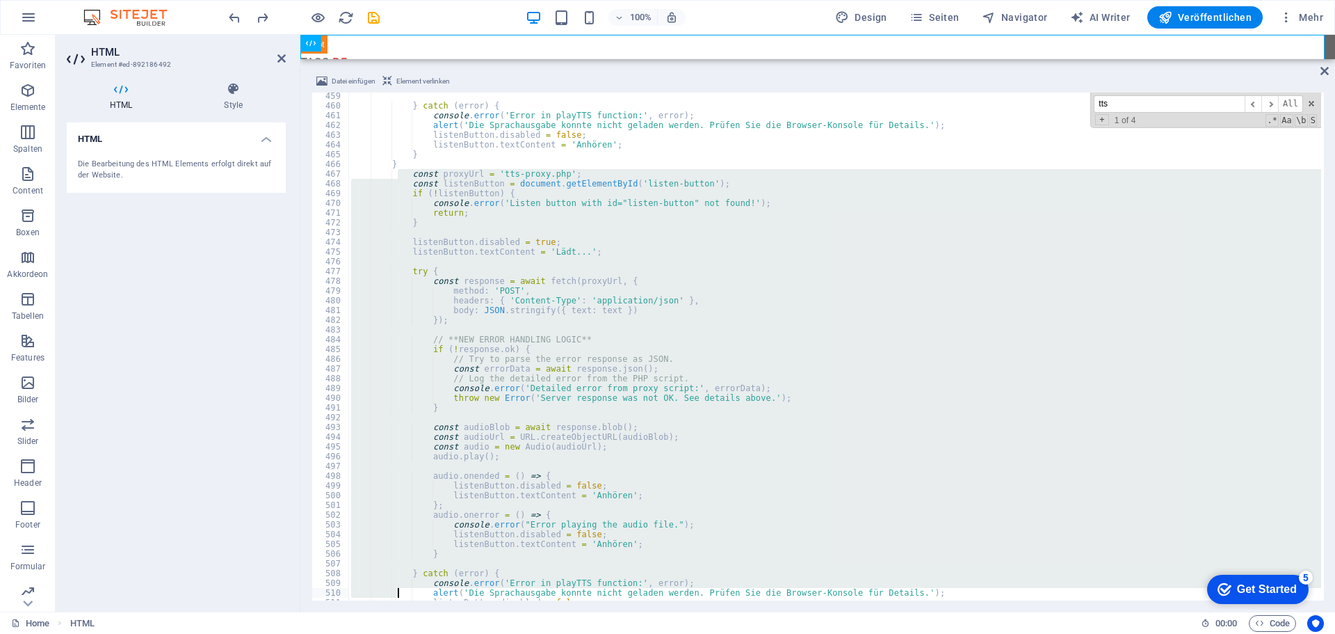
type textarea "}"
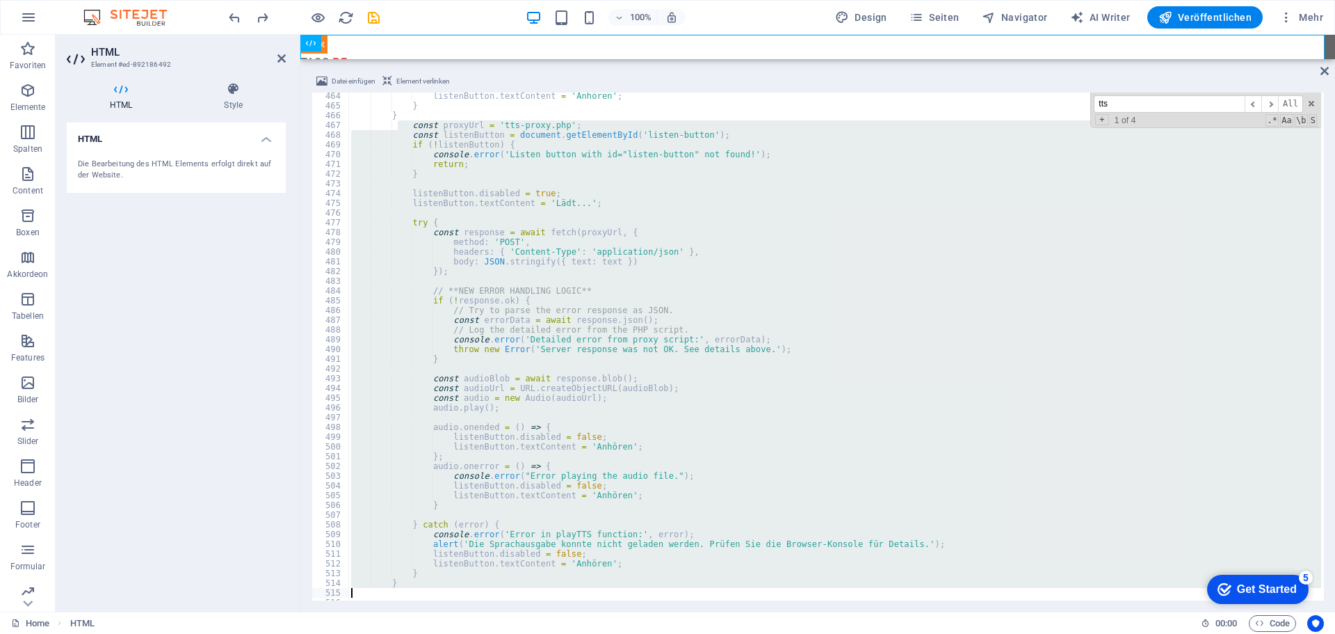
type textarea "// KORRIGIERT: Diese Funktion wurde hinzugefügt"
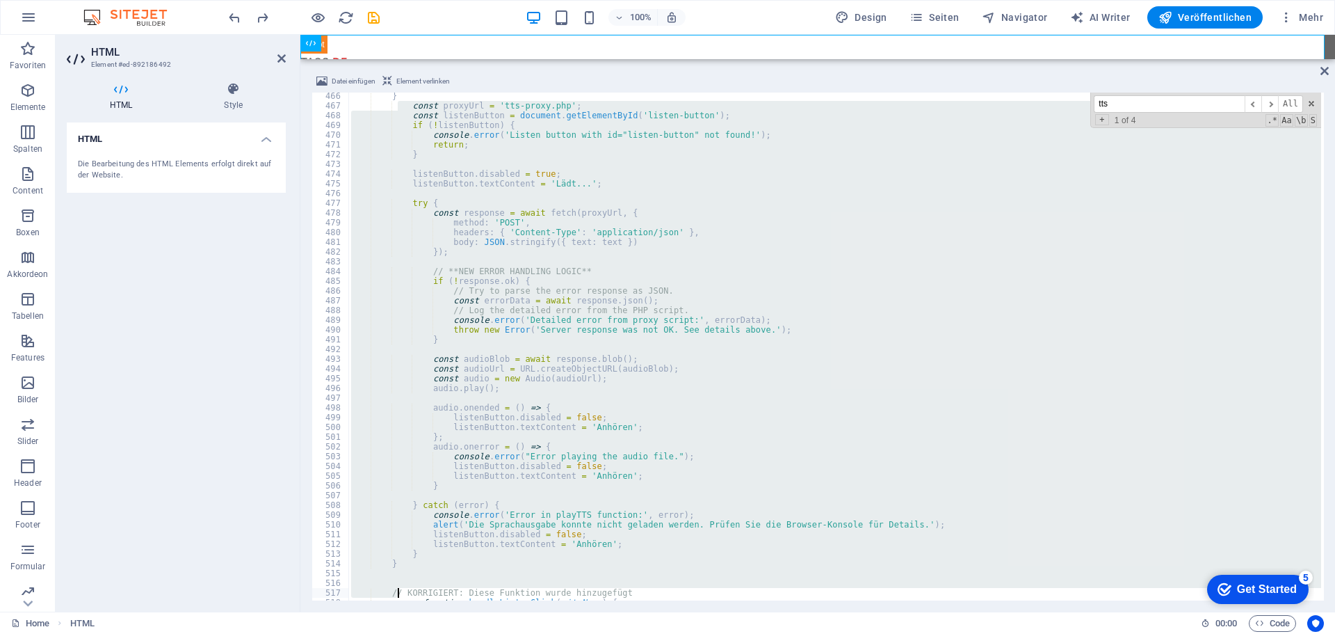
scroll to position [4529, 0]
type textarea "}"
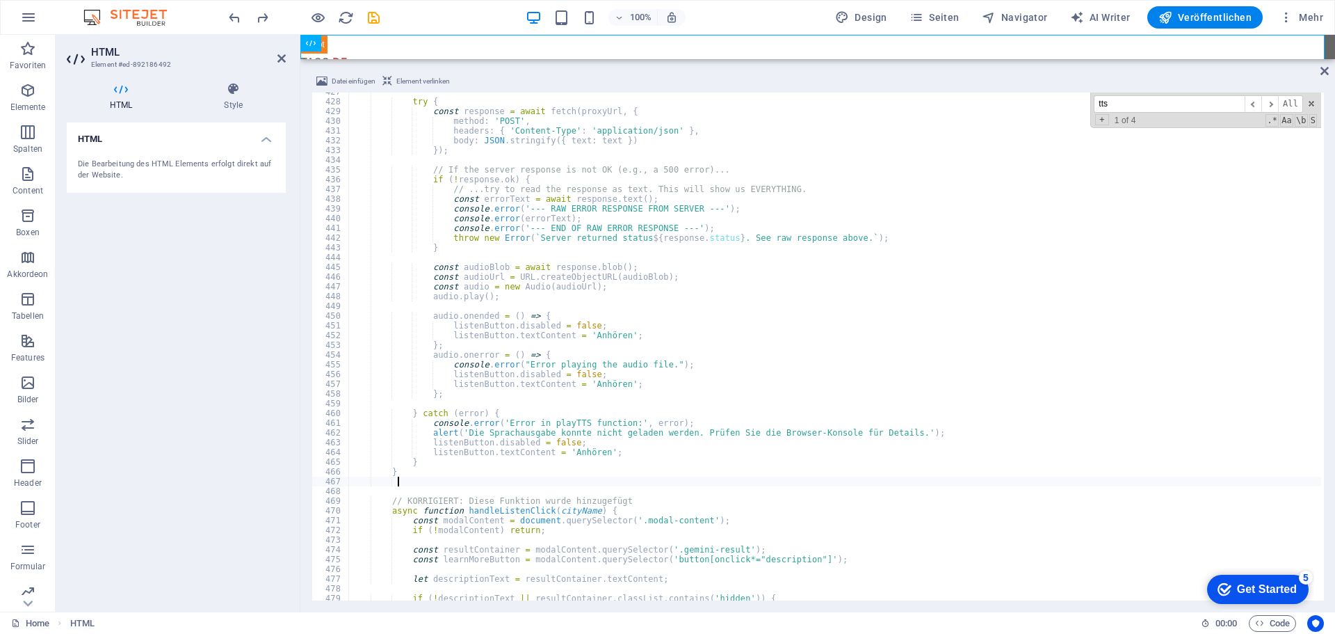
scroll to position [4195, 0]
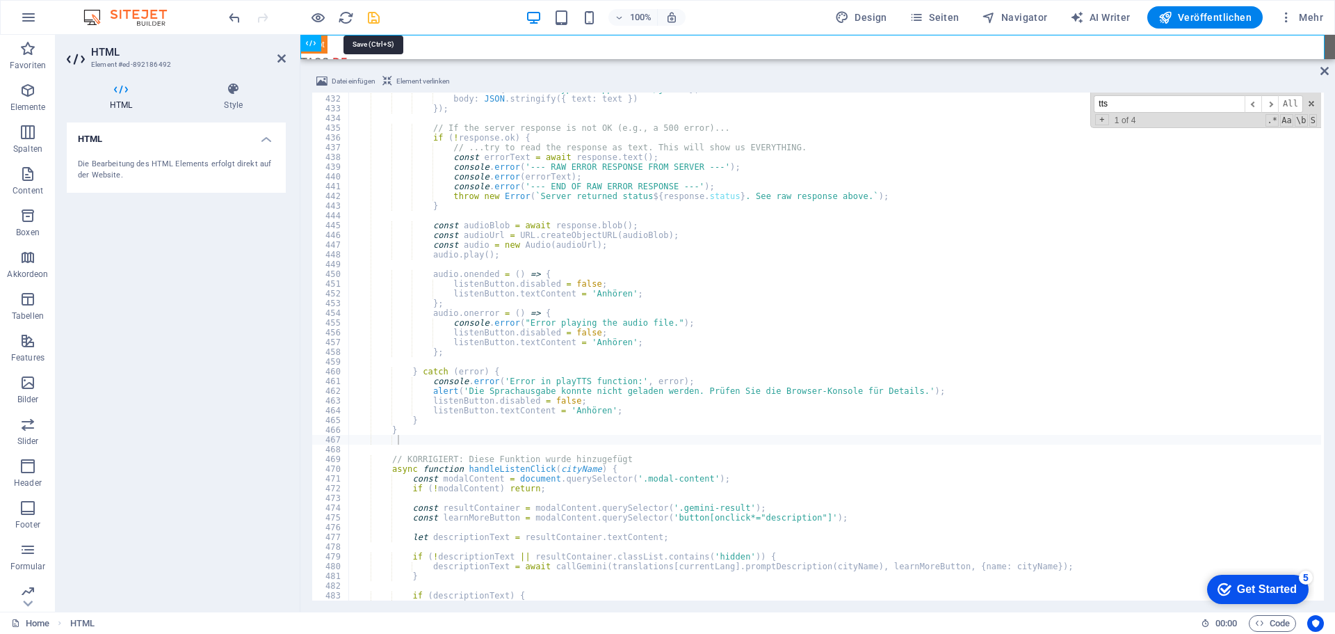
click at [373, 17] on icon "save" at bounding box center [374, 18] width 16 height 16
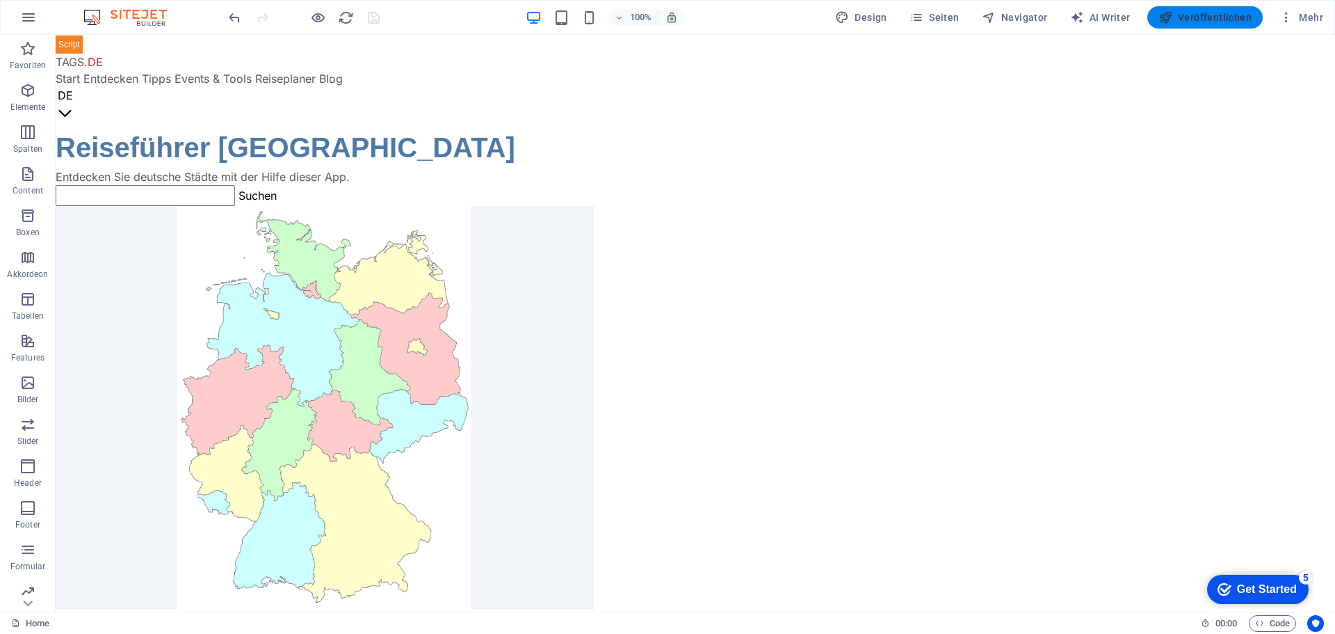
click at [1197, 18] on span "Veröffentlichen" at bounding box center [1205, 17] width 93 height 14
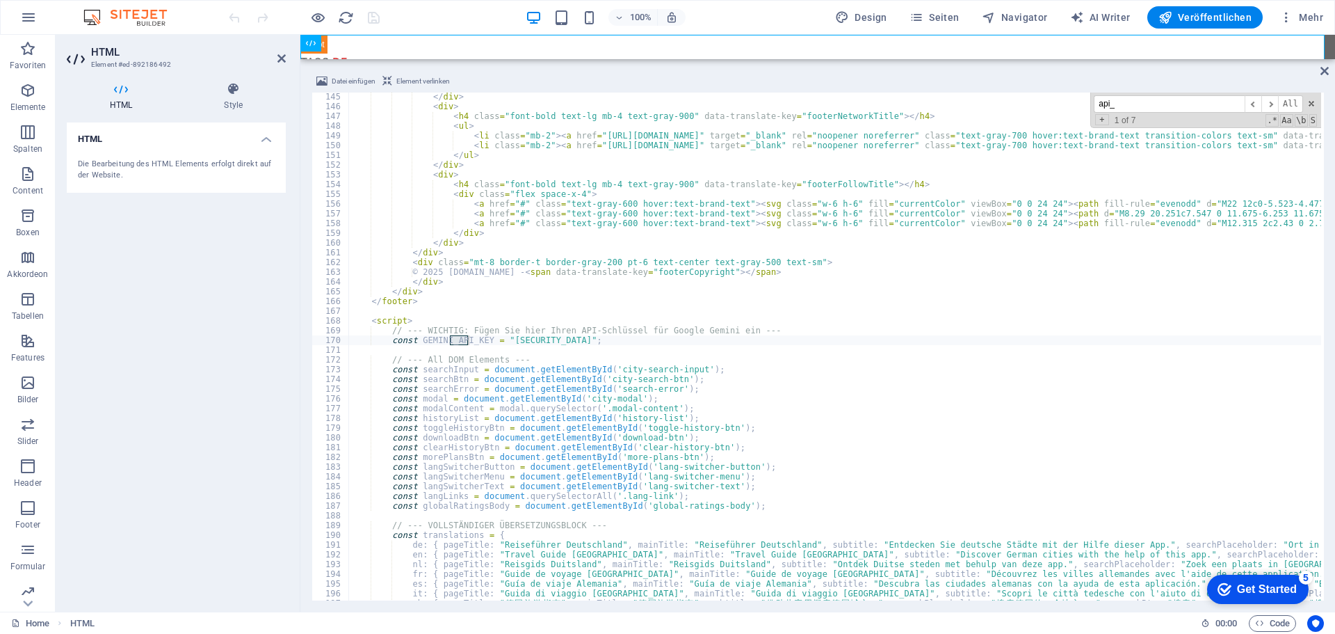
scroll to position [1403, 0]
type input "api_"
click at [1271, 105] on span "​" at bounding box center [1270, 103] width 17 height 17
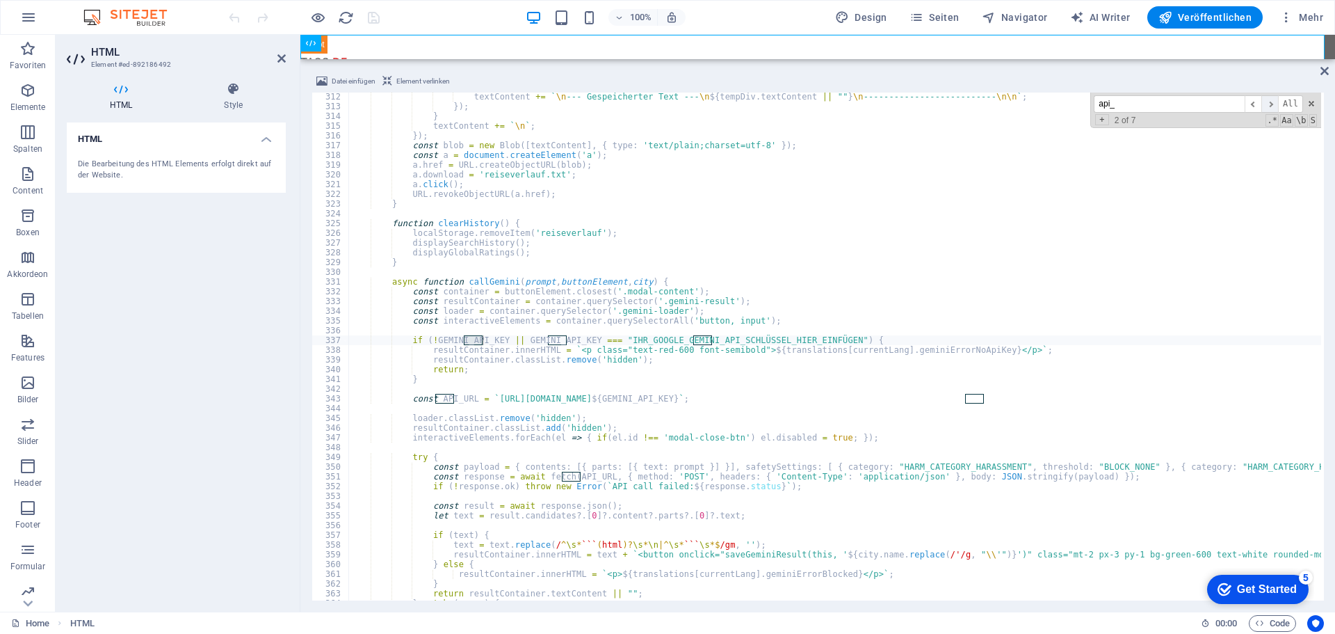
scroll to position [3029, 0]
click at [1271, 105] on span "​" at bounding box center [1270, 103] width 17 height 17
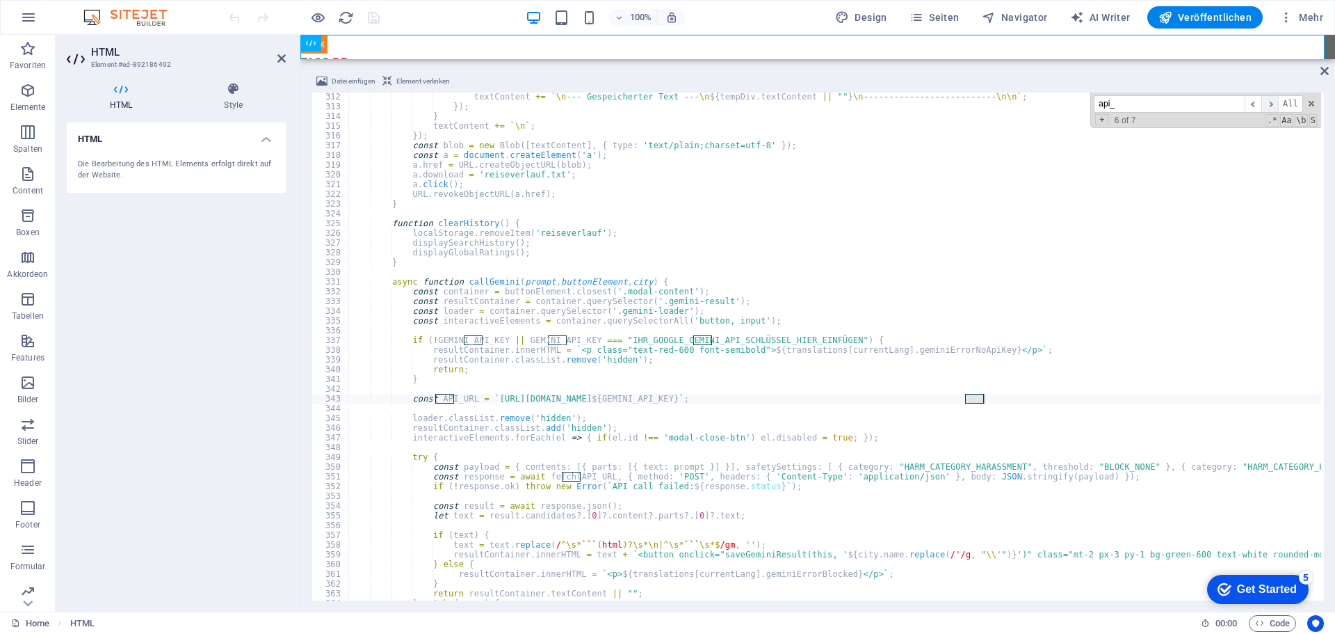
click at [1271, 105] on span "​" at bounding box center [1270, 103] width 17 height 17
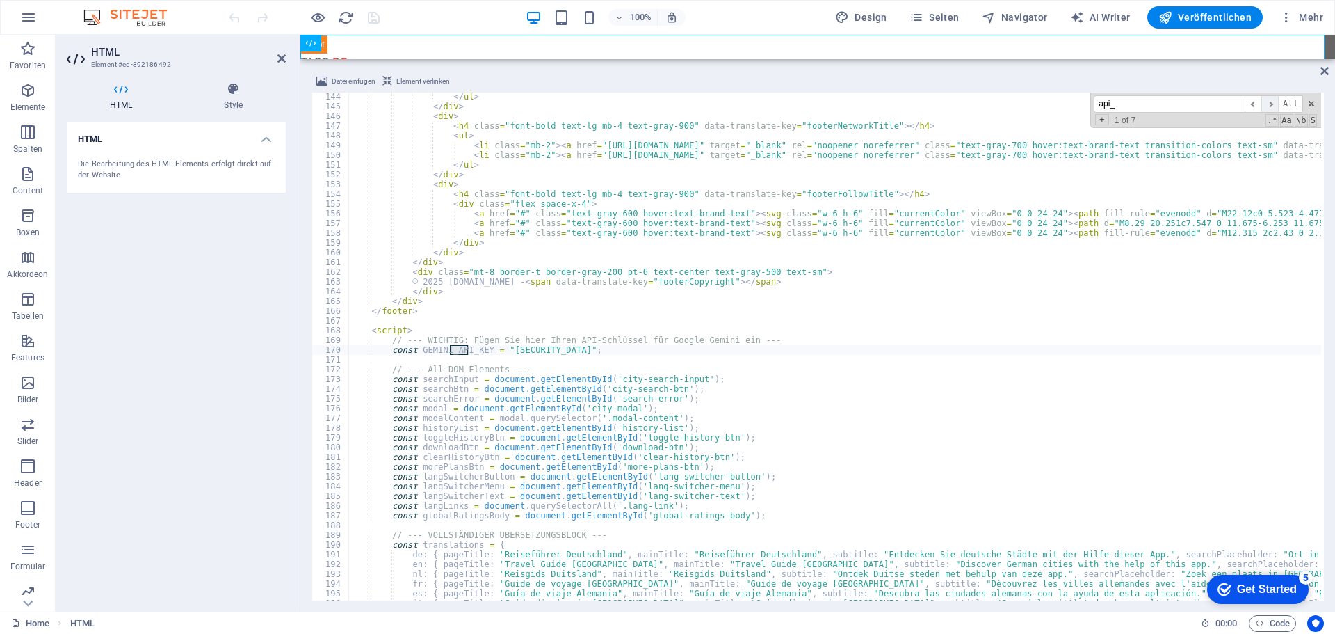
scroll to position [1393, 0]
drag, startPoint x: 683, startPoint y: 352, endPoint x: 539, endPoint y: 350, distance: 144.0
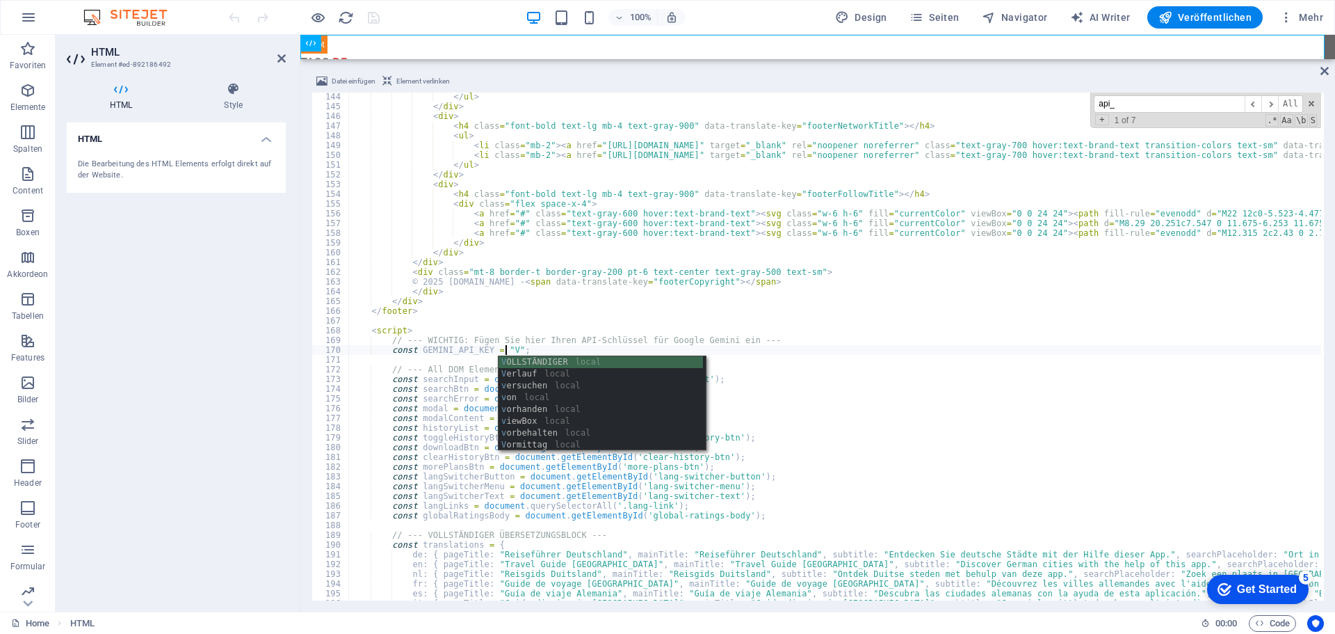
scroll to position [0, 13]
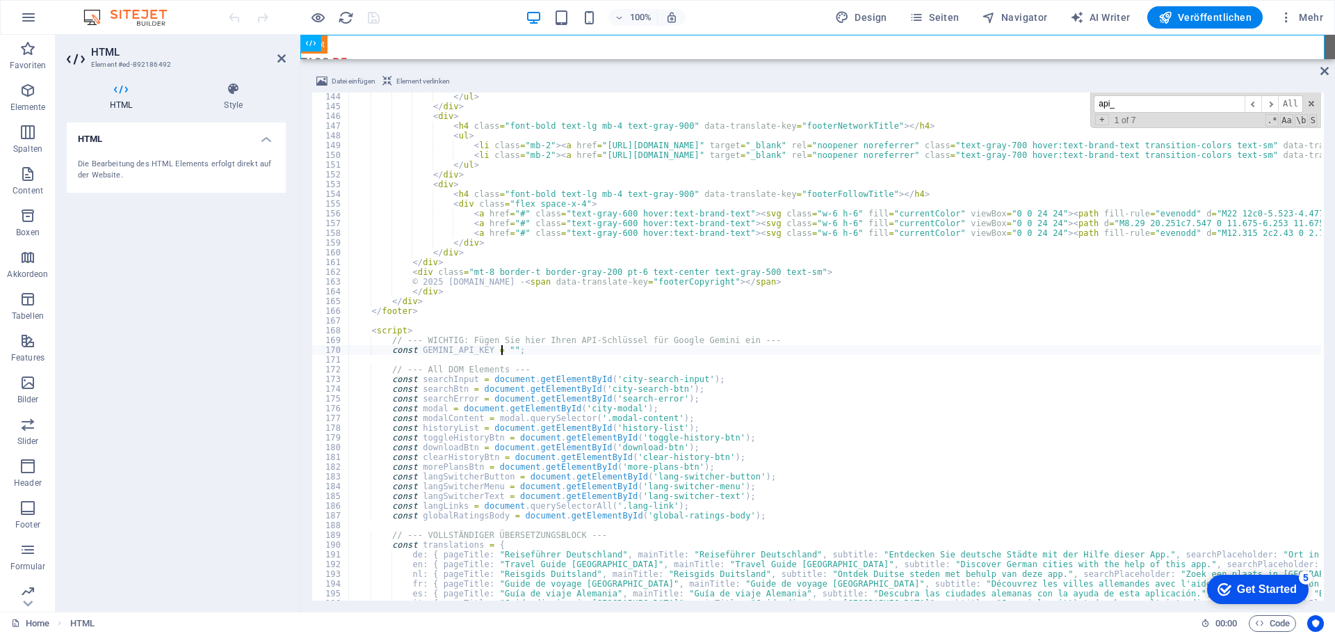
paste textarea "[SECURITY_DATA]"
type textarea "const GEMINI_API_KEY = "[ENCRYPTION_KEY]";"
click at [1178, 13] on span "Veröffentlichen" at bounding box center [1205, 17] width 93 height 14
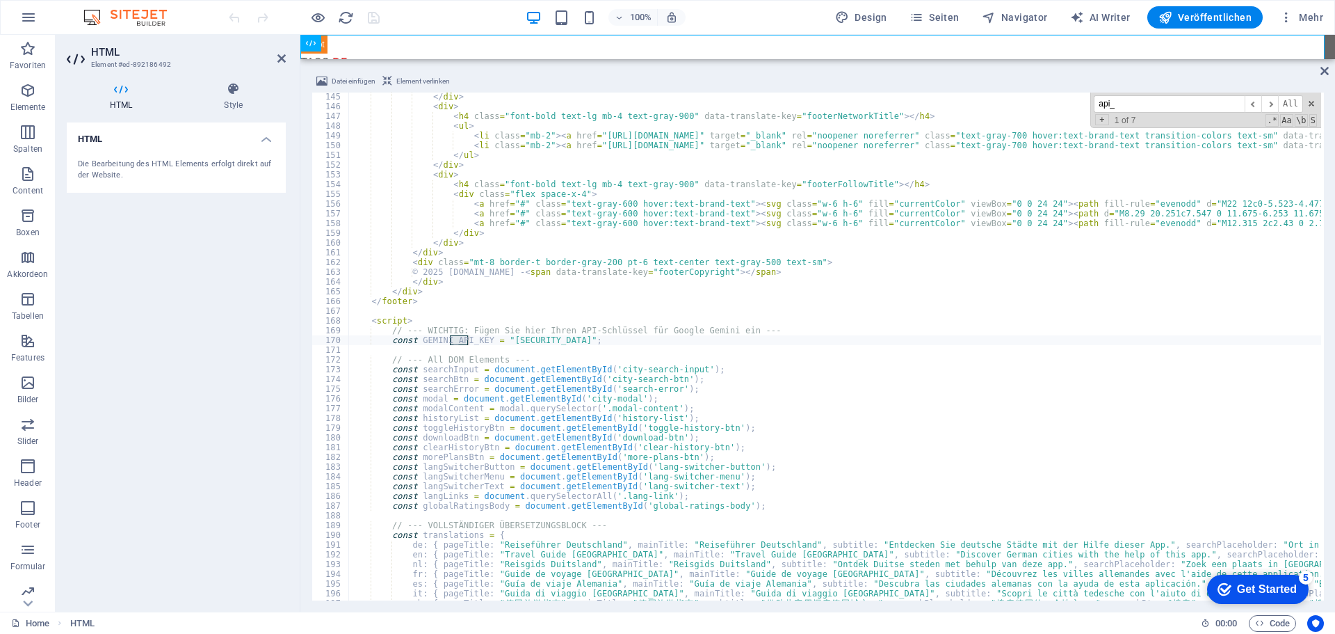
scroll to position [1403, 0]
type input "api_"
drag, startPoint x: 683, startPoint y: 342, endPoint x: 582, endPoint y: 342, distance: 100.9
paste textarea "[SECURITY_DATA]"
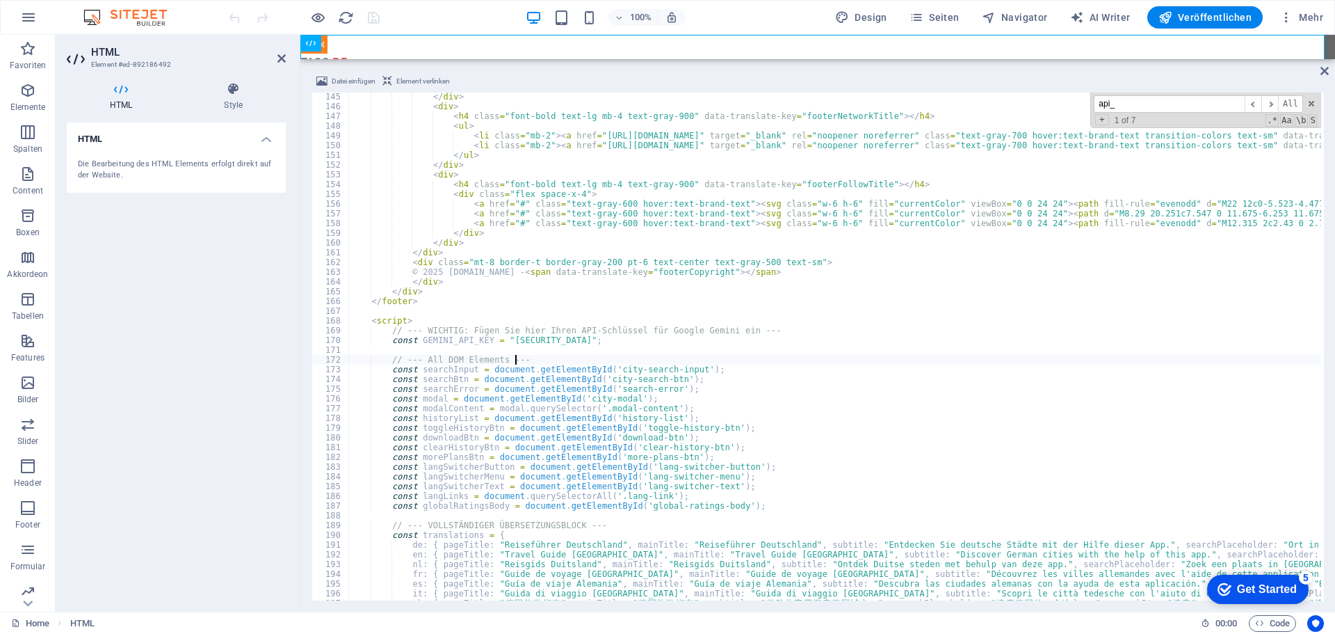
type textarea "// --- All DOM Elements ---"
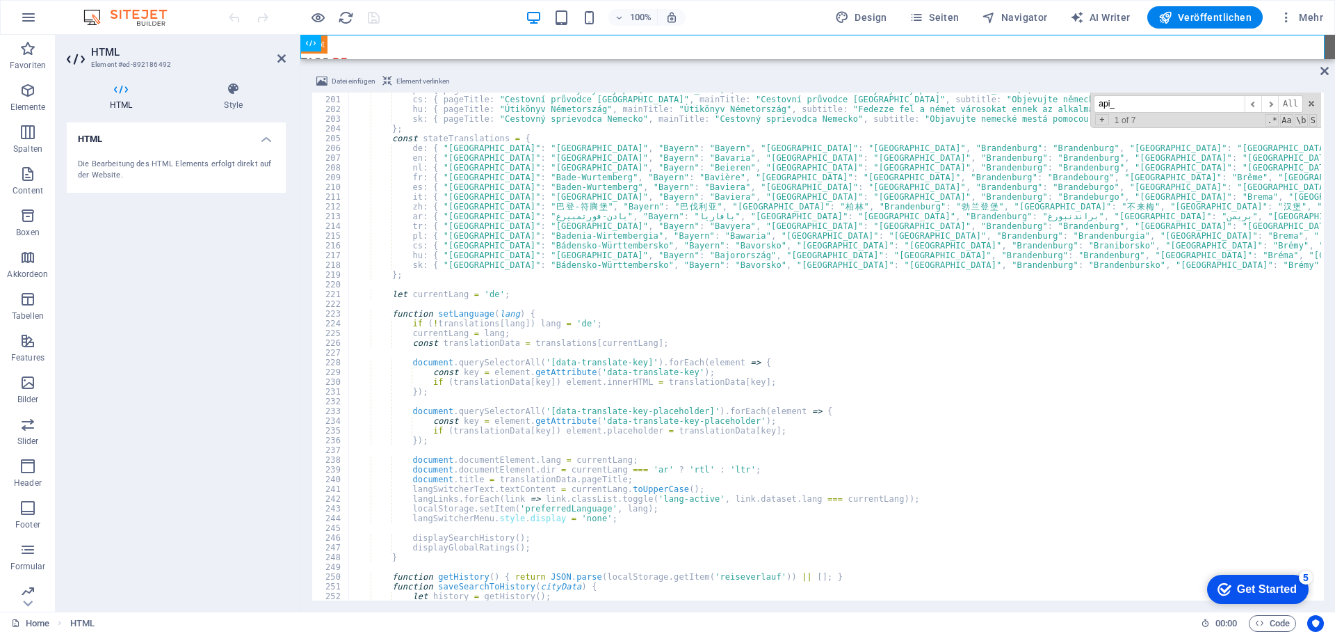
scroll to position [2071, 0]
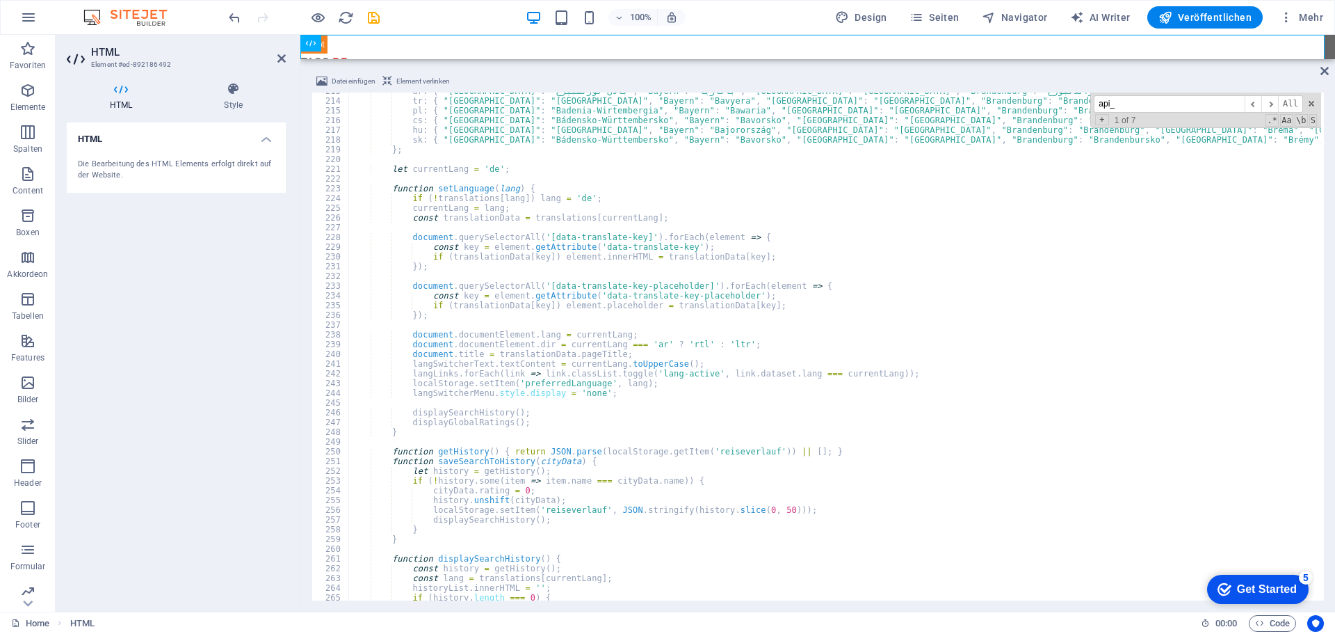
click at [447, 13] on div "100% Design Seiten Navigator AI Writer Veröffentlichen Mehr" at bounding box center [777, 17] width 1103 height 22
click at [373, 16] on icon "save" at bounding box center [374, 18] width 16 height 16
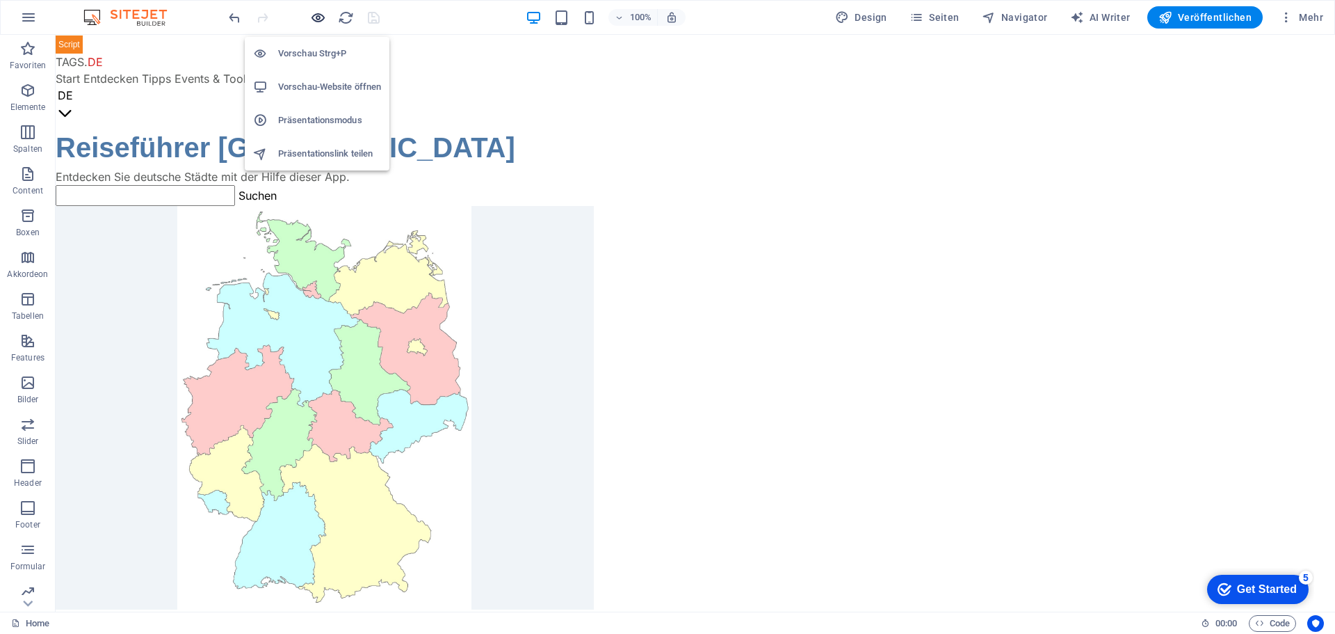
click at [314, 16] on icon "button" at bounding box center [318, 18] width 16 height 16
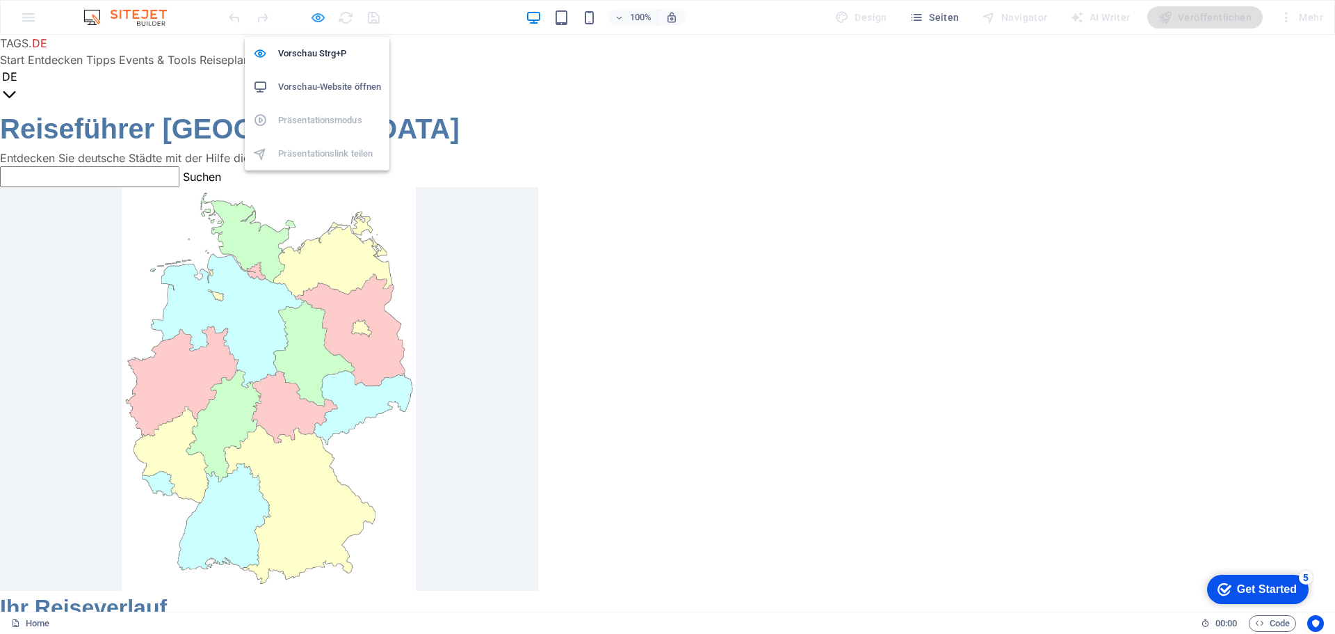
click at [314, 16] on icon "button" at bounding box center [318, 18] width 16 height 16
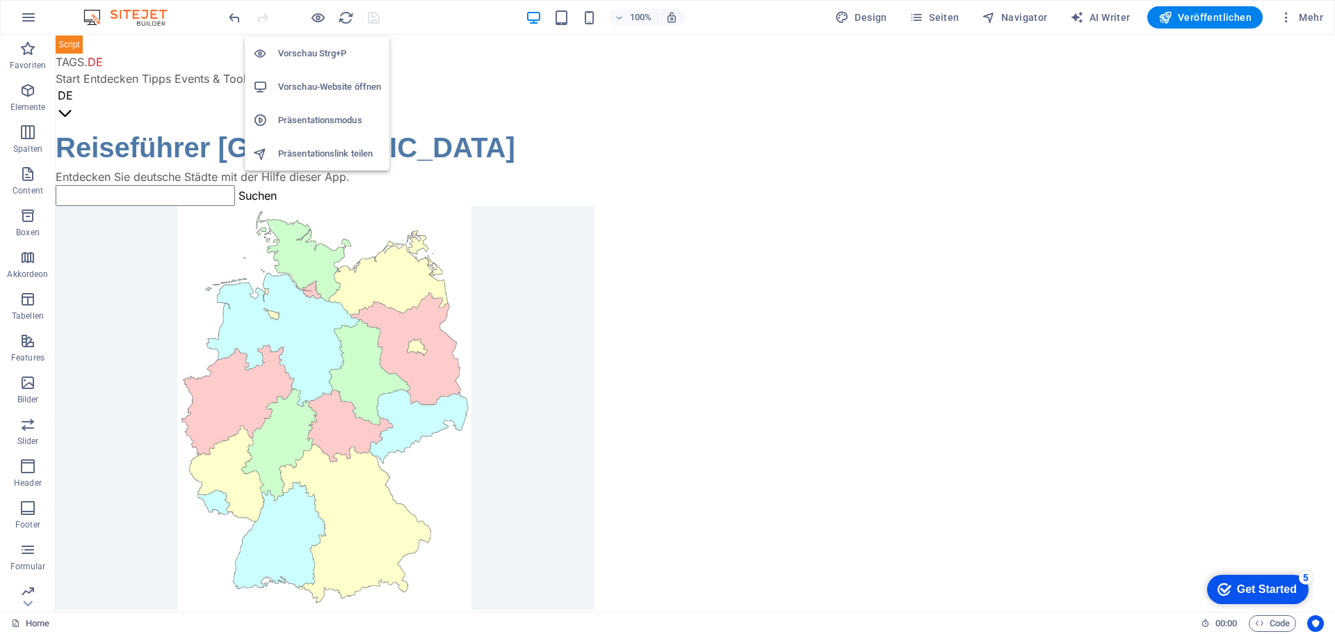
click at [314, 85] on h6 "Vorschau-Website öffnen" at bounding box center [329, 87] width 103 height 17
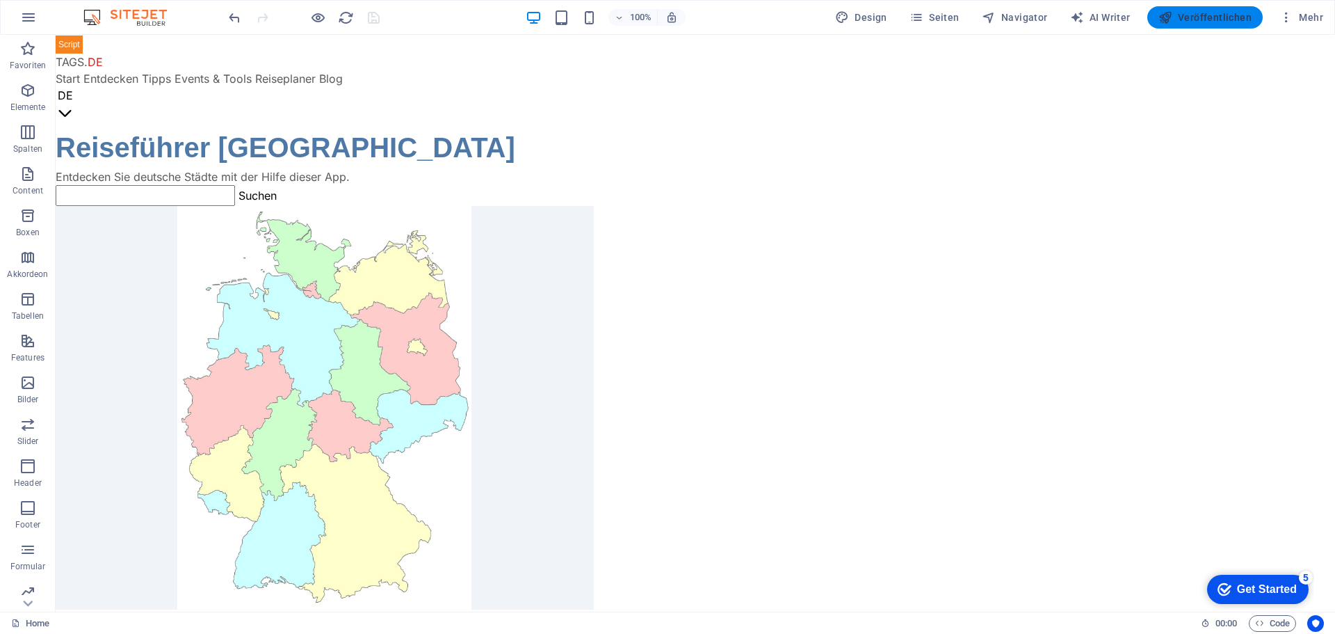
click at [1198, 13] on span "Veröffentlichen" at bounding box center [1205, 17] width 93 height 14
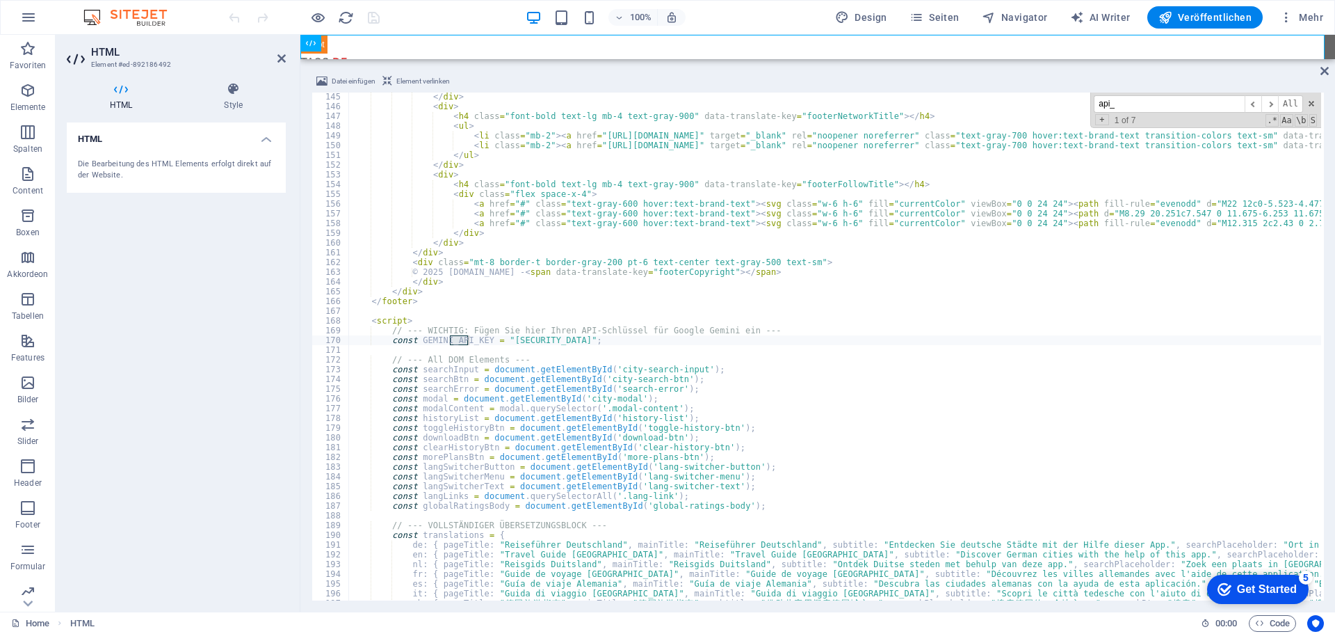
scroll to position [1403, 0]
type input "api_"
drag, startPoint x: 683, startPoint y: 342, endPoint x: 543, endPoint y: 337, distance: 140.6
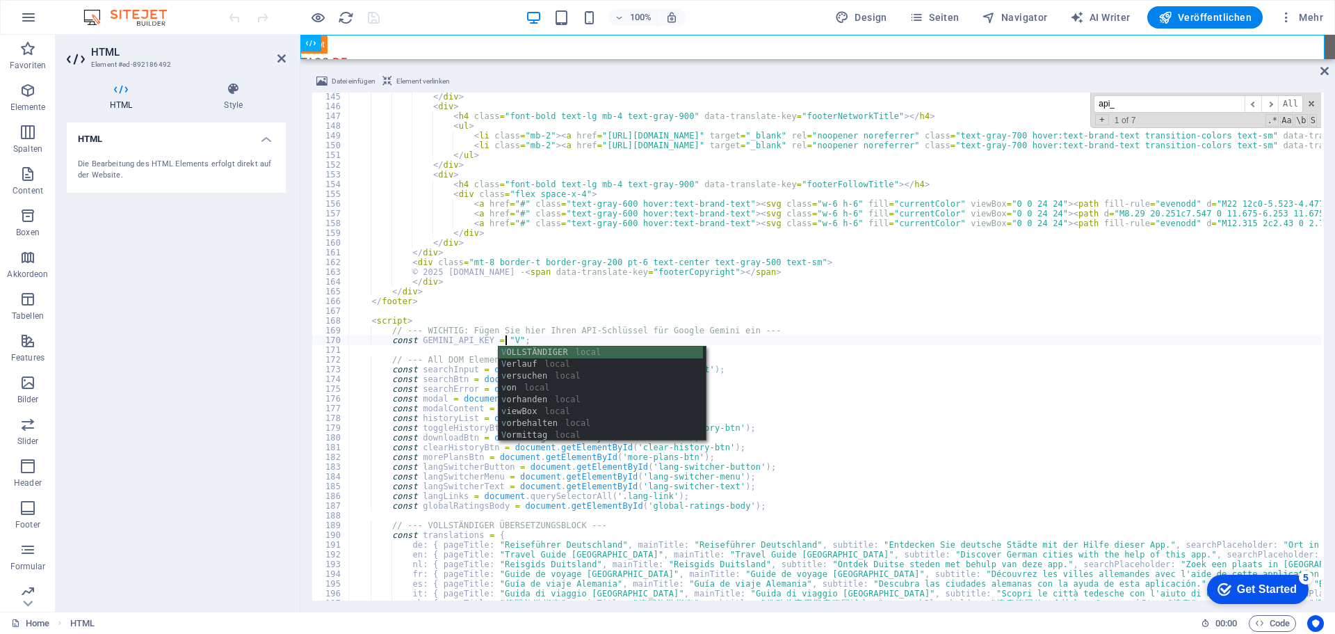
scroll to position [0, 13]
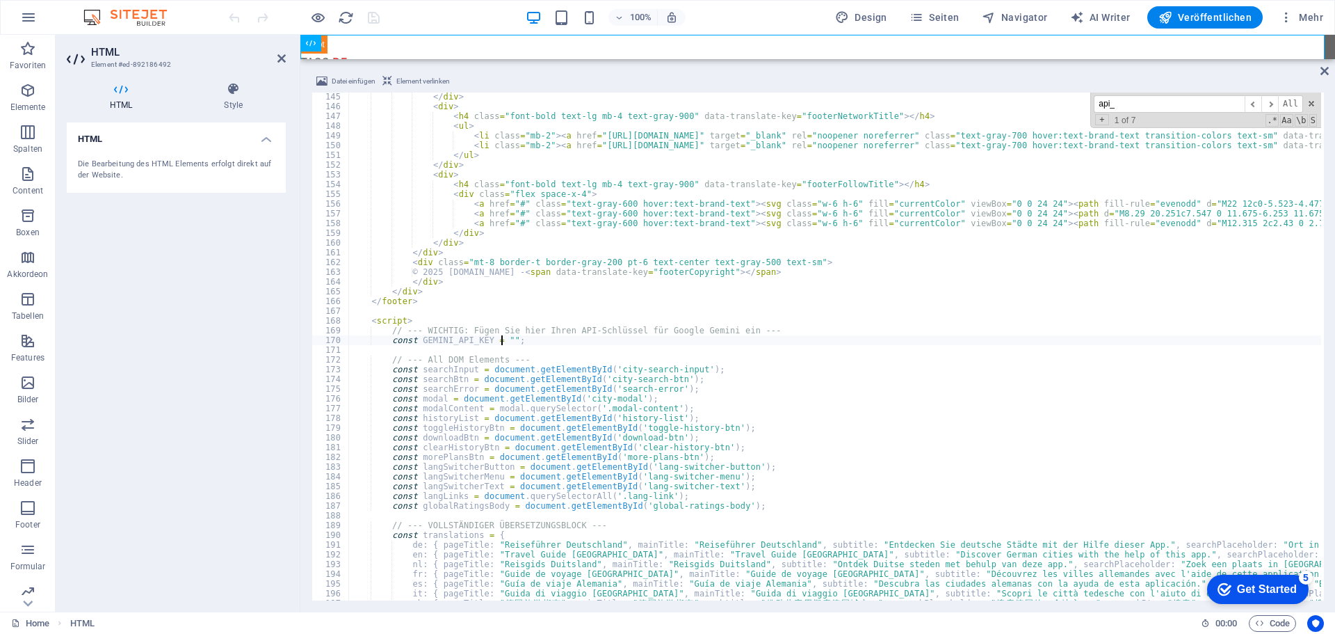
paste textarea "AIzaSyDgV7BfUvRoOS-knwOG9wYHoOc-V_Isywg"
type textarea "const GEMINI_API_KEY = "AIzaSyDgV7BfUvRoOS-knwOG9wYHoOc-V_Isywg";"
click at [1181, 13] on span "Veröffentlichen" at bounding box center [1205, 17] width 93 height 14
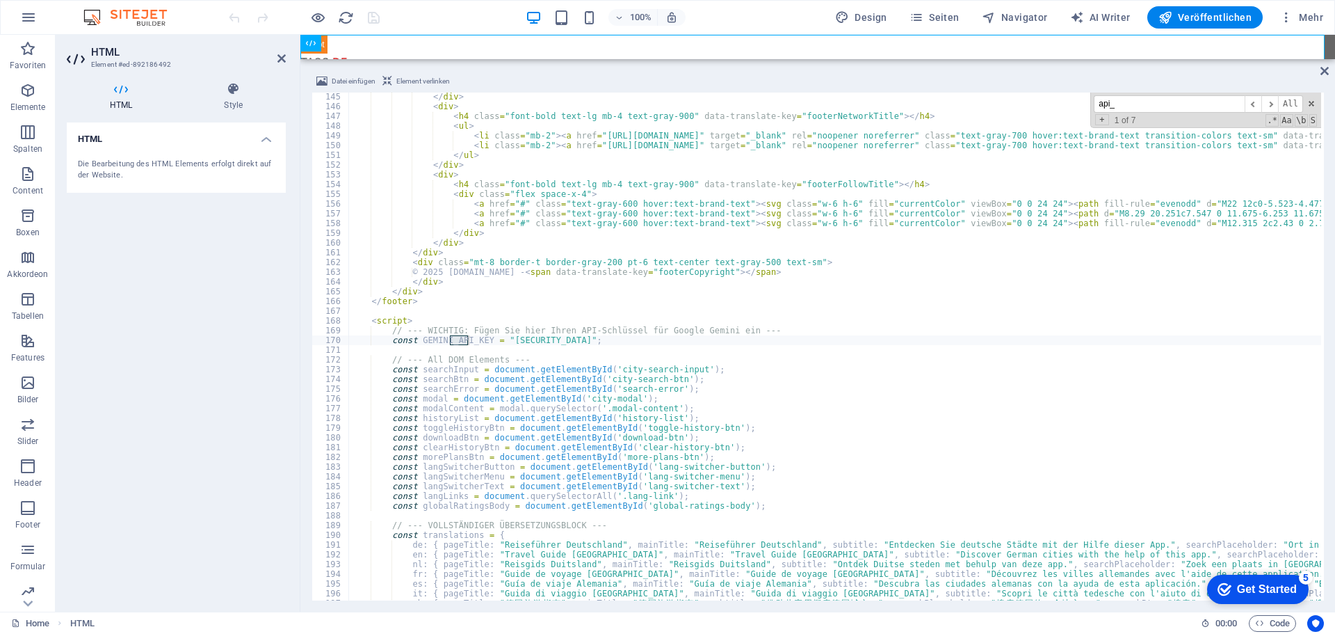
scroll to position [1403, 0]
type input "api_"
paste textarea "AIzaSyC5CYnUiFXaPXNbv9ISiQyWXGVr_oEWpcw"
type textarea "const GEMINI_API_KEY = "[ENCRYPTION_KEY]";"
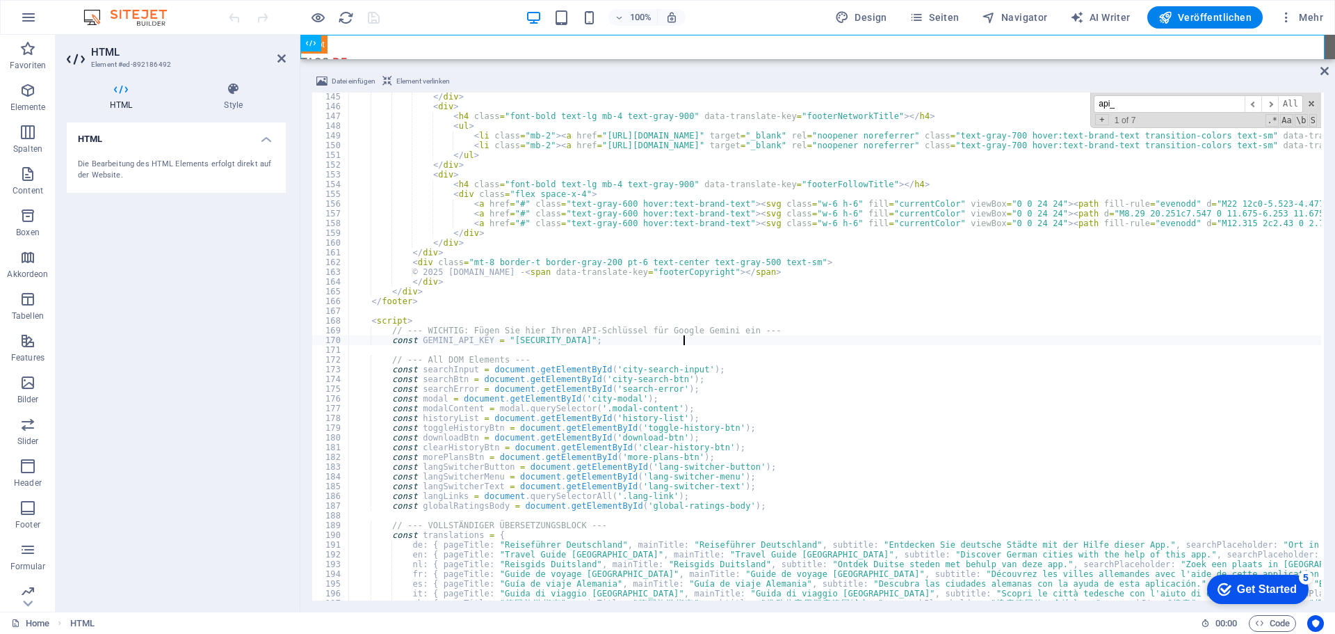
click at [409, 15] on div "100% Design Seiten Navigator AI Writer Veröffentlichen Mehr" at bounding box center [777, 17] width 1103 height 22
click at [373, 17] on icon "save" at bounding box center [374, 18] width 16 height 16
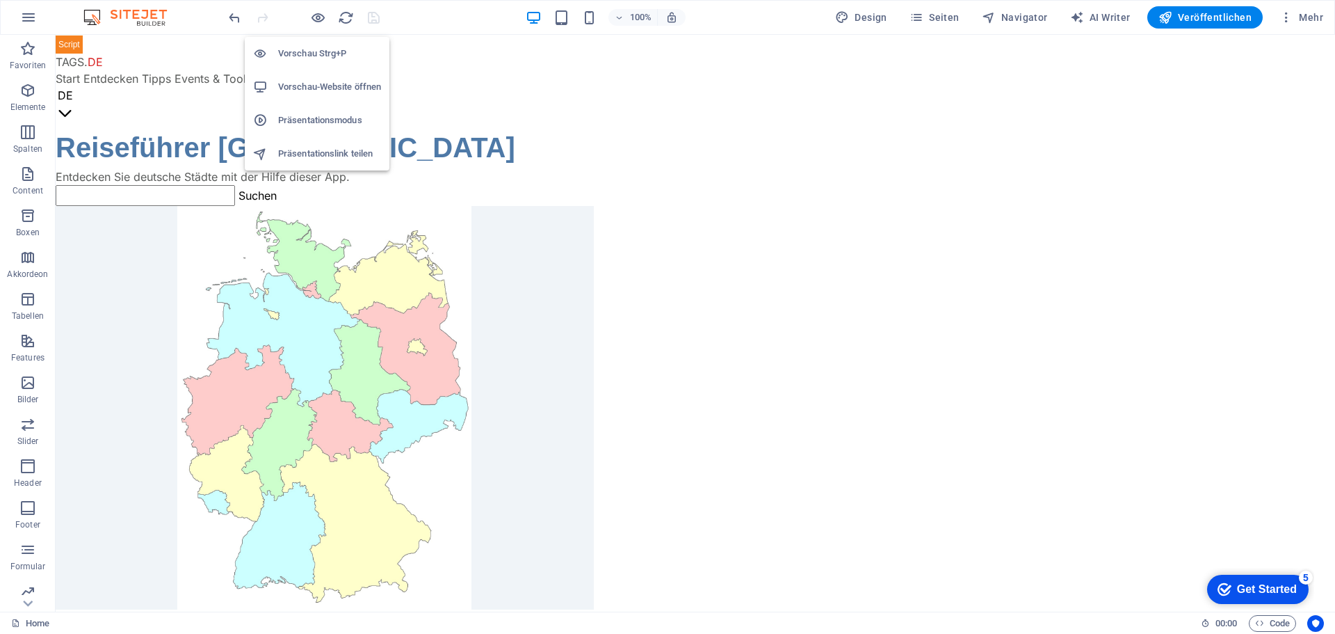
click at [313, 86] on h6 "Vorschau-Website öffnen" at bounding box center [329, 87] width 103 height 17
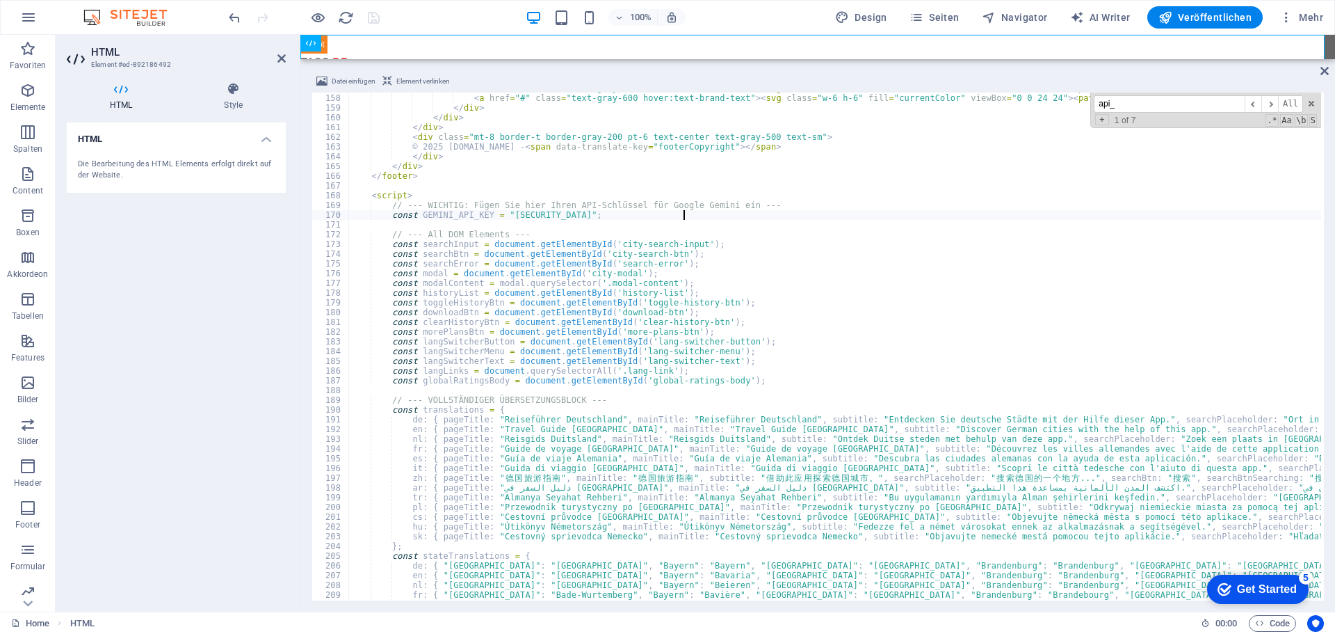
scroll to position [1528, 0]
click at [1292, 105] on span "All" at bounding box center [1290, 103] width 25 height 17
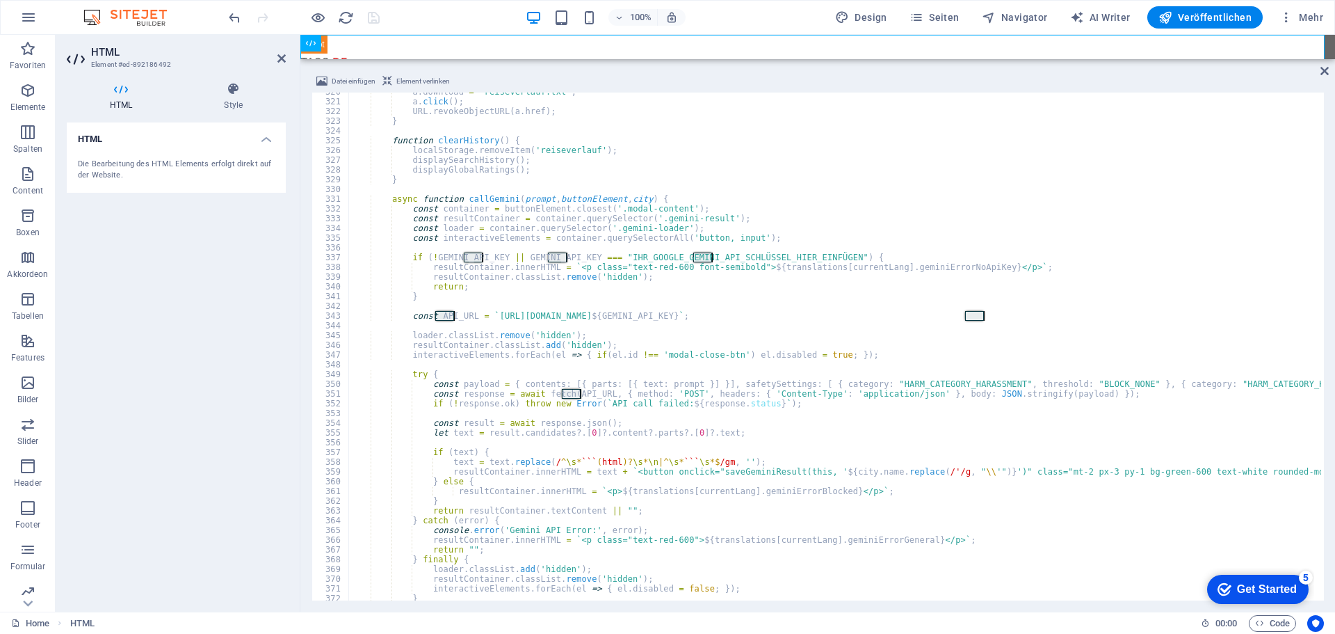
scroll to position [3112, 0]
paste textarea "AIzaSyC5CYnUiFXaPXNbv9ISiQyWXGVr_oEWpcw"
type textarea "if (!GEMINI_API_KEY || GEMINI_API_KEY === "[SECURITY_DATA]") {"
click at [442, 17] on div "100% Design Seiten Navigator AI Writer Veröffentlichen Mehr" at bounding box center [777, 17] width 1103 height 22
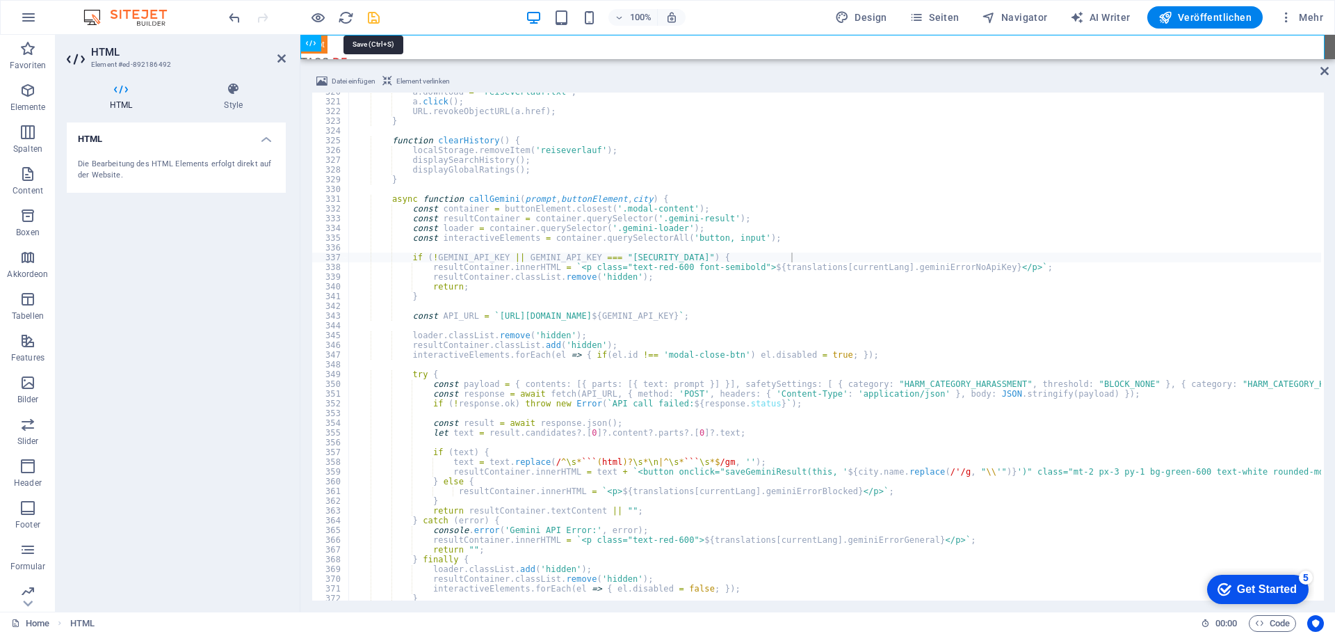
click at [376, 17] on icon "save" at bounding box center [374, 18] width 16 height 16
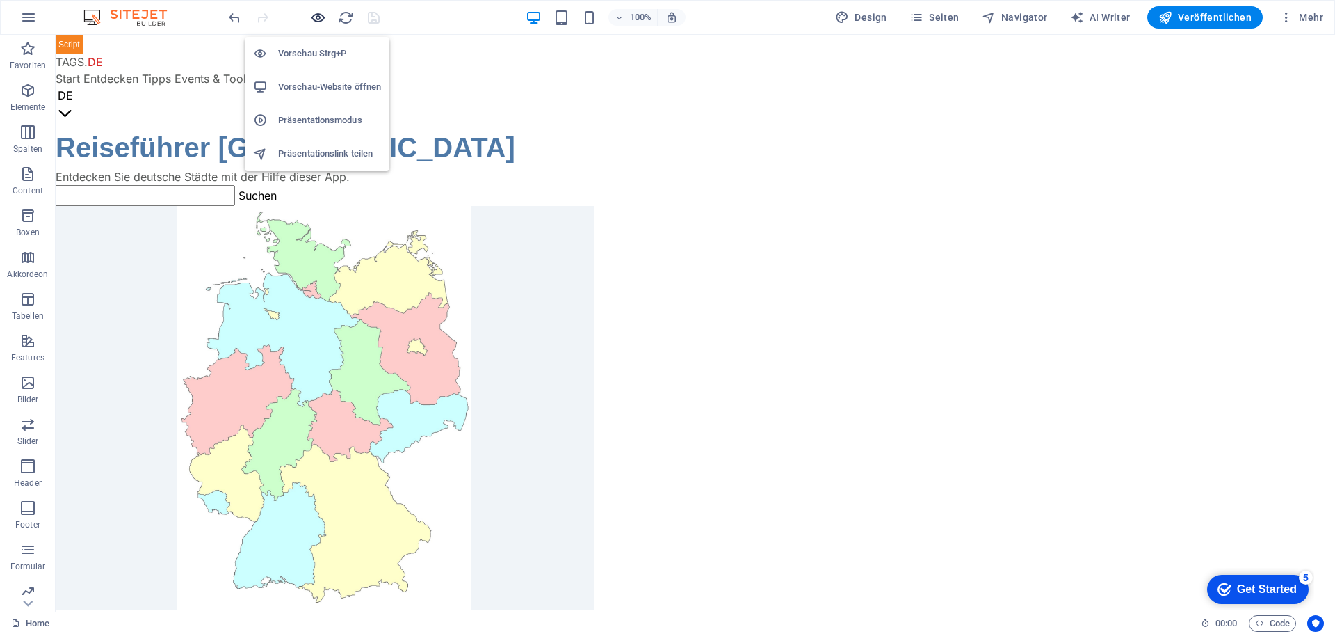
click at [319, 17] on icon "button" at bounding box center [318, 18] width 16 height 16
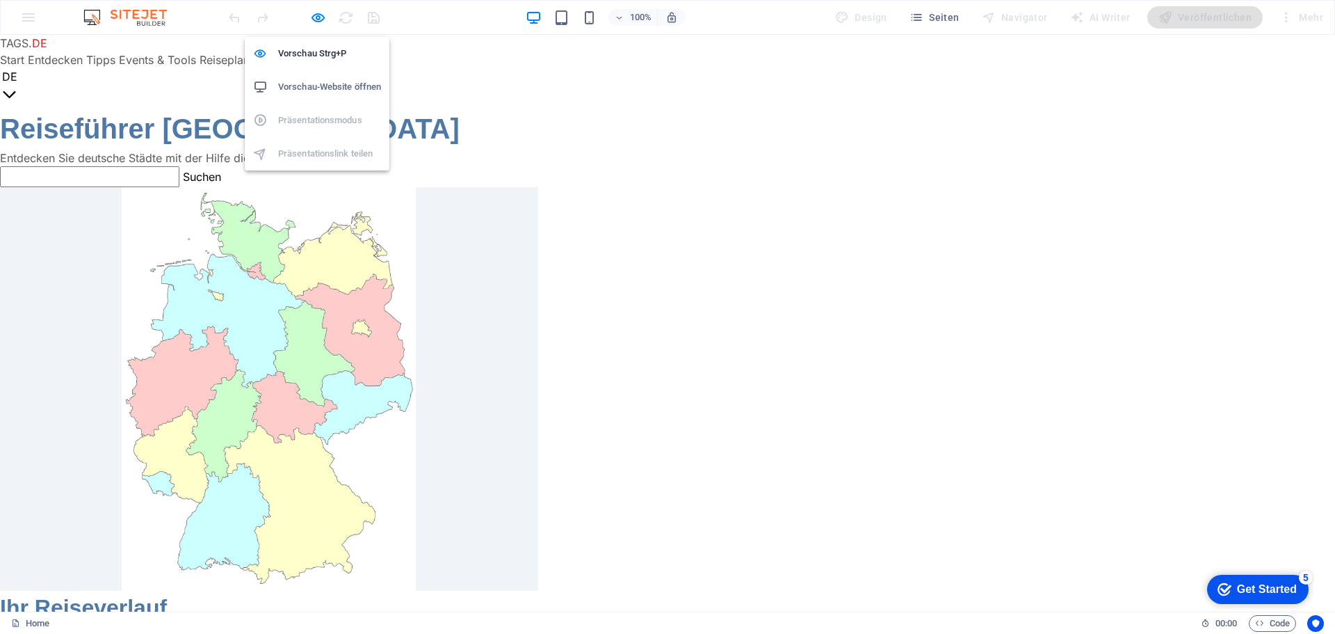
click at [326, 81] on h6 "Vorschau-Website öffnen" at bounding box center [329, 87] width 103 height 17
click at [315, 19] on icon "button" at bounding box center [318, 18] width 16 height 16
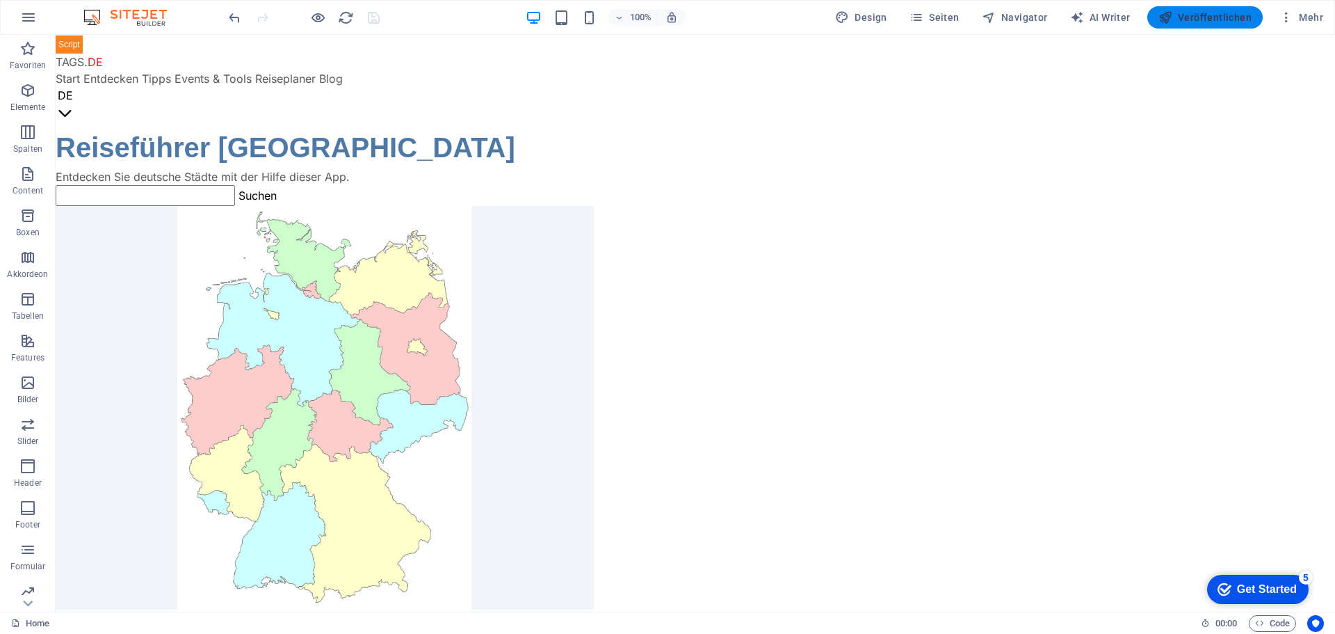
click at [1205, 11] on span "Veröffentlichen" at bounding box center [1205, 17] width 93 height 14
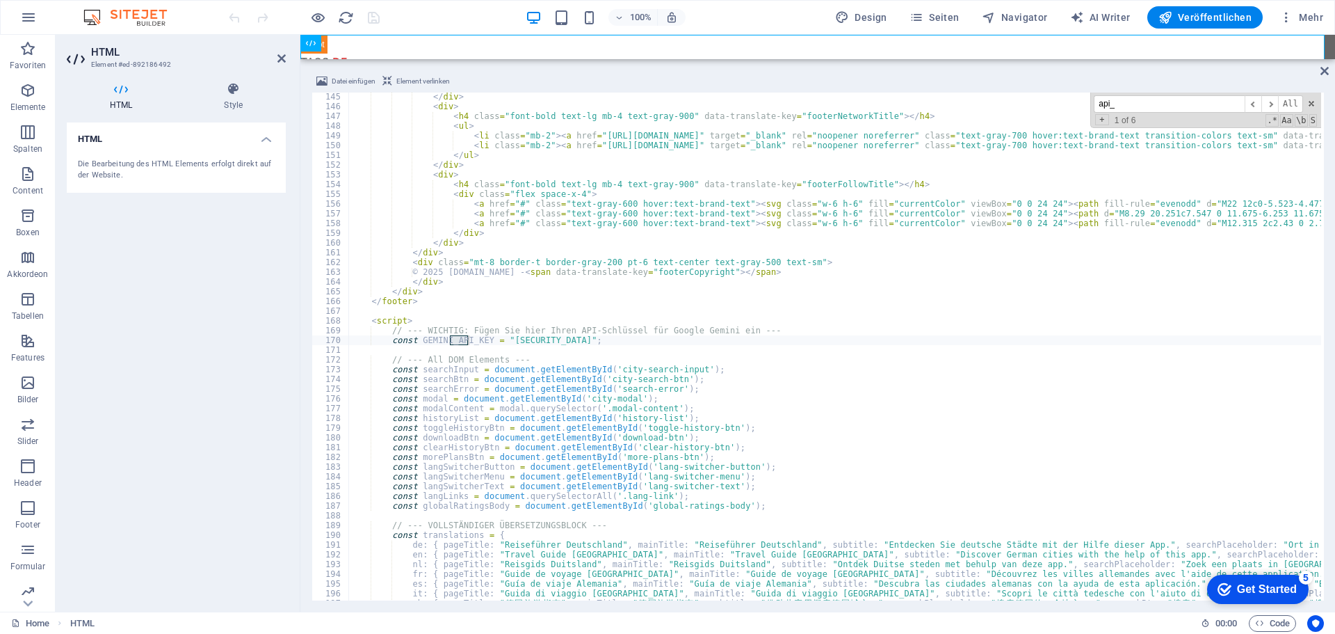
scroll to position [1403, 0]
type input "api_"
paste textarea "[SECURITY_DATA]"
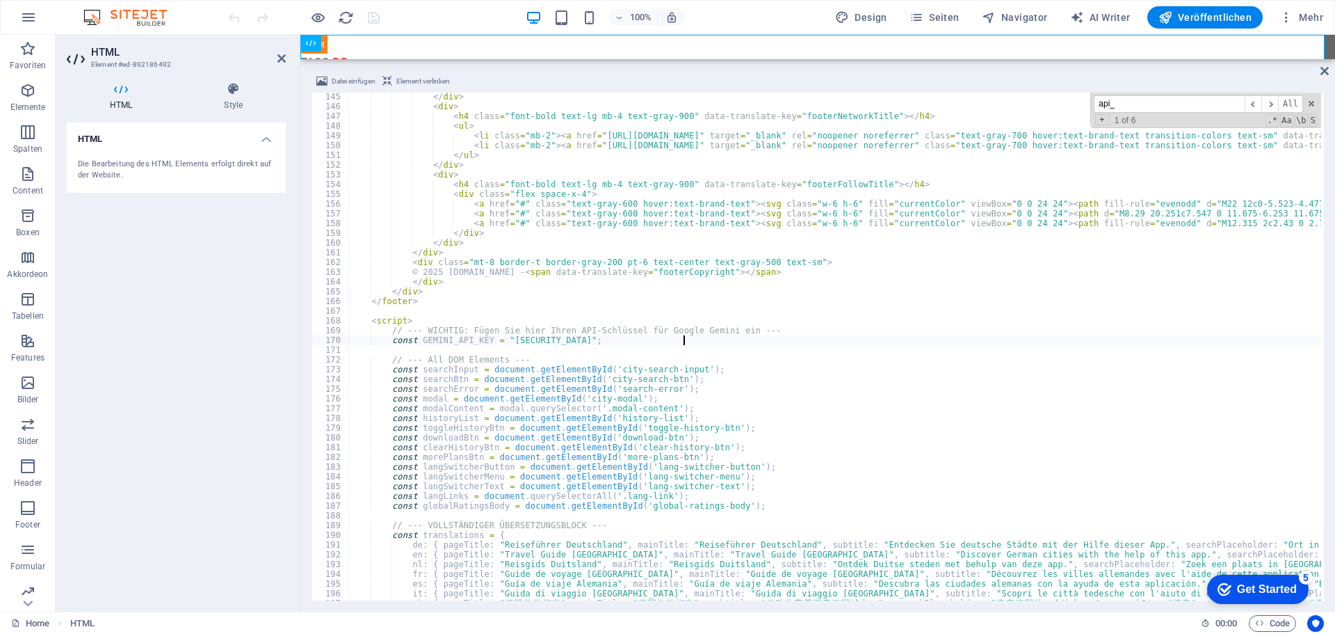
type textarea "const GEMINI_API_KEY = "[ENCRYPTION_KEY]";"
click at [442, 2] on div "100% Design Seiten Navigator AI Writer Veröffentlichen Mehr" at bounding box center [668, 17] width 1334 height 33
click at [376, 19] on icon "save" at bounding box center [374, 18] width 16 height 16
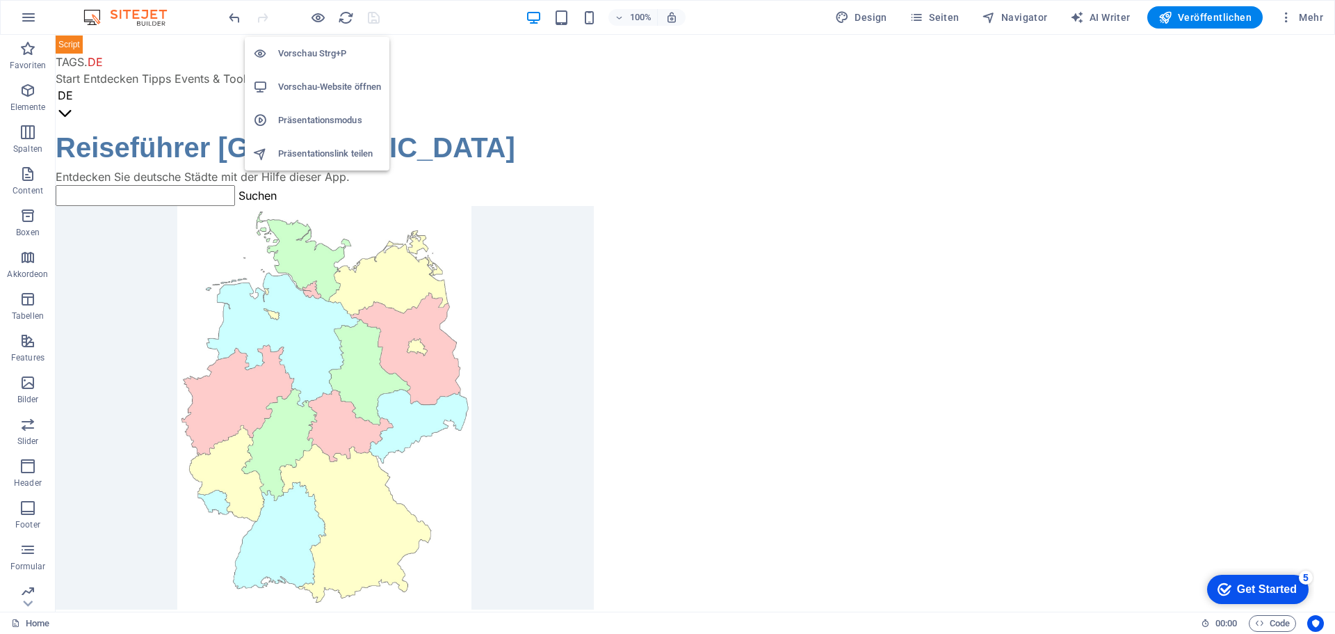
click at [325, 88] on h6 "Vorschau-Website öffnen" at bounding box center [329, 87] width 103 height 17
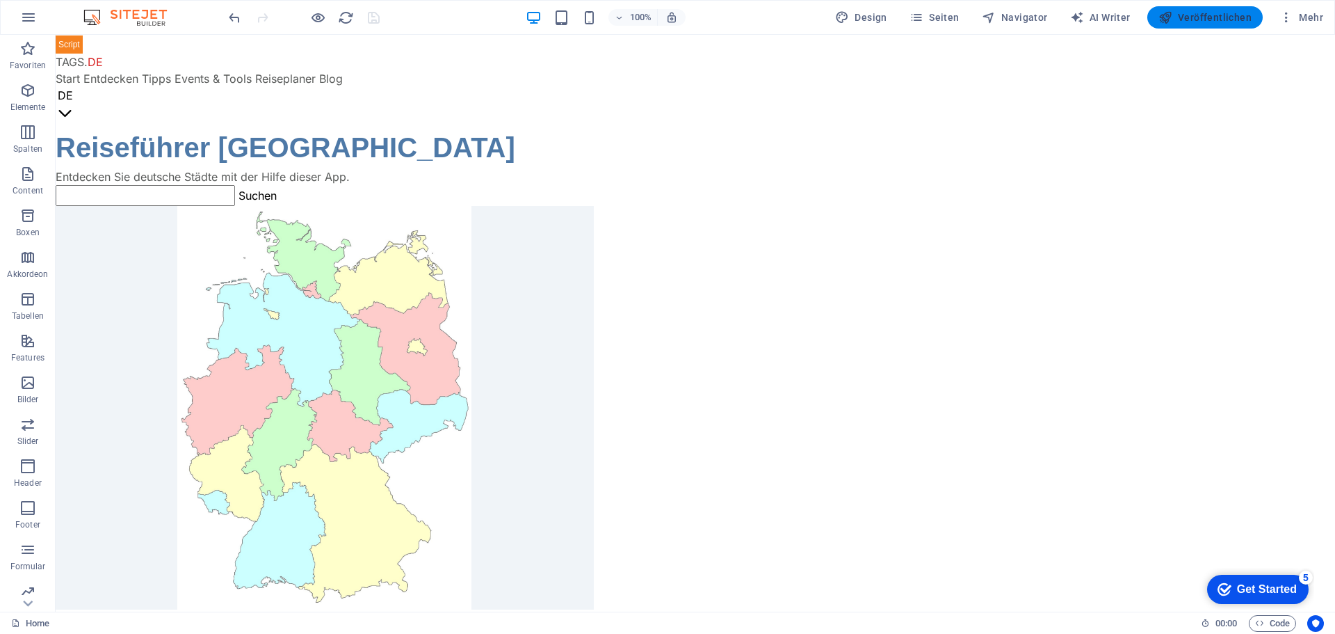
click at [1189, 19] on span "Veröffentlichen" at bounding box center [1205, 17] width 93 height 14
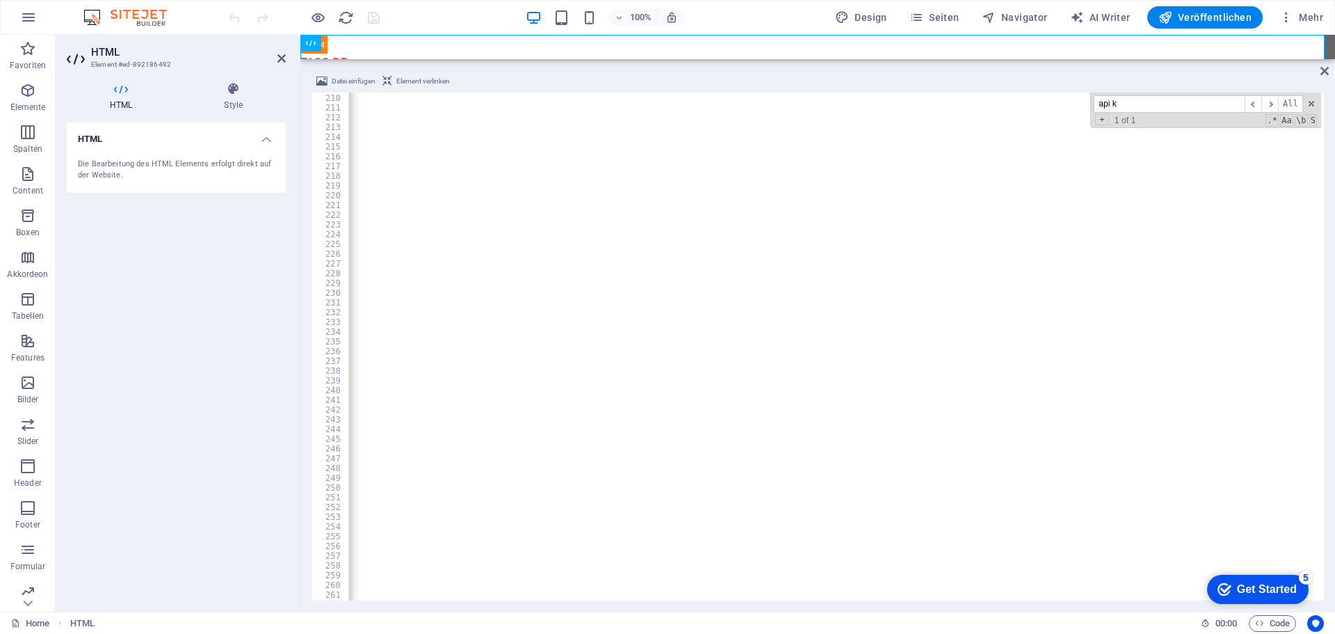
scroll to position [2034, 0]
click at [1273, 104] on span "​" at bounding box center [1270, 103] width 17 height 17
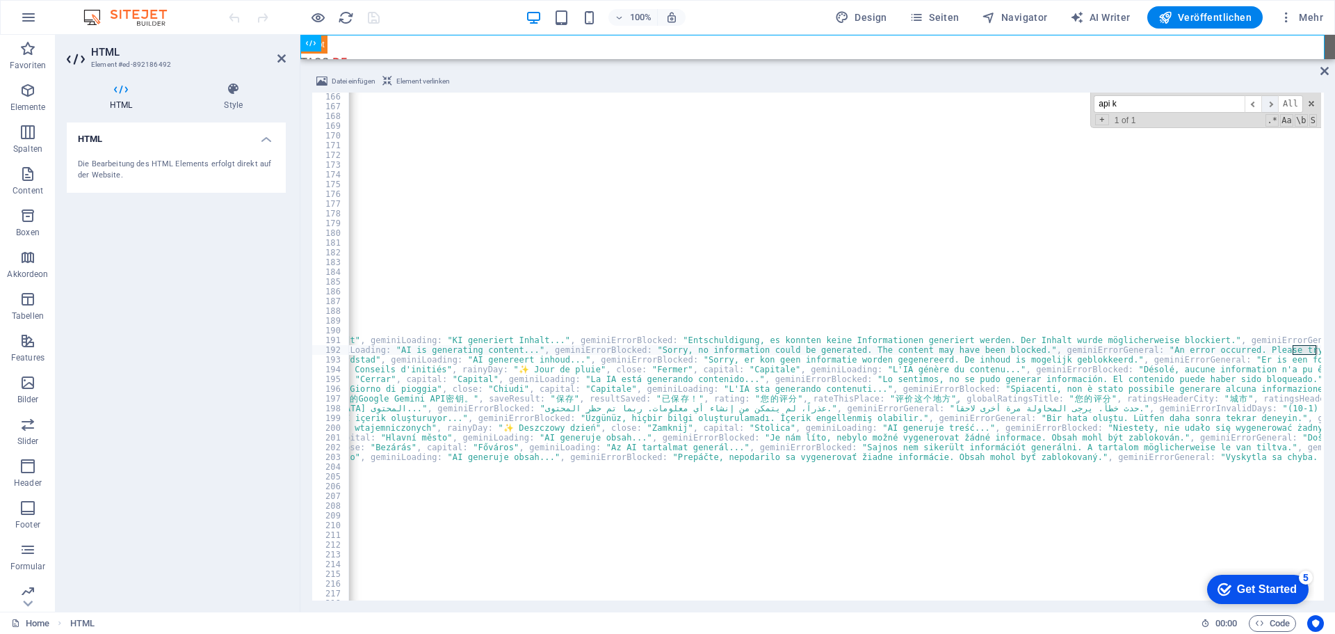
click at [1273, 104] on span "​" at bounding box center [1270, 103] width 17 height 17
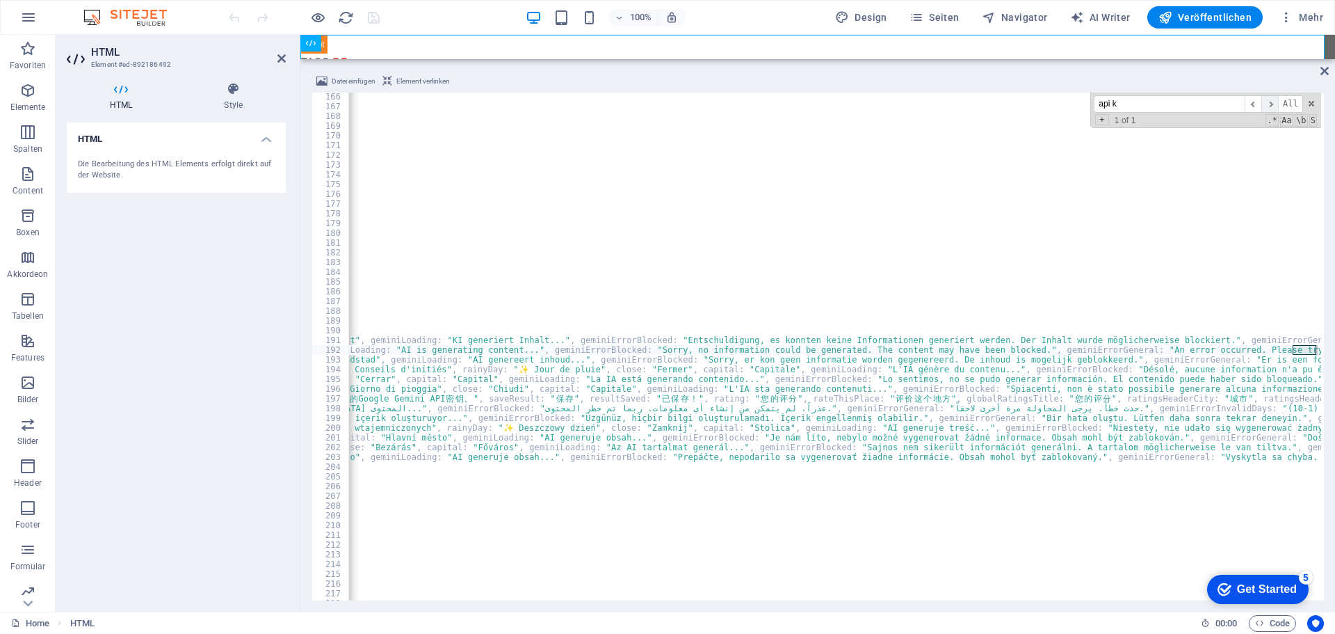
click at [1273, 104] on span "​" at bounding box center [1270, 103] width 17 height 17
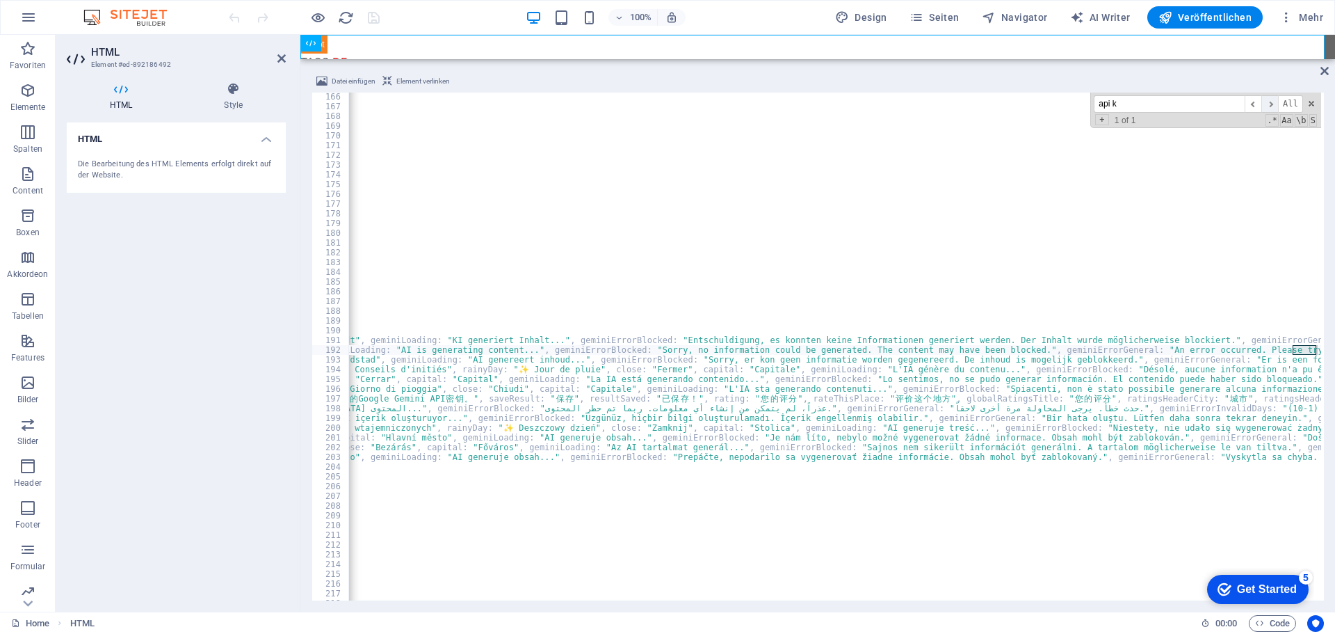
click at [1273, 104] on span "​" at bounding box center [1270, 103] width 17 height 17
click at [1275, 104] on span "​" at bounding box center [1270, 103] width 17 height 17
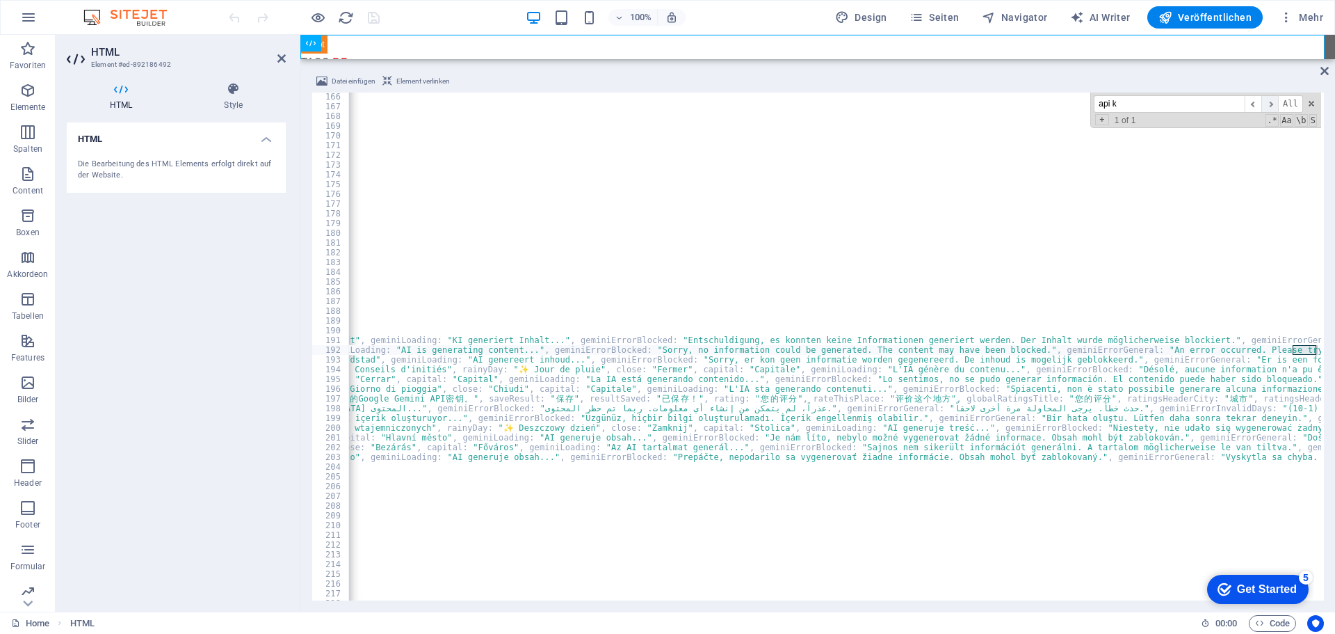
click at [1275, 104] on span "​" at bounding box center [1270, 103] width 17 height 17
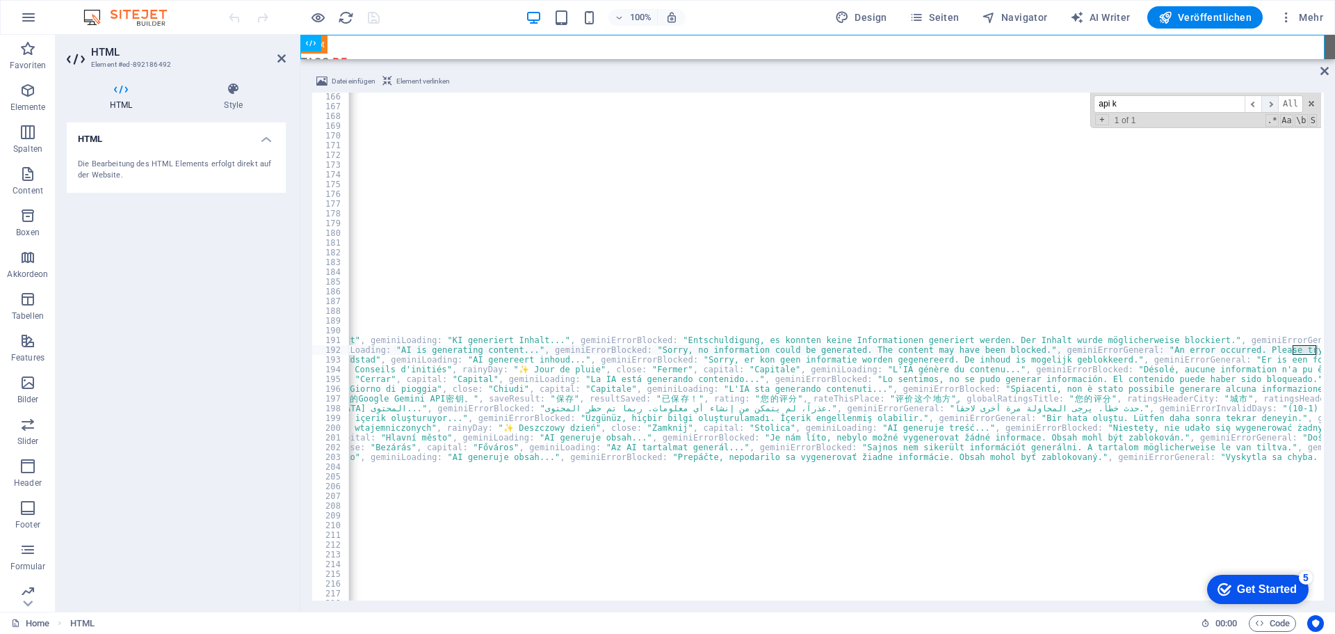
click at [1275, 104] on span "​" at bounding box center [1270, 103] width 17 height 17
click at [1164, 105] on input "api k" at bounding box center [1169, 103] width 151 height 17
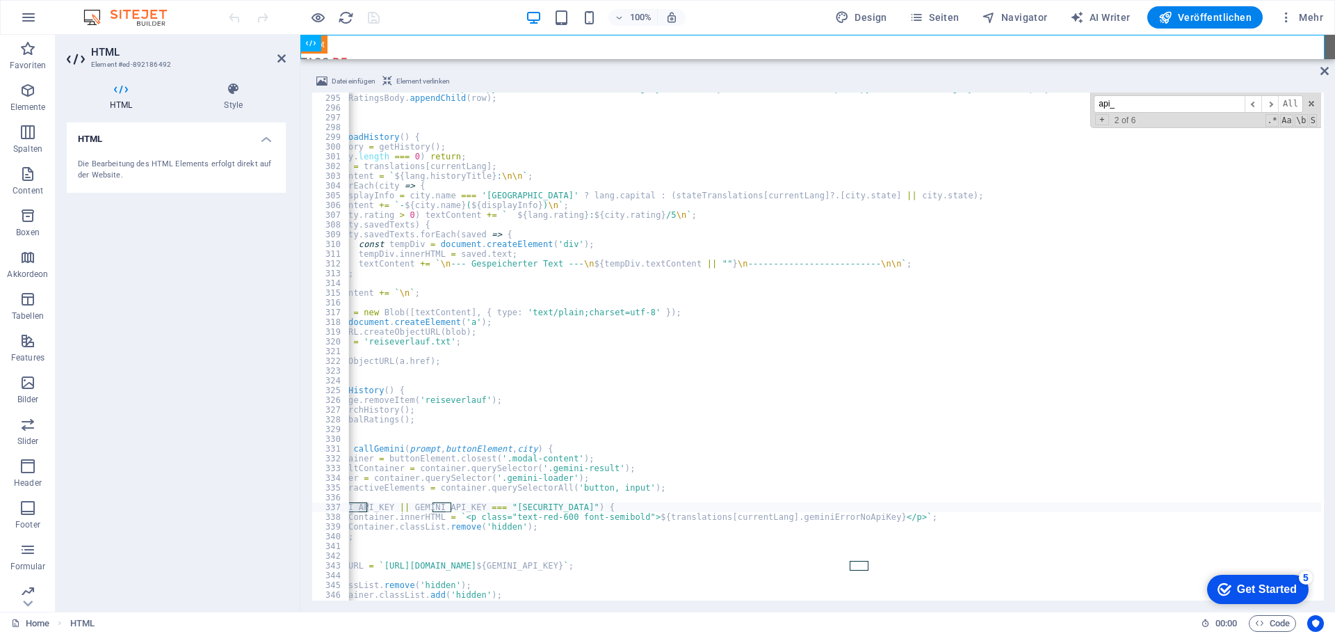
scroll to position [2946, 0]
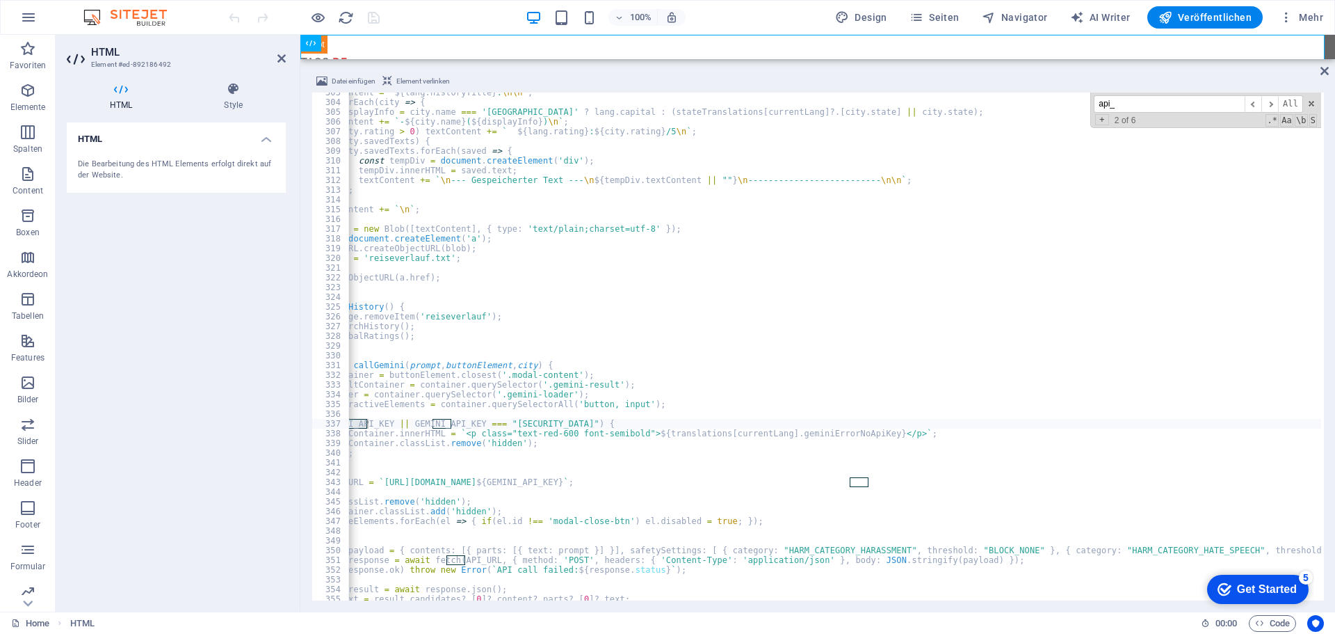
type input "api_"
drag, startPoint x: 676, startPoint y: 424, endPoint x: 617, endPoint y: 427, distance: 59.2
type textarea "if (!GEMINI_API_KEY || GEMINI_API_KEY === "") {"
click at [410, 21] on div "100% Design Seiten Navigator AI Writer Veröffentlichen Mehr" at bounding box center [777, 17] width 1103 height 22
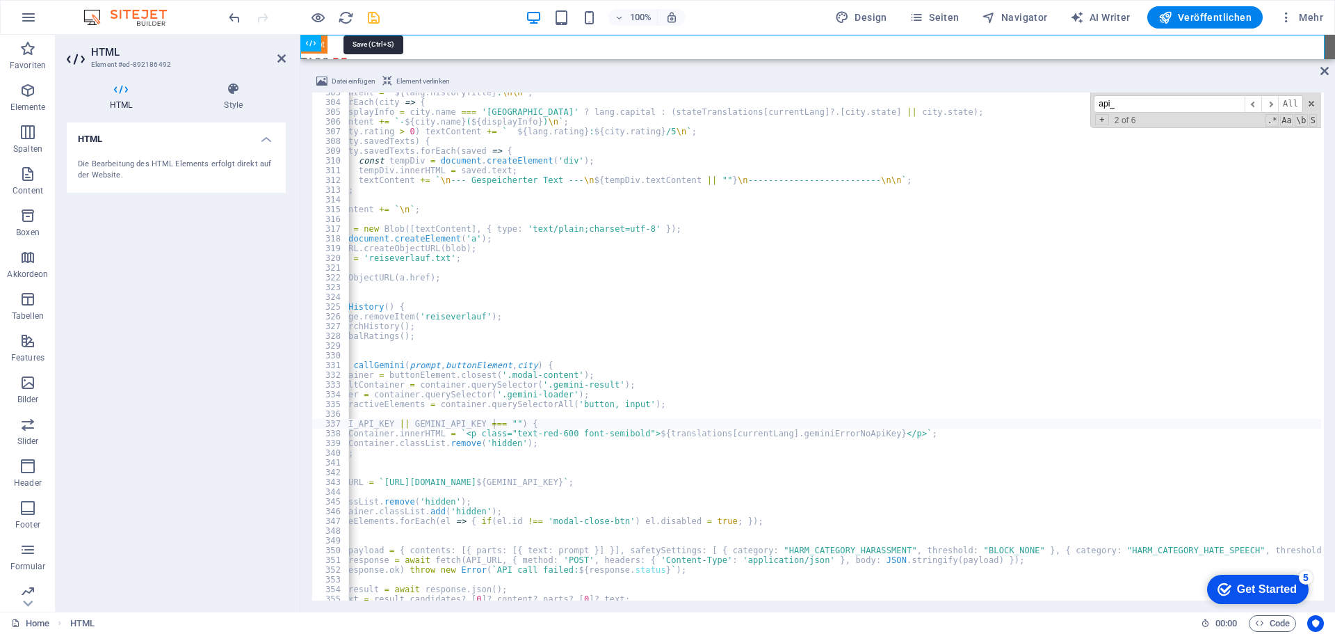
click at [373, 17] on icon "save" at bounding box center [374, 18] width 16 height 16
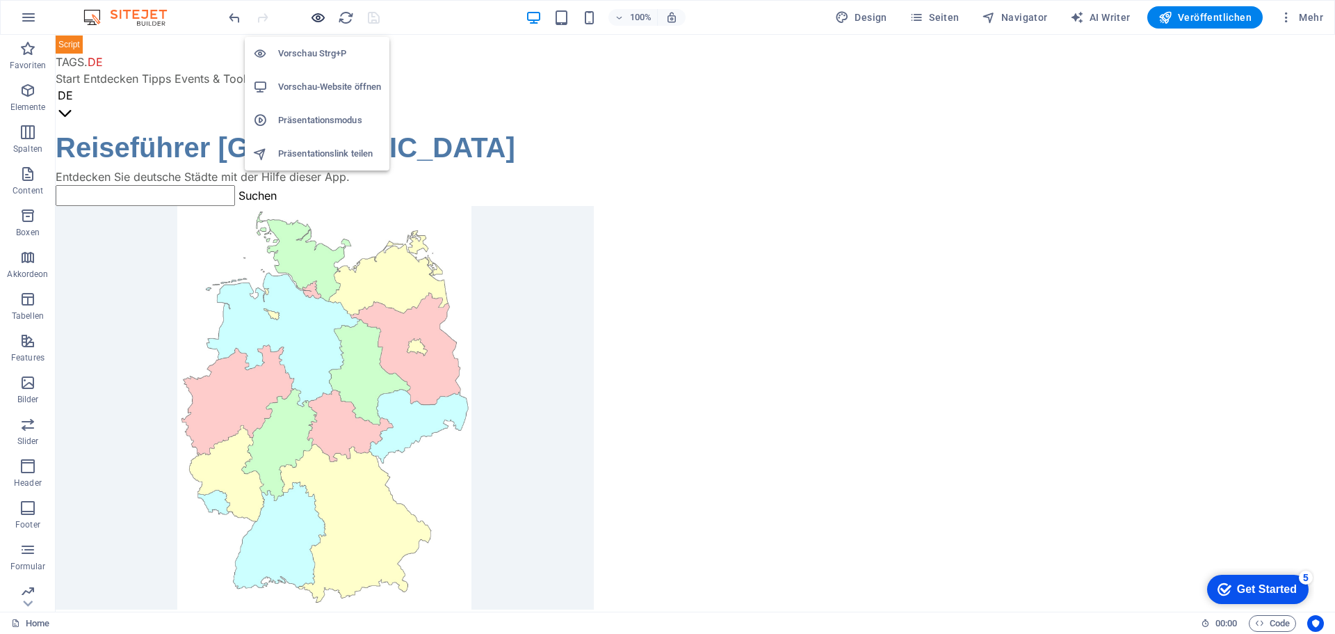
click at [316, 13] on icon "button" at bounding box center [318, 18] width 16 height 16
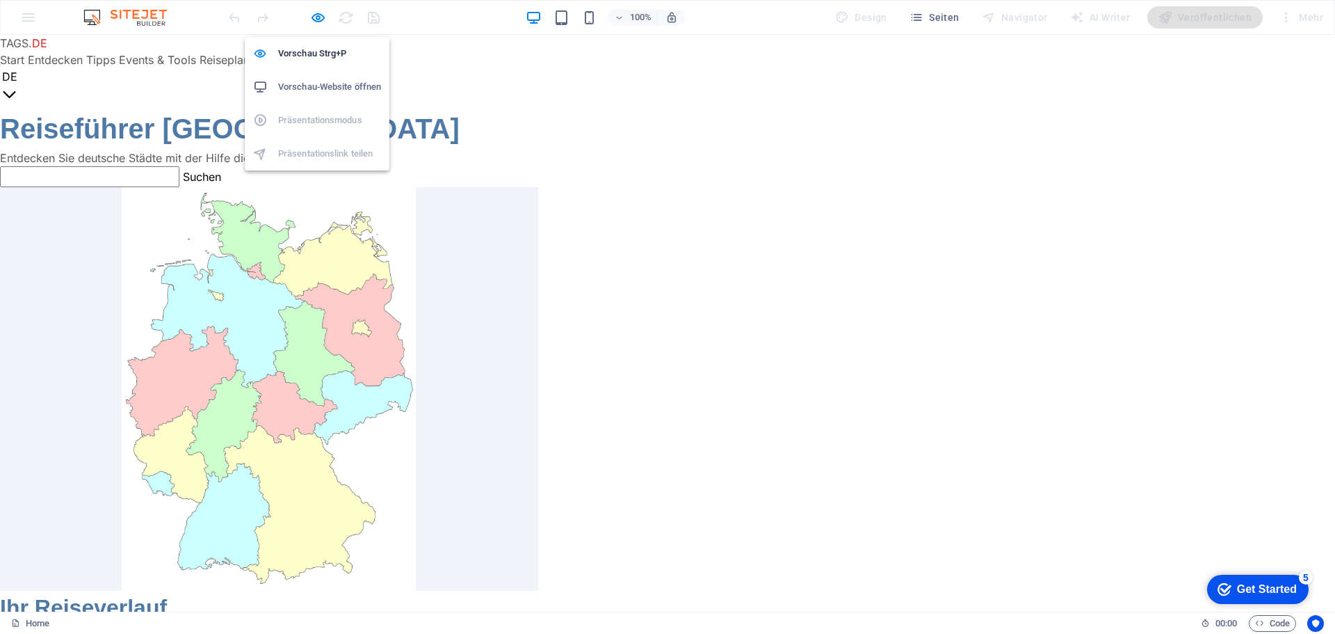
click at [321, 86] on h6 "Vorschau-Website öffnen" at bounding box center [329, 87] width 103 height 17
click at [322, 16] on icon "button" at bounding box center [318, 18] width 16 height 16
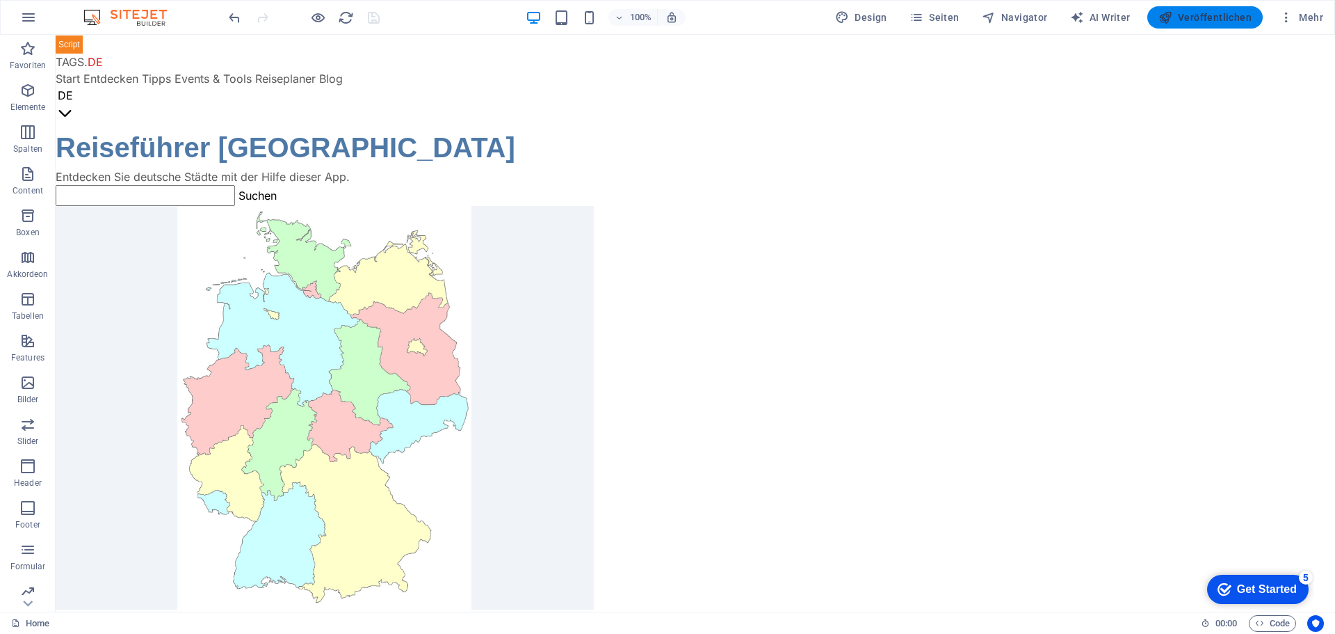
click at [1191, 18] on span "Veröffentlichen" at bounding box center [1205, 17] width 93 height 14
